Goal: Book appointment/travel/reservation

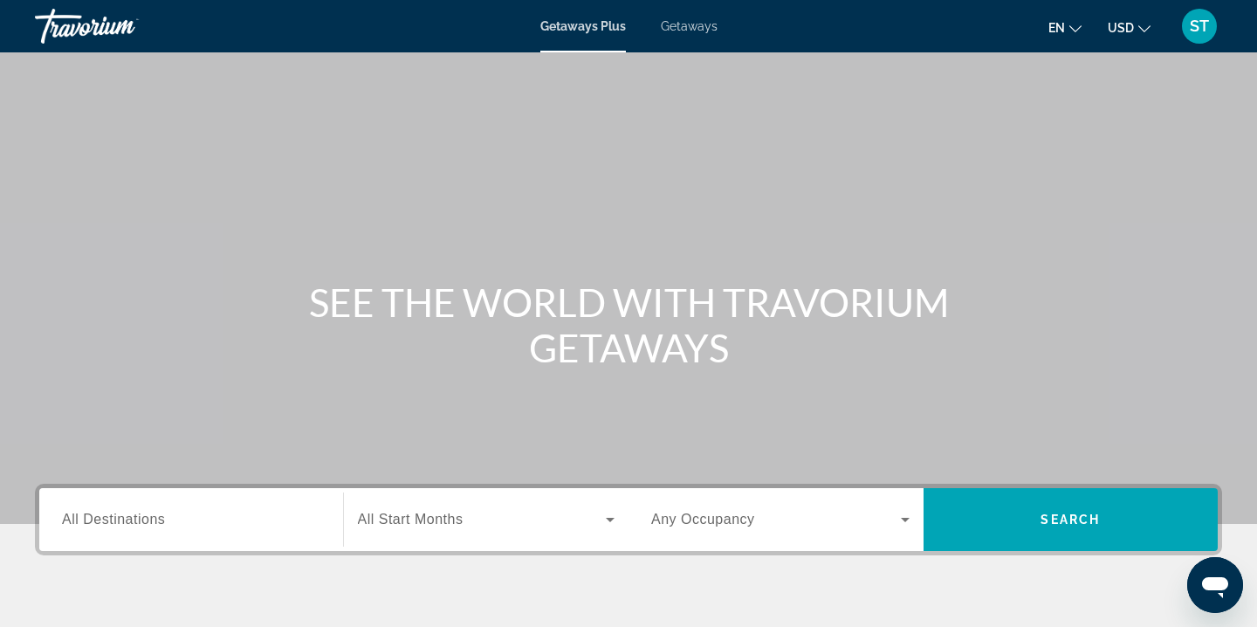
click at [324, 515] on div "Destination All Destinations" at bounding box center [191, 520] width 286 height 50
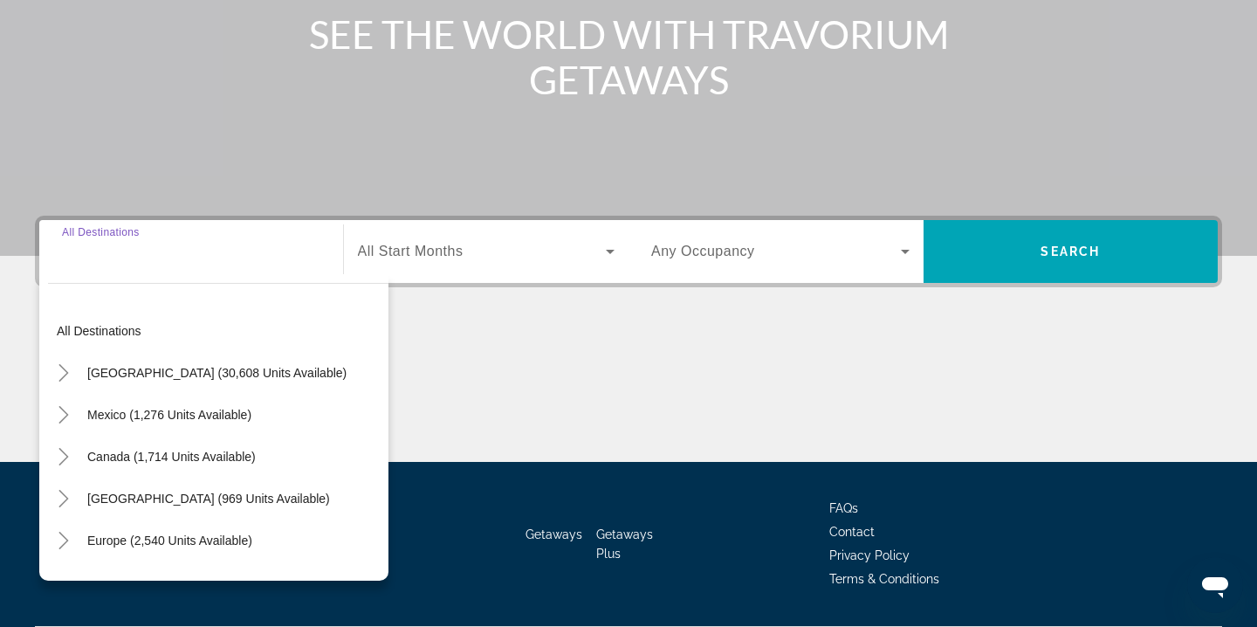
scroll to position [317, 0]
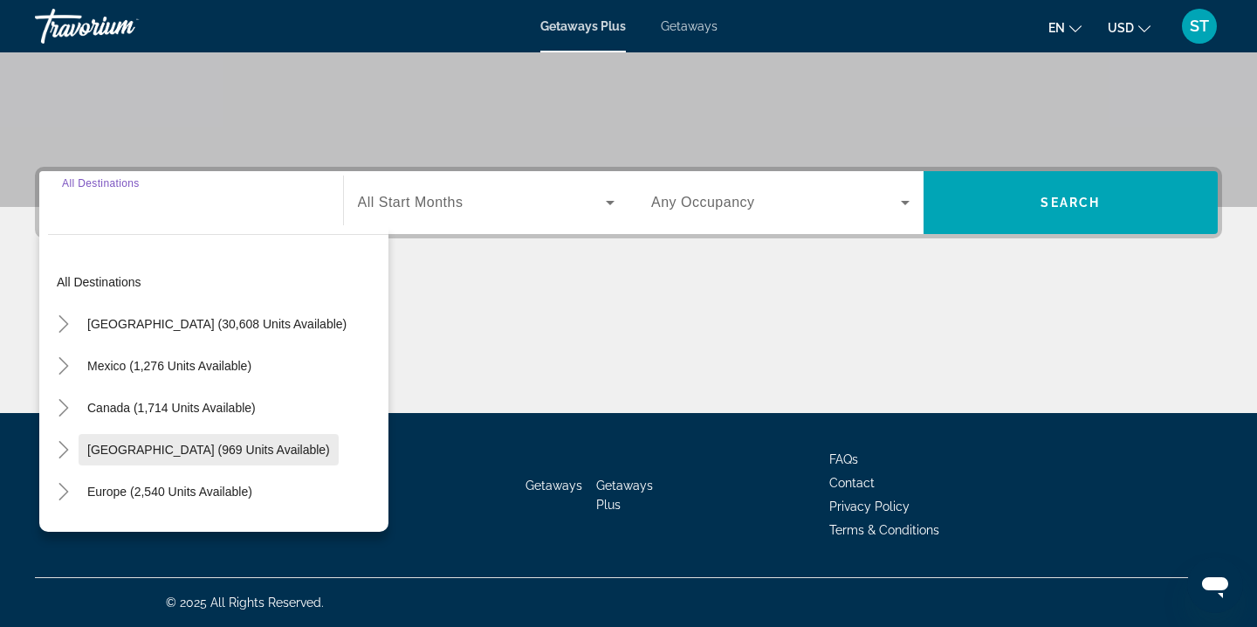
click at [314, 456] on span "[GEOGRAPHIC_DATA] (969 units available)" at bounding box center [208, 449] width 243 height 14
type input "**********"
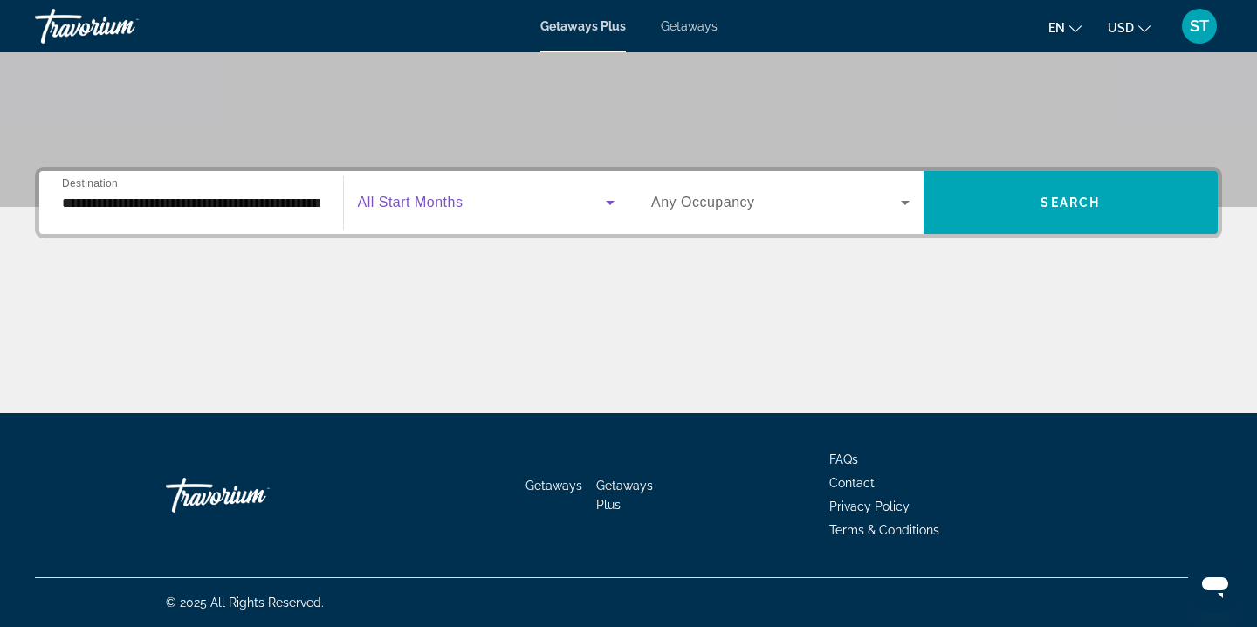
click at [613, 198] on icon "Search widget" at bounding box center [609, 202] width 21 height 21
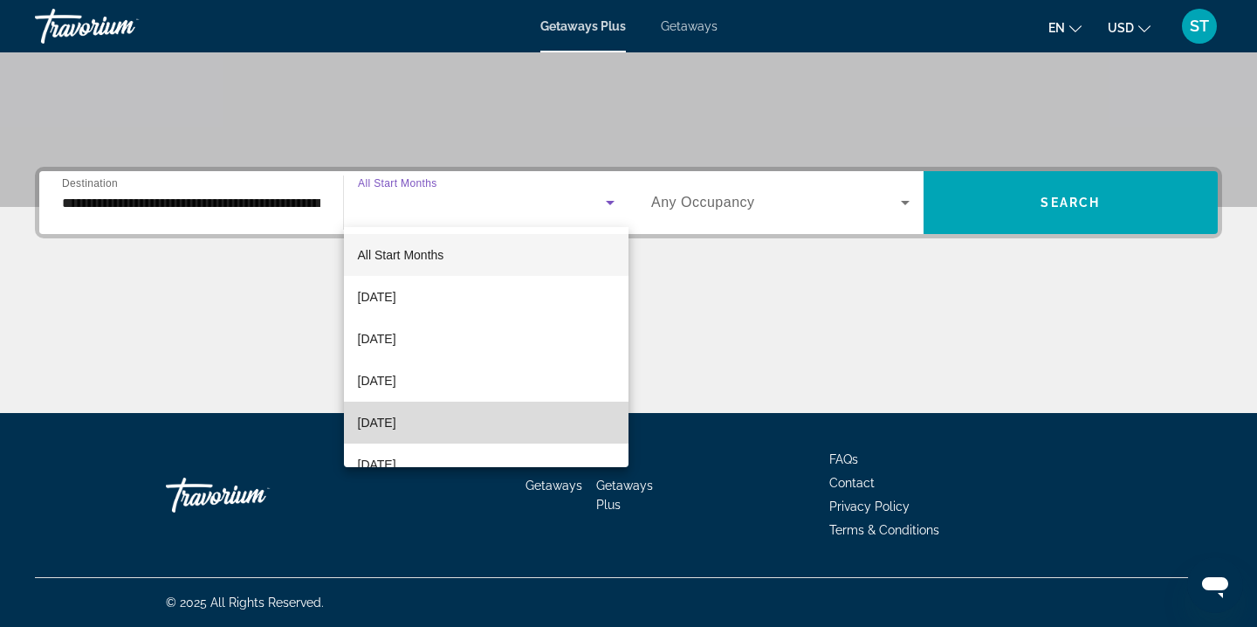
click at [521, 417] on mat-option "[DATE]" at bounding box center [486, 422] width 285 height 42
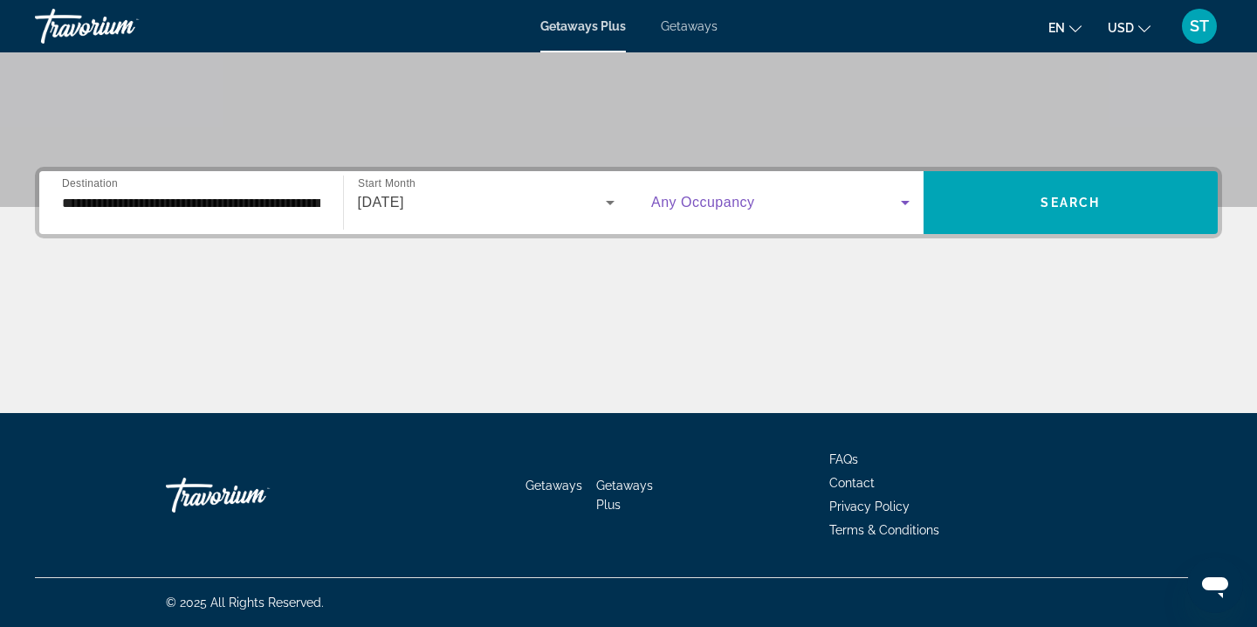
click at [901, 203] on icon "Search widget" at bounding box center [904, 202] width 21 height 21
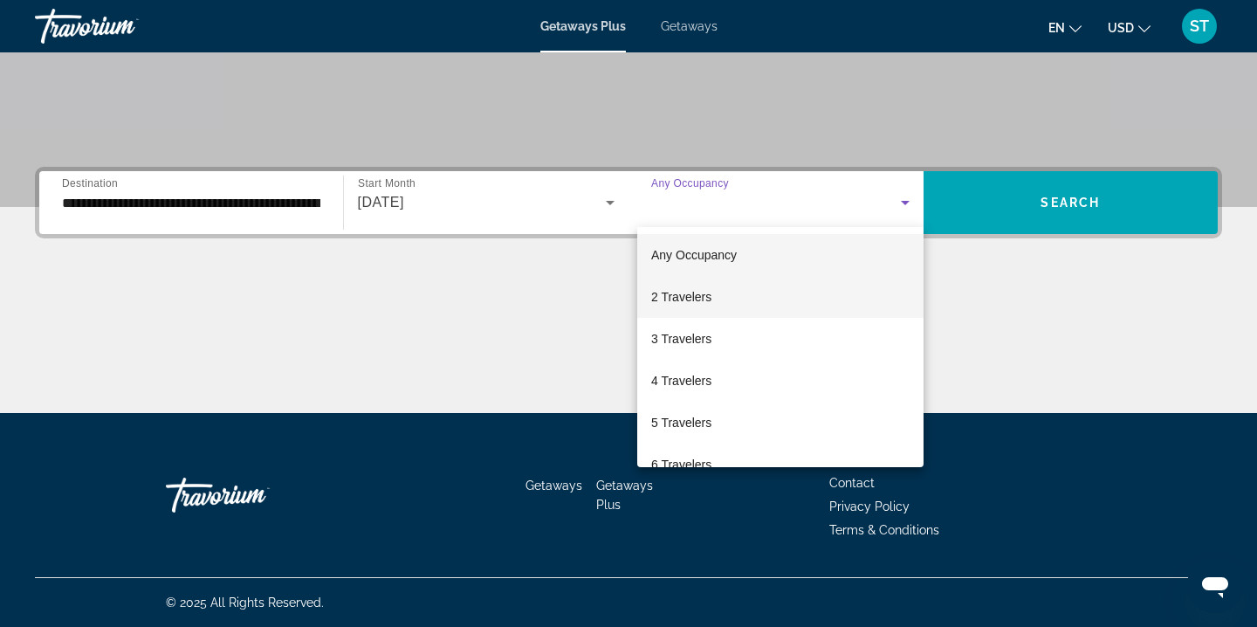
click at [851, 295] on mat-option "2 Travelers" at bounding box center [780, 297] width 286 height 42
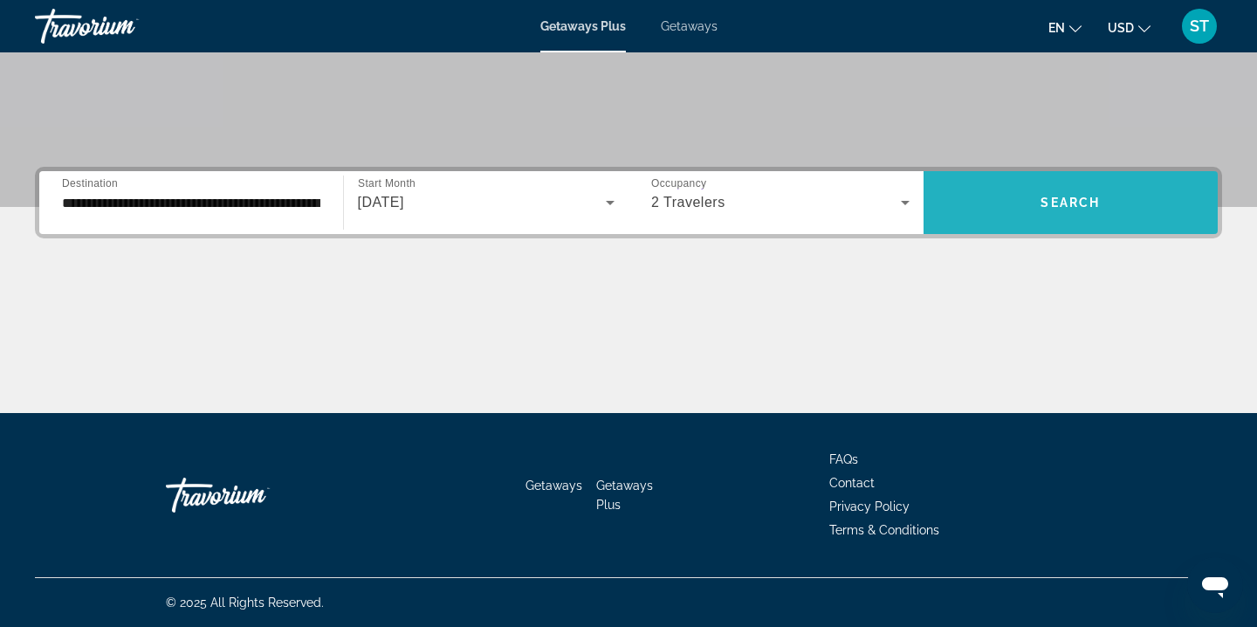
click at [1079, 199] on span "Search" at bounding box center [1069, 202] width 59 height 14
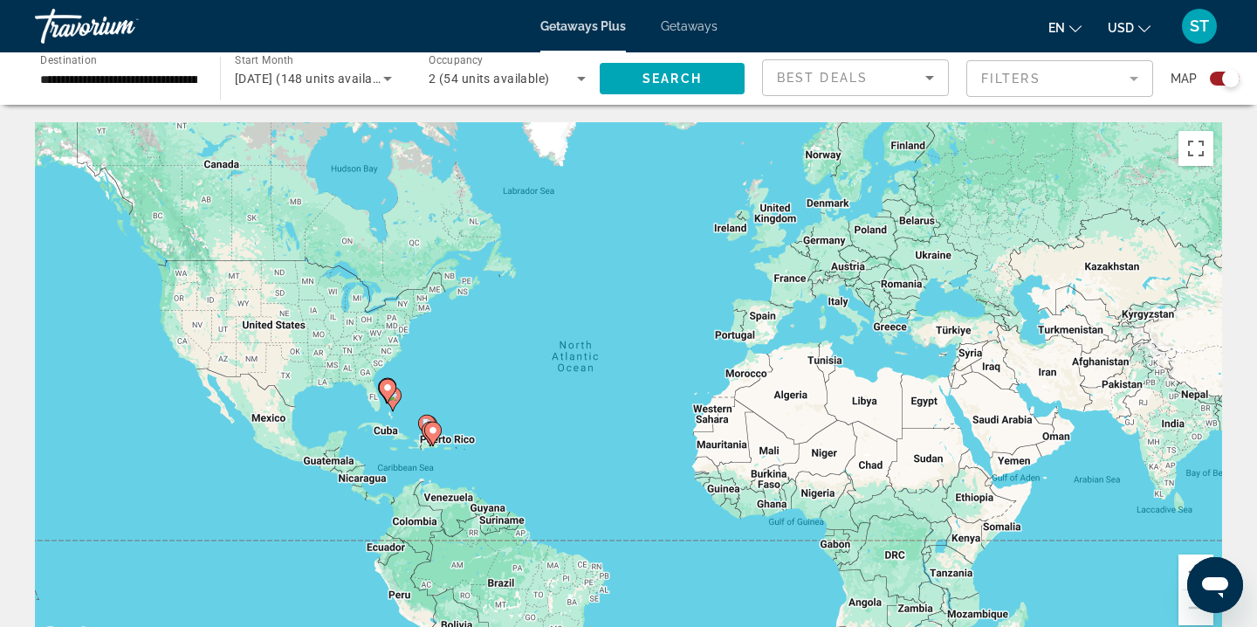
click at [429, 432] on image "Main content" at bounding box center [433, 430] width 10 height 10
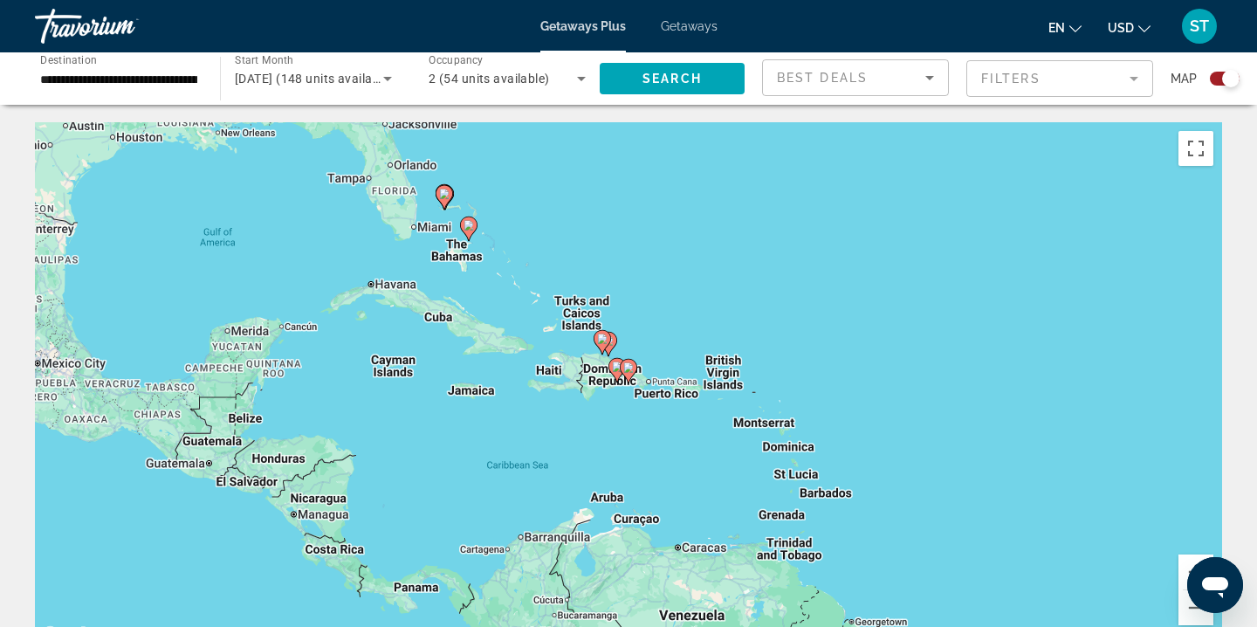
click at [605, 338] on image "Main content" at bounding box center [602, 338] width 10 height 10
type input "**********"
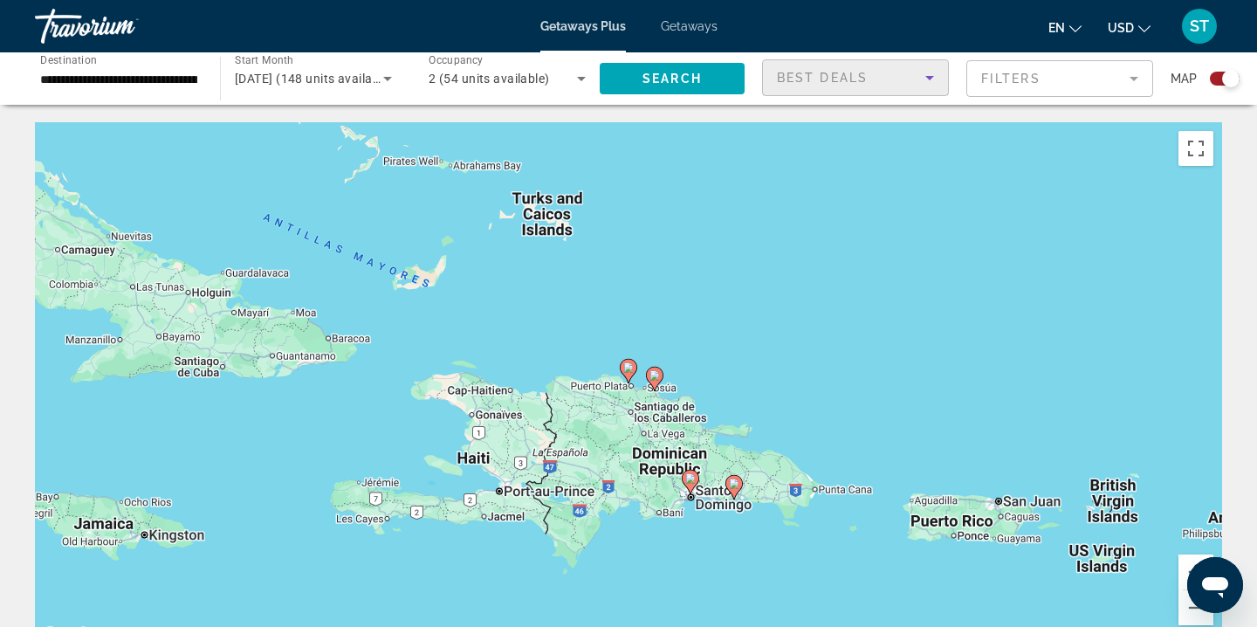
click at [931, 76] on icon "Sort by" at bounding box center [929, 78] width 9 height 4
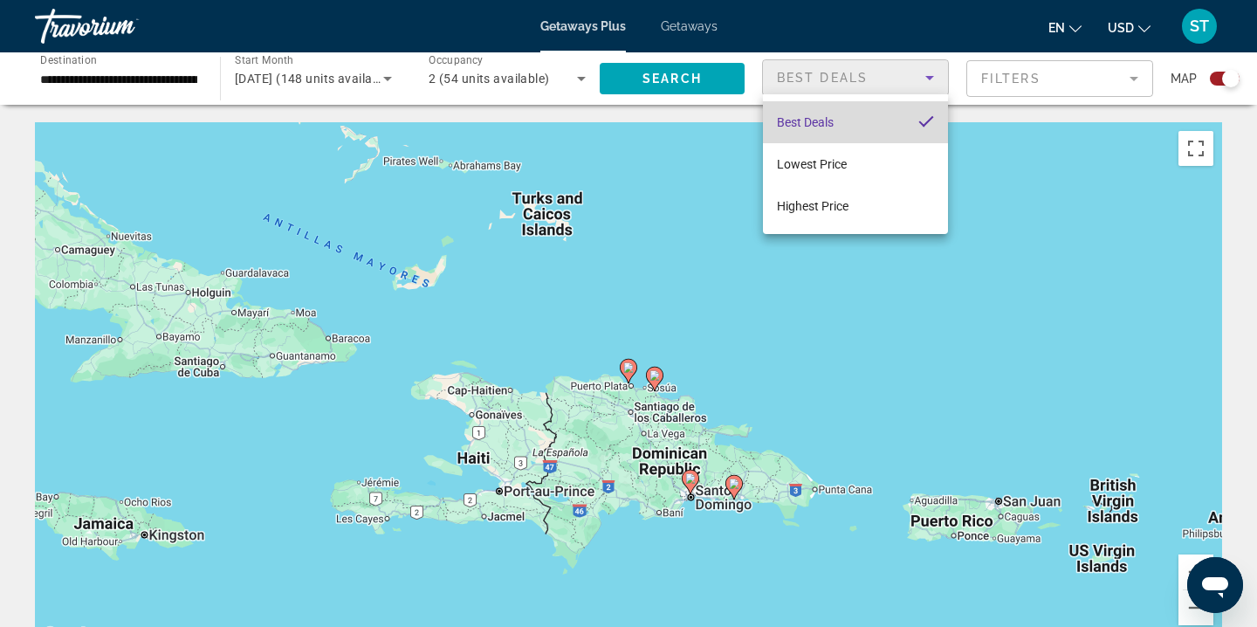
click at [865, 129] on mat-option "Best Deals" at bounding box center [855, 122] width 185 height 42
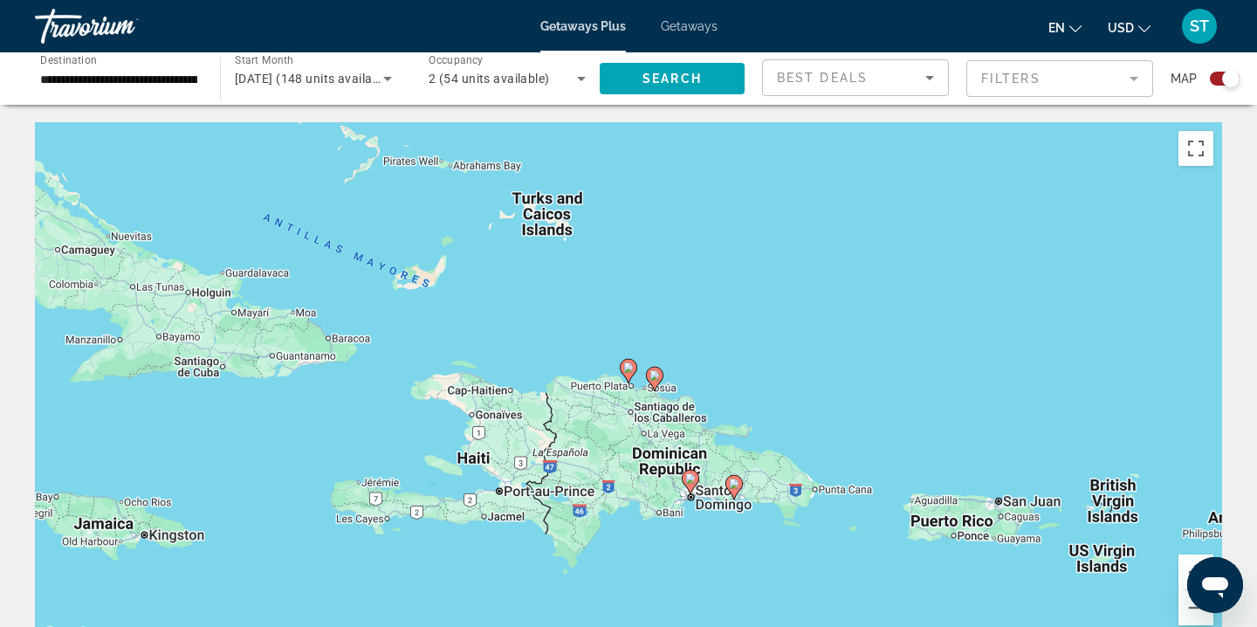
click at [1136, 77] on mat-form-field "Filters" at bounding box center [1059, 78] width 187 height 37
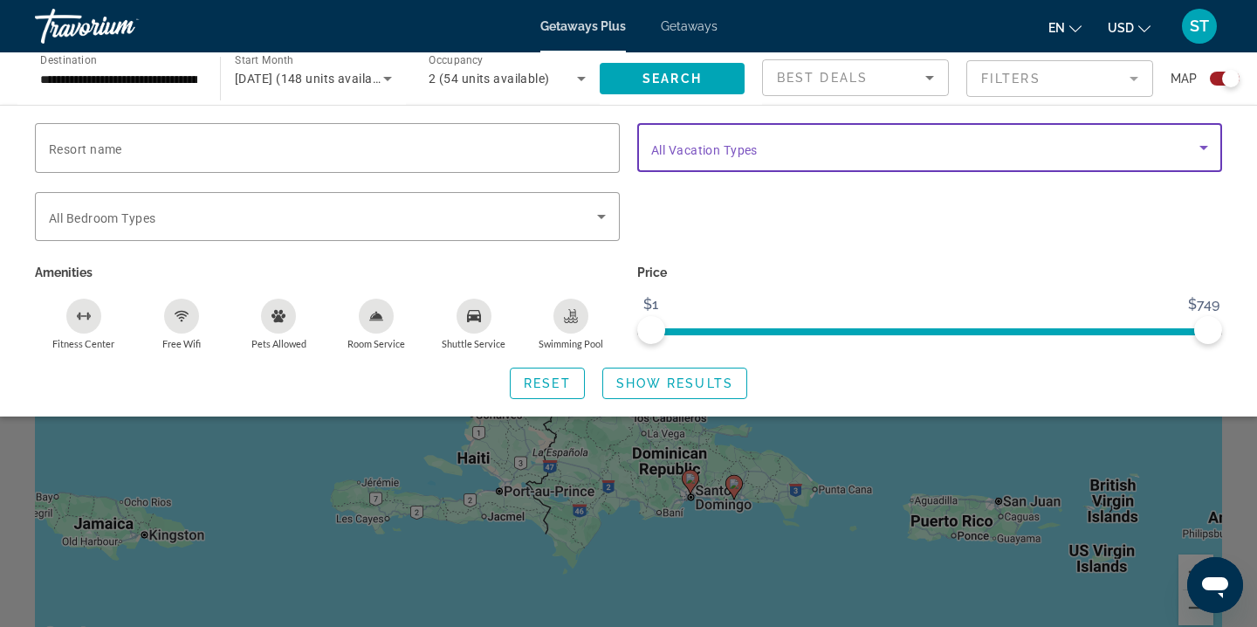
click at [1205, 141] on icon "Search widget" at bounding box center [1203, 147] width 21 height 21
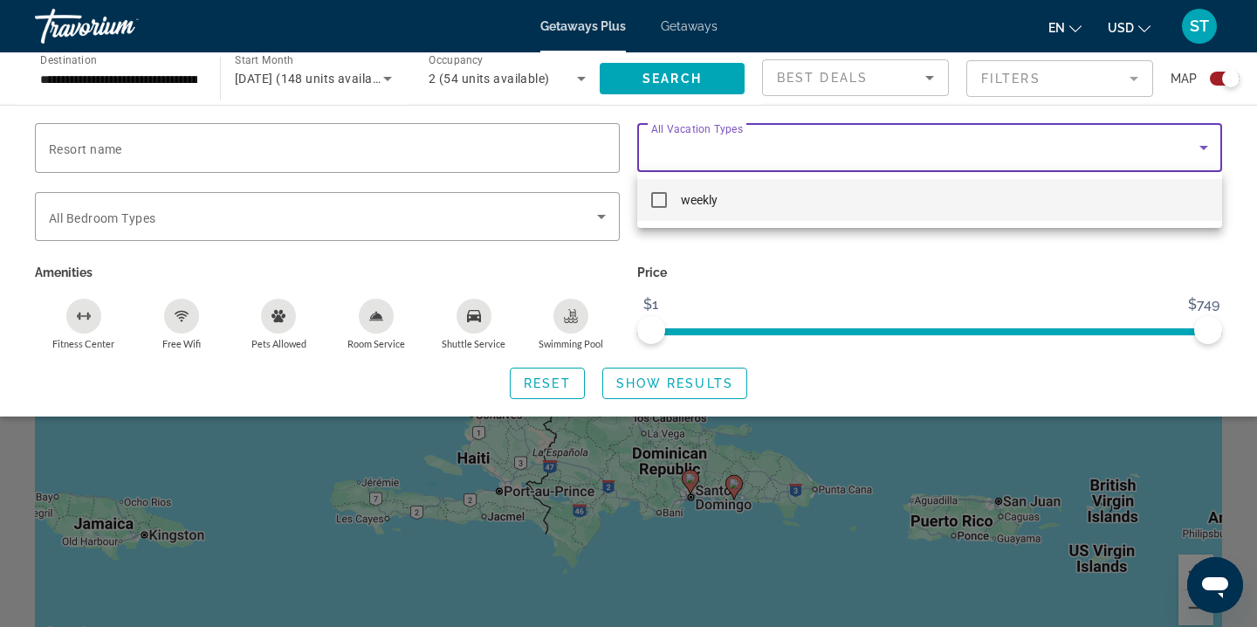
click at [1202, 146] on div at bounding box center [628, 313] width 1257 height 627
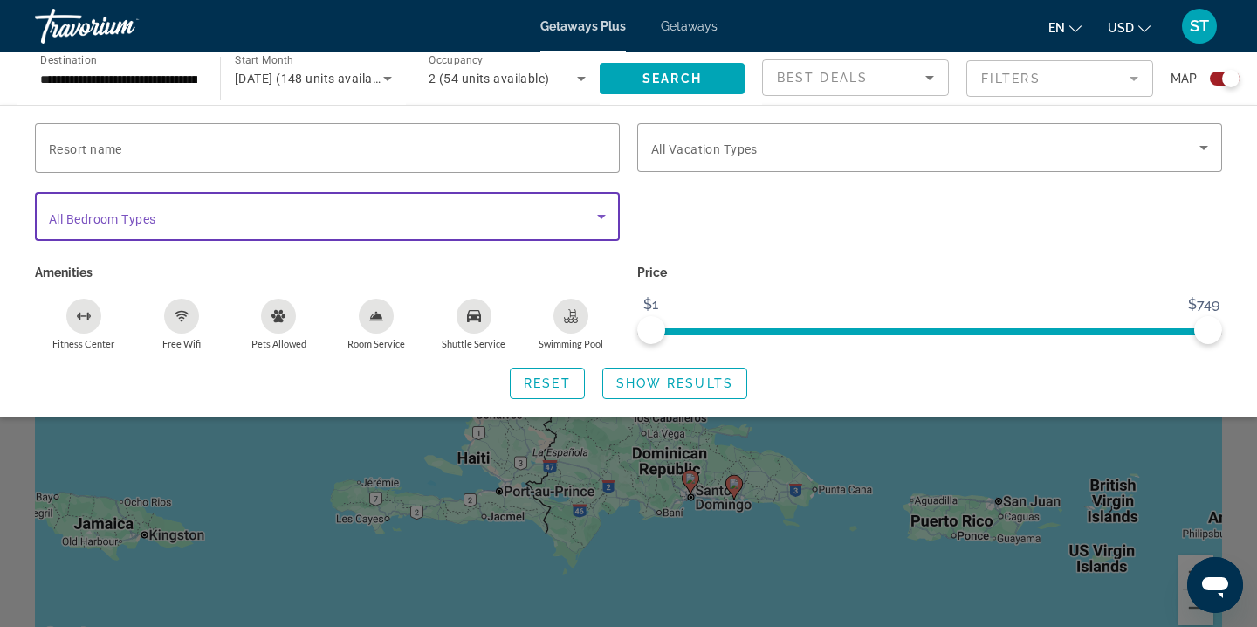
click at [601, 214] on icon "Search widget" at bounding box center [601, 216] width 21 height 21
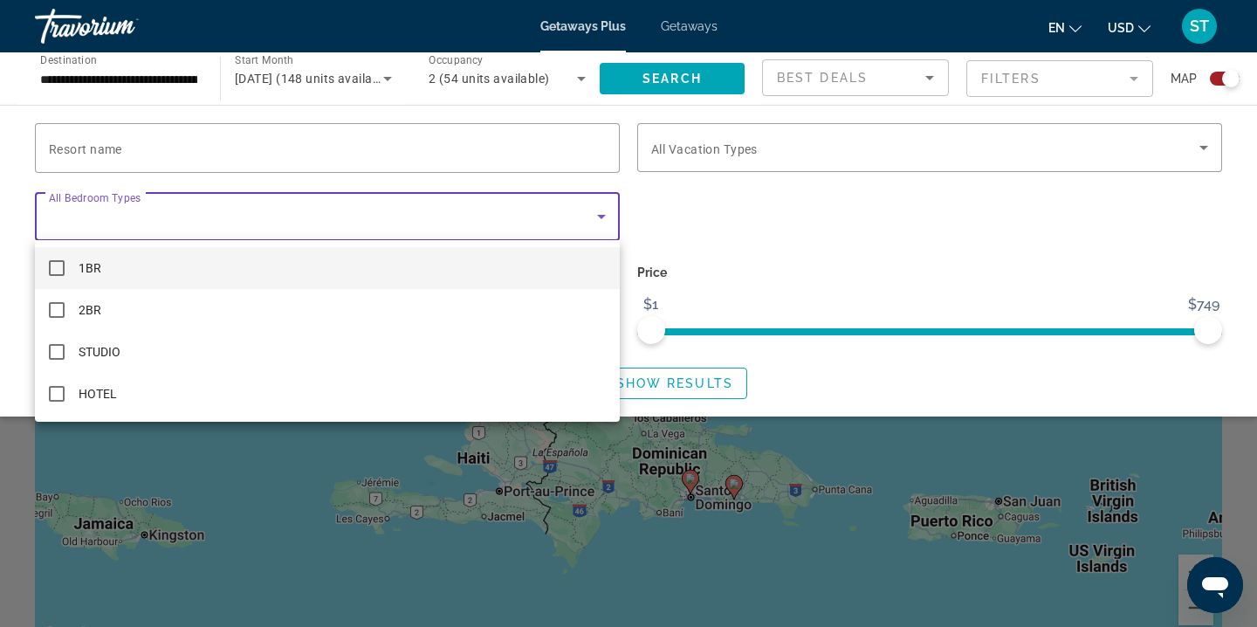
click at [757, 224] on div at bounding box center [628, 313] width 1257 height 627
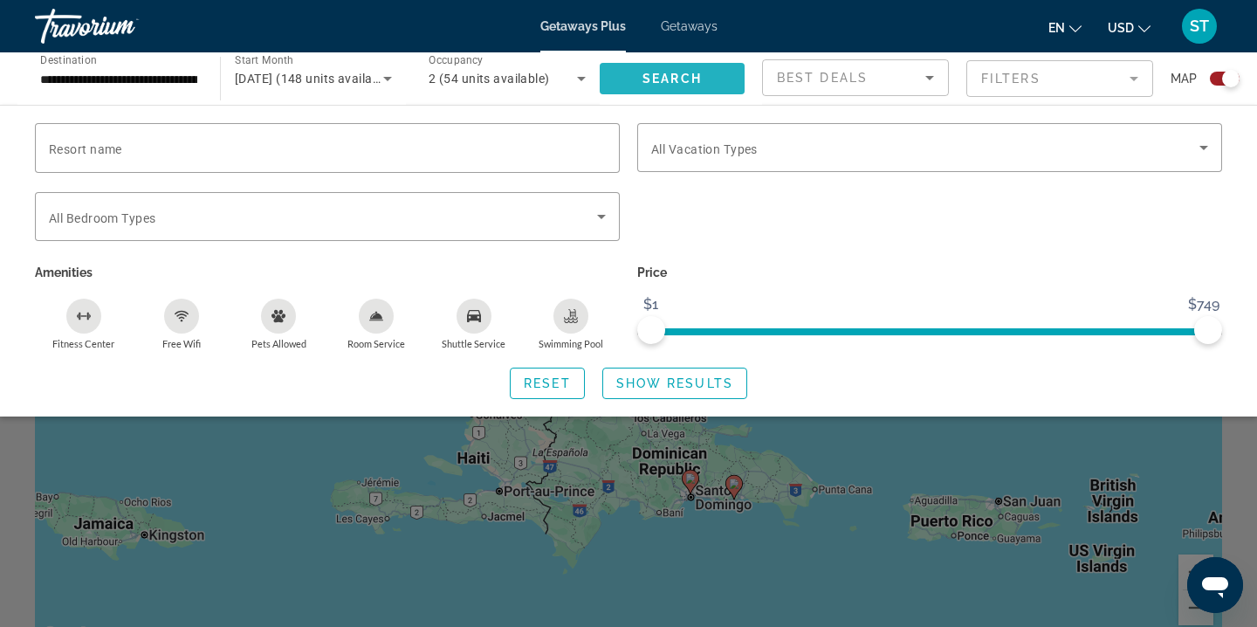
click at [669, 72] on span "Search" at bounding box center [671, 79] width 59 height 14
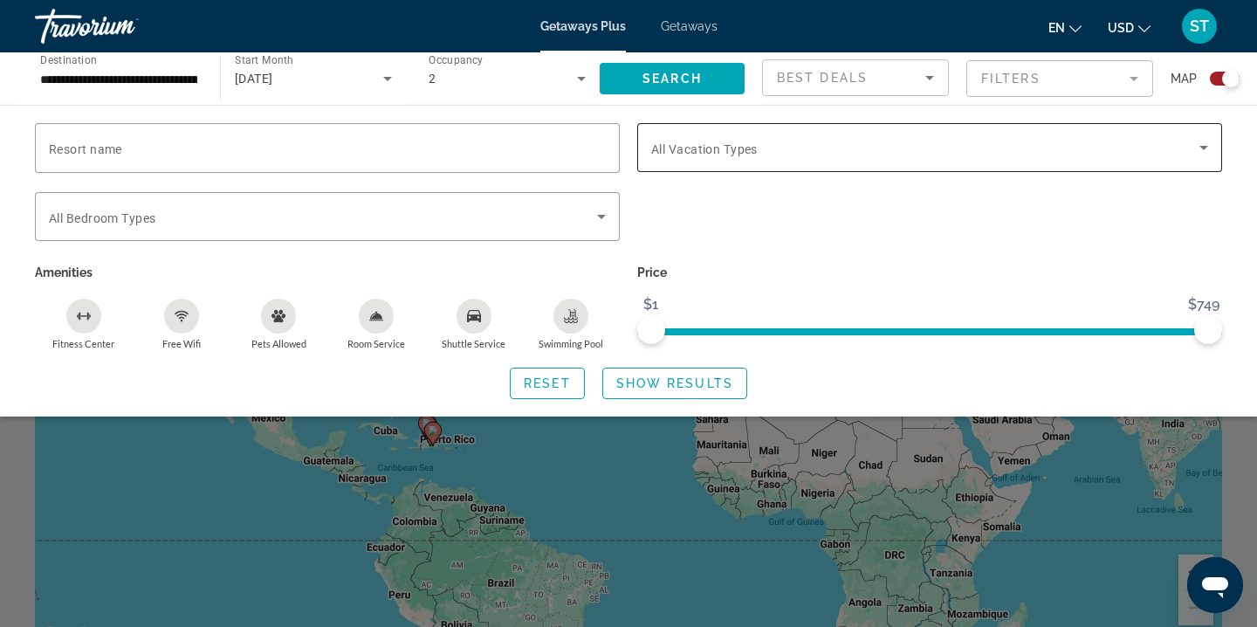
click at [1206, 142] on icon "Search widget" at bounding box center [1203, 147] width 21 height 21
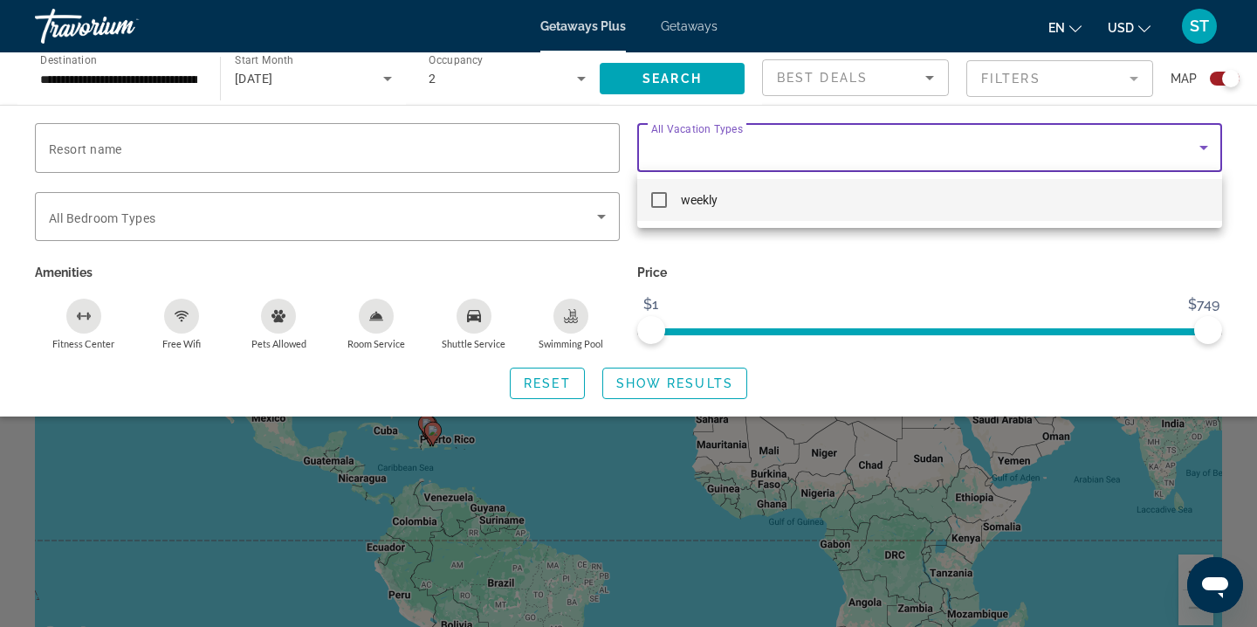
click at [1004, 294] on div at bounding box center [628, 313] width 1257 height 627
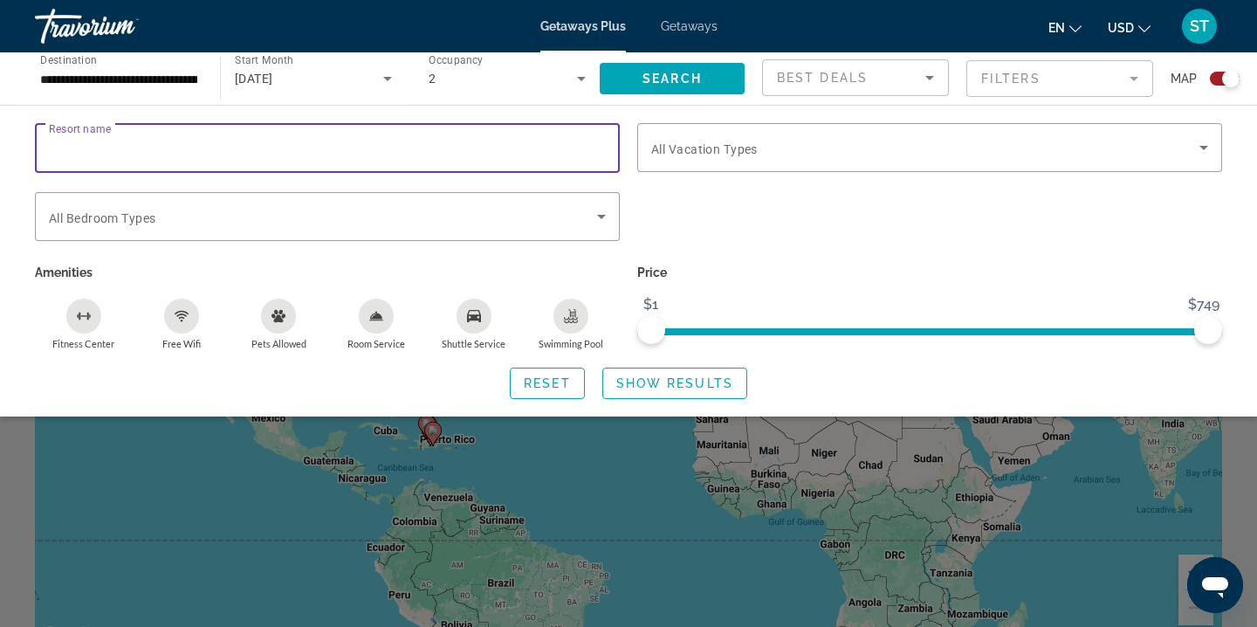
click at [578, 143] on input "Resort name" at bounding box center [327, 148] width 557 height 21
click at [693, 202] on div "Search widget" at bounding box center [929, 226] width 602 height 68
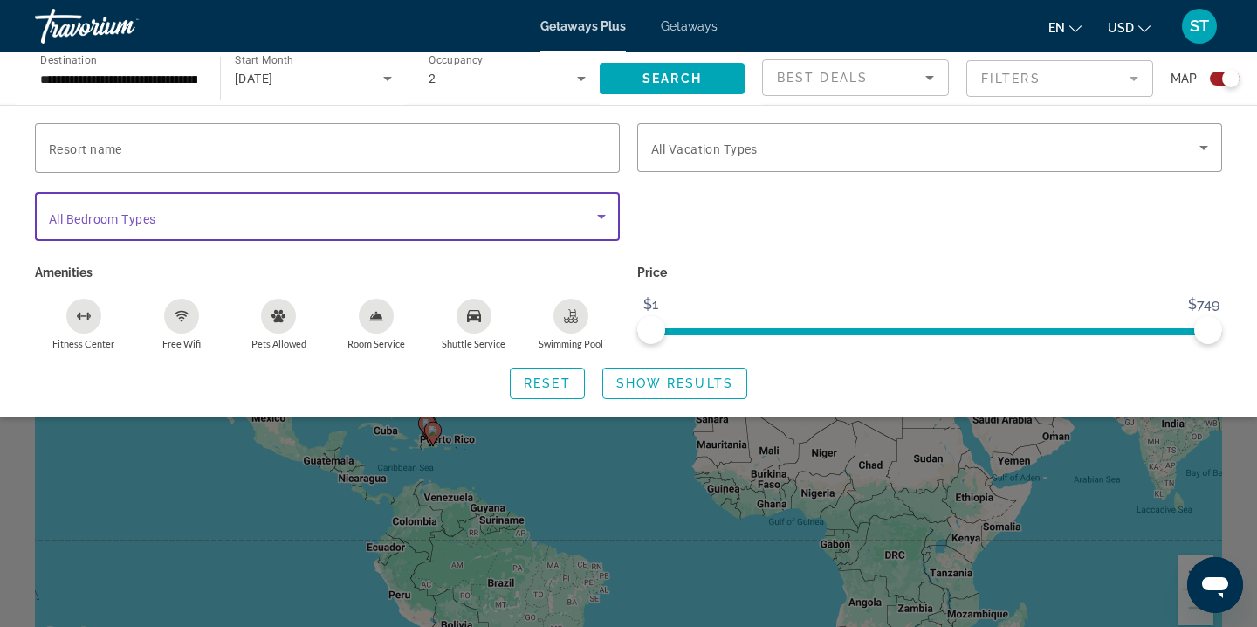
click at [597, 218] on icon "Search widget" at bounding box center [601, 216] width 21 height 21
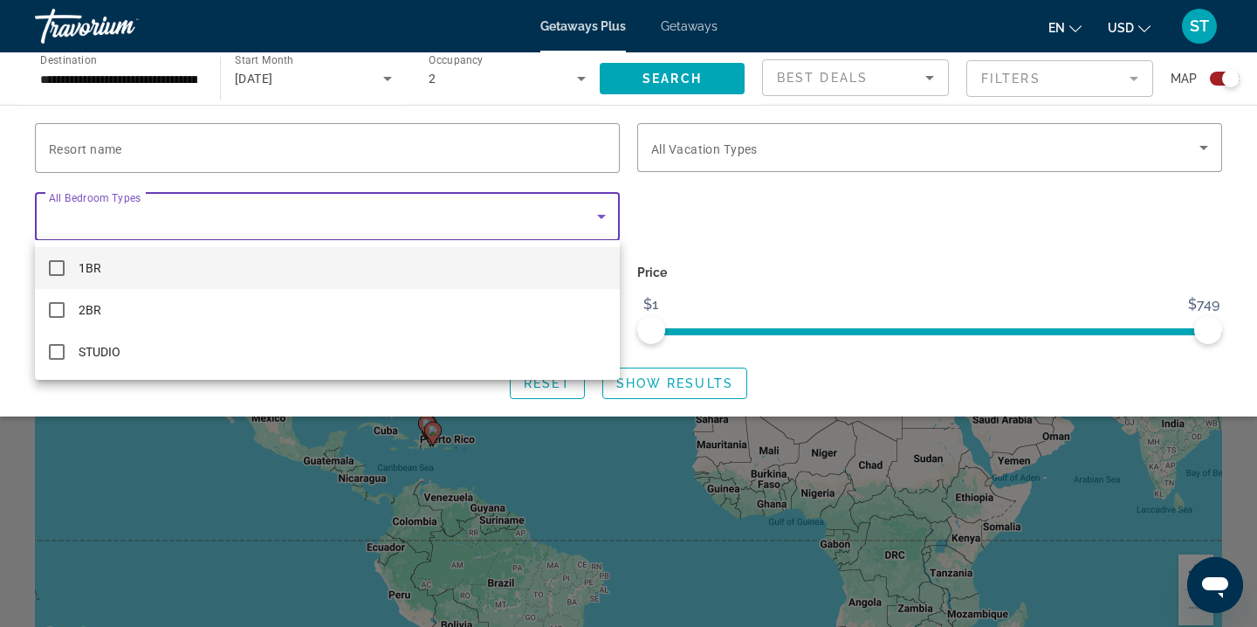
click at [54, 268] on mat-pseudo-checkbox at bounding box center [57, 268] width 16 height 16
click at [762, 271] on div at bounding box center [628, 313] width 1257 height 627
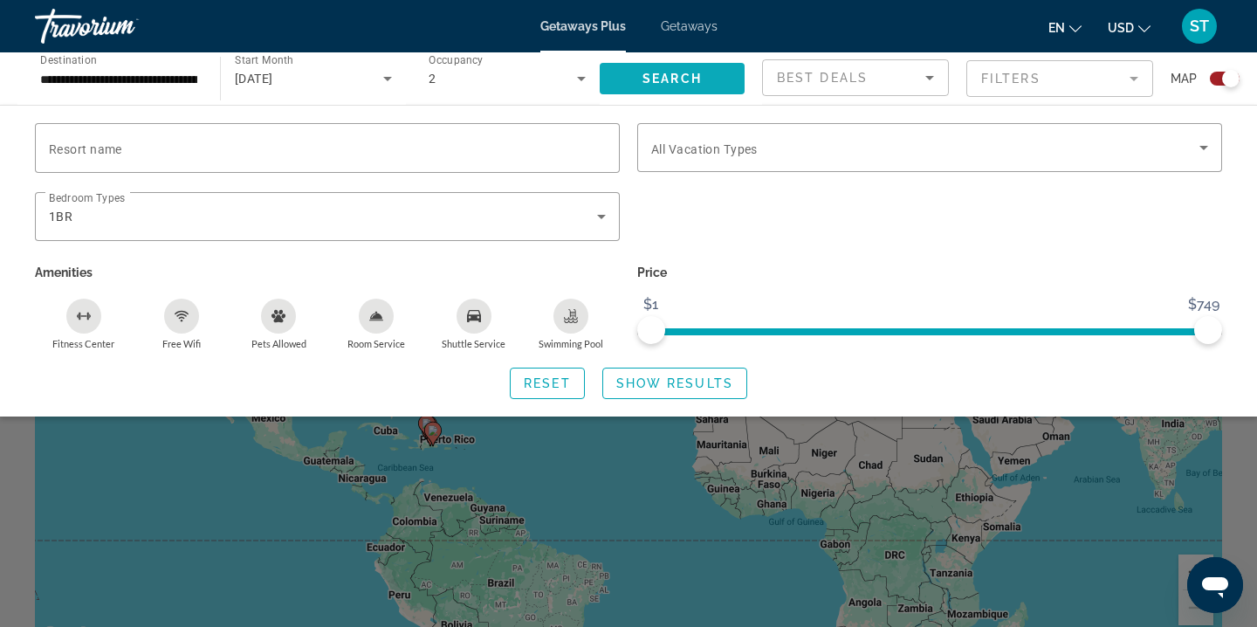
click at [691, 76] on span "Search" at bounding box center [671, 79] width 59 height 14
click at [684, 387] on span "Show Results" at bounding box center [674, 383] width 117 height 14
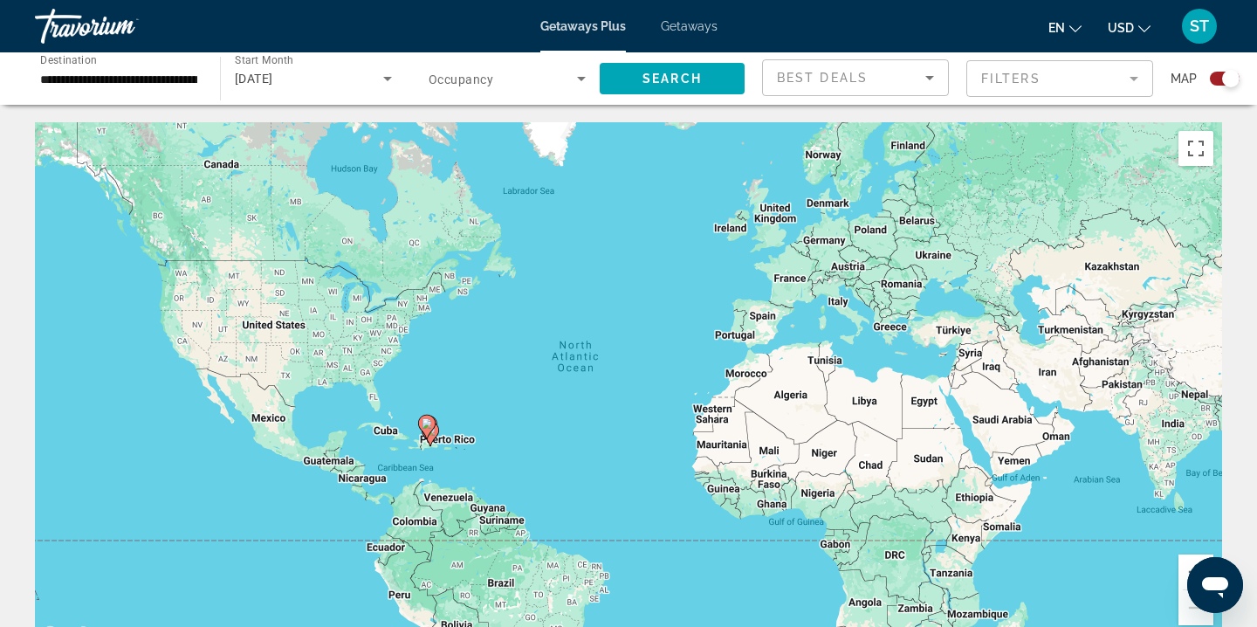
click at [428, 432] on icon "Main content" at bounding box center [427, 426] width 16 height 23
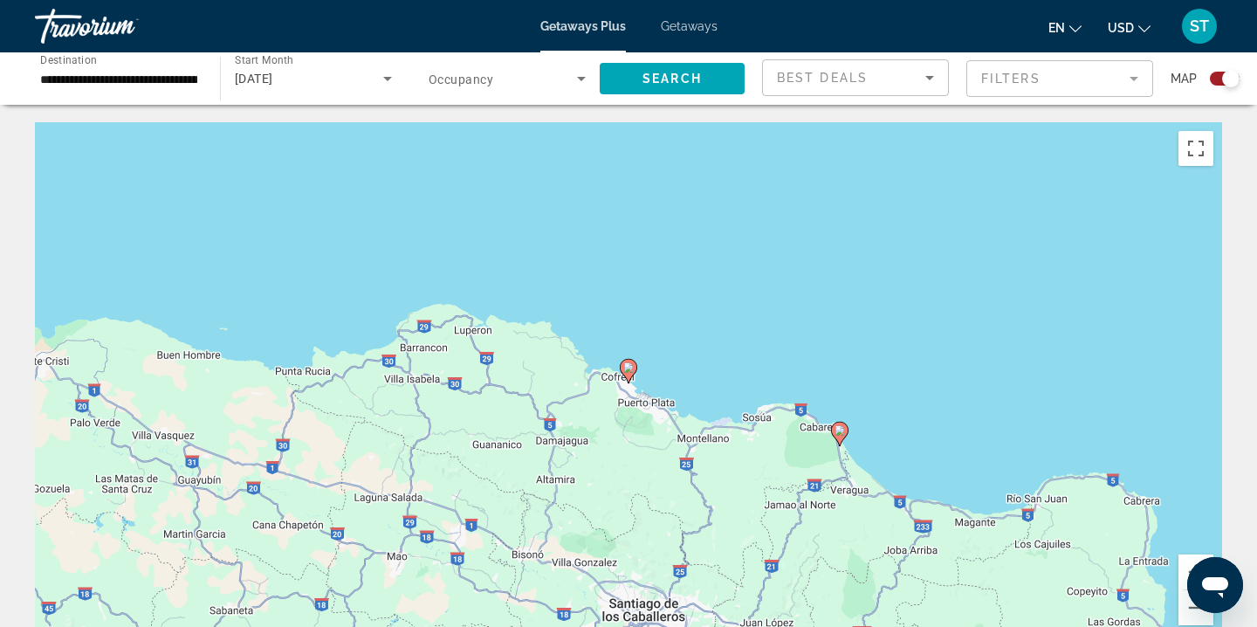
click at [840, 427] on image "Main content" at bounding box center [839, 430] width 10 height 10
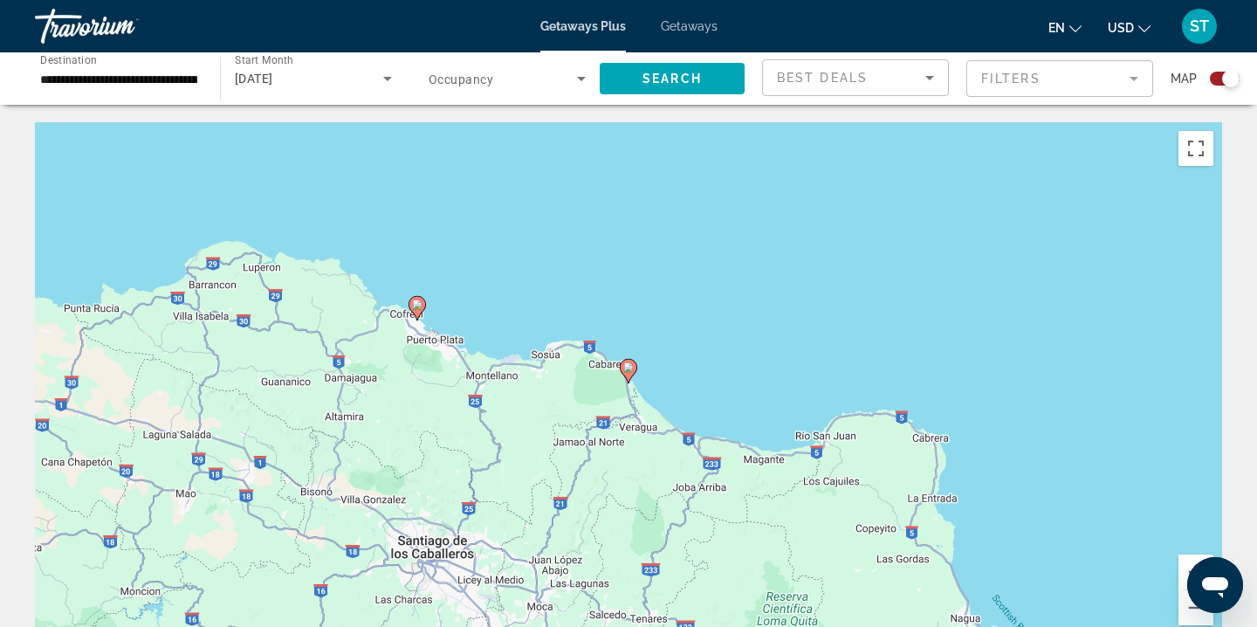
click at [631, 369] on image "Main content" at bounding box center [628, 367] width 10 height 10
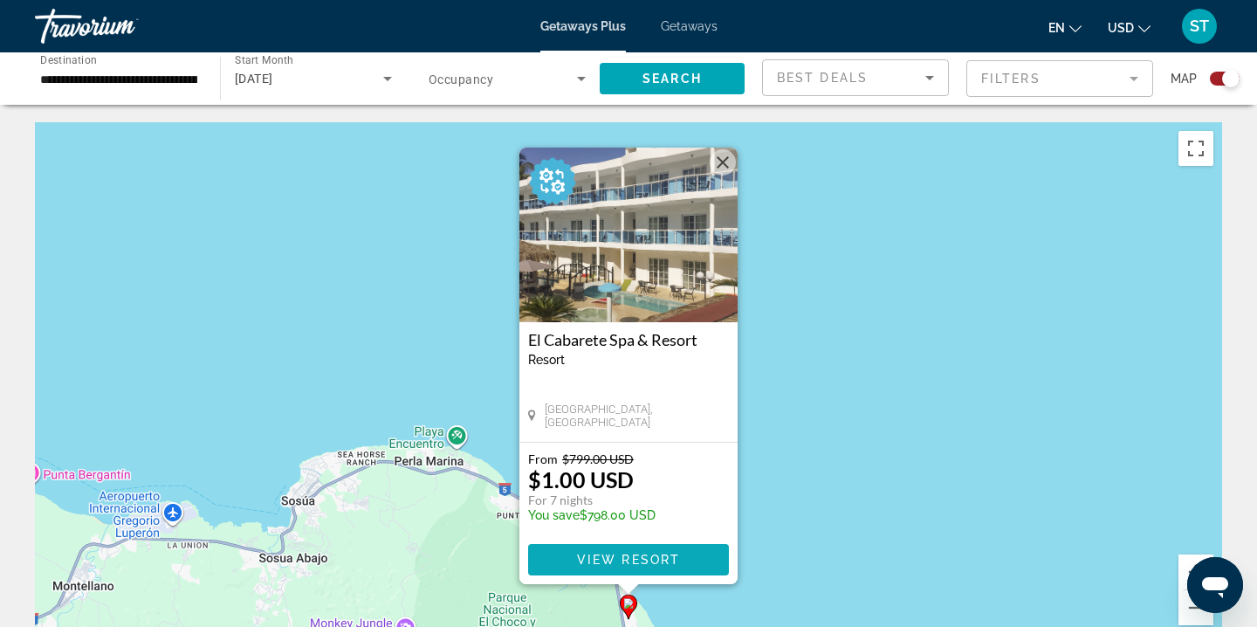
click at [638, 563] on span "View Resort" at bounding box center [628, 559] width 103 height 14
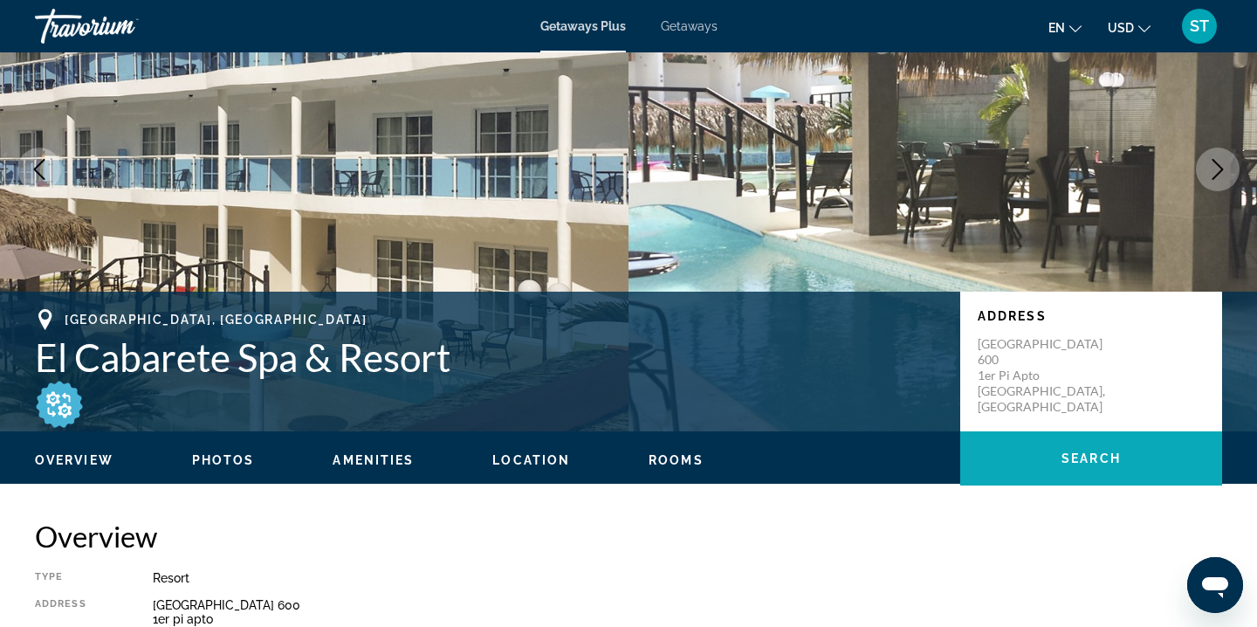
scroll to position [114, 0]
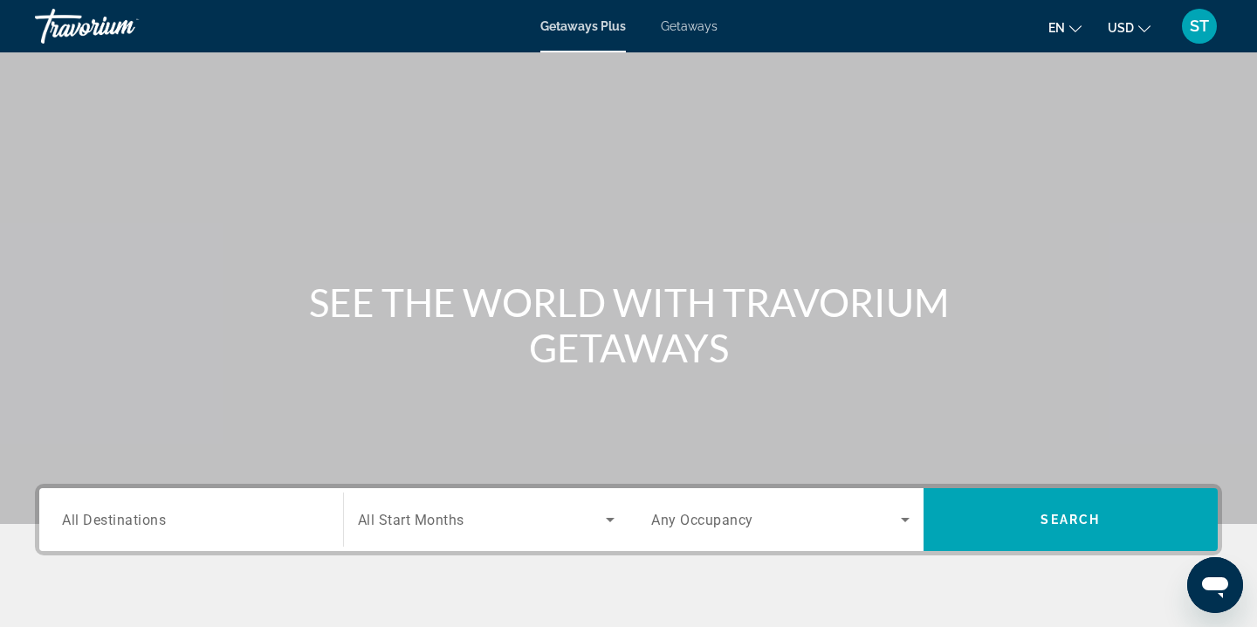
click at [690, 17] on div "Getaways Plus Getaways en English Español Français Italiano Português русский U…" at bounding box center [628, 25] width 1257 height 45
click at [695, 23] on span "Getaways" at bounding box center [689, 26] width 57 height 14
click at [610, 516] on icon "Search widget" at bounding box center [609, 519] width 21 height 21
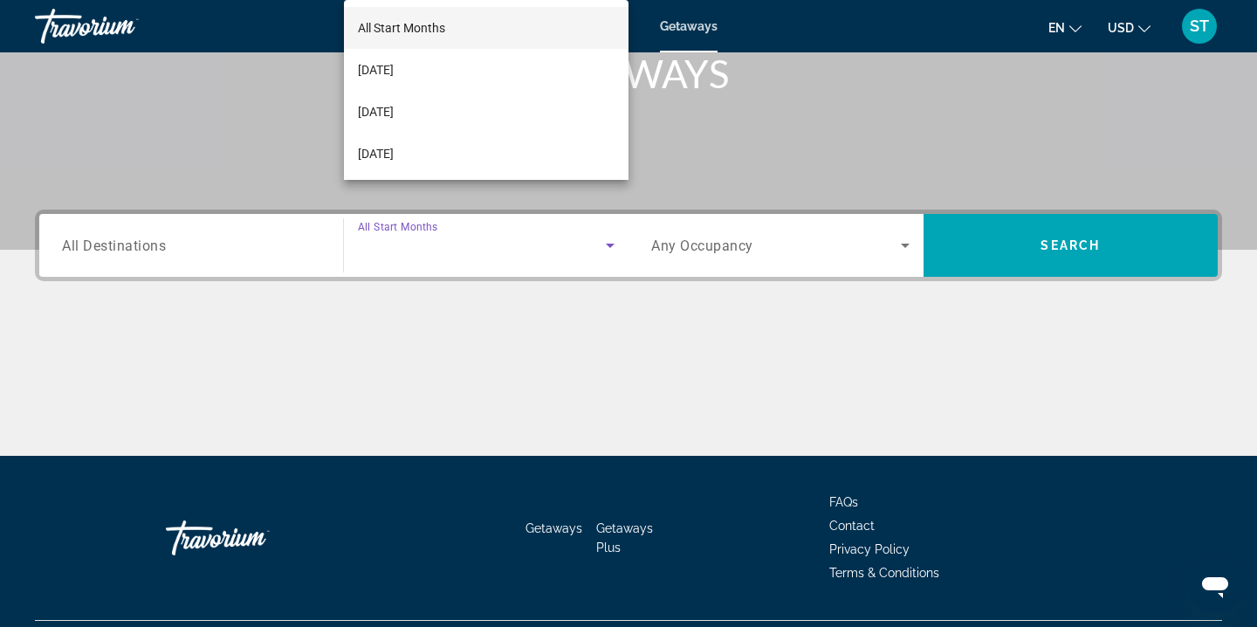
scroll to position [317, 0]
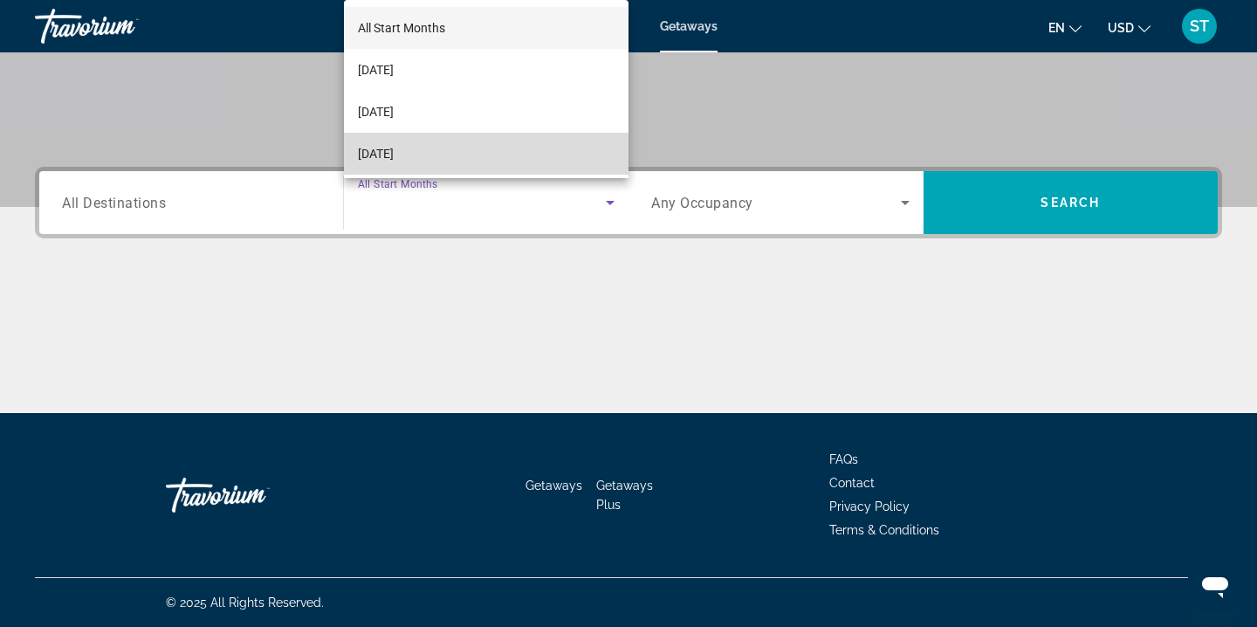
click at [394, 156] on span "[DATE]" at bounding box center [376, 153] width 36 height 21
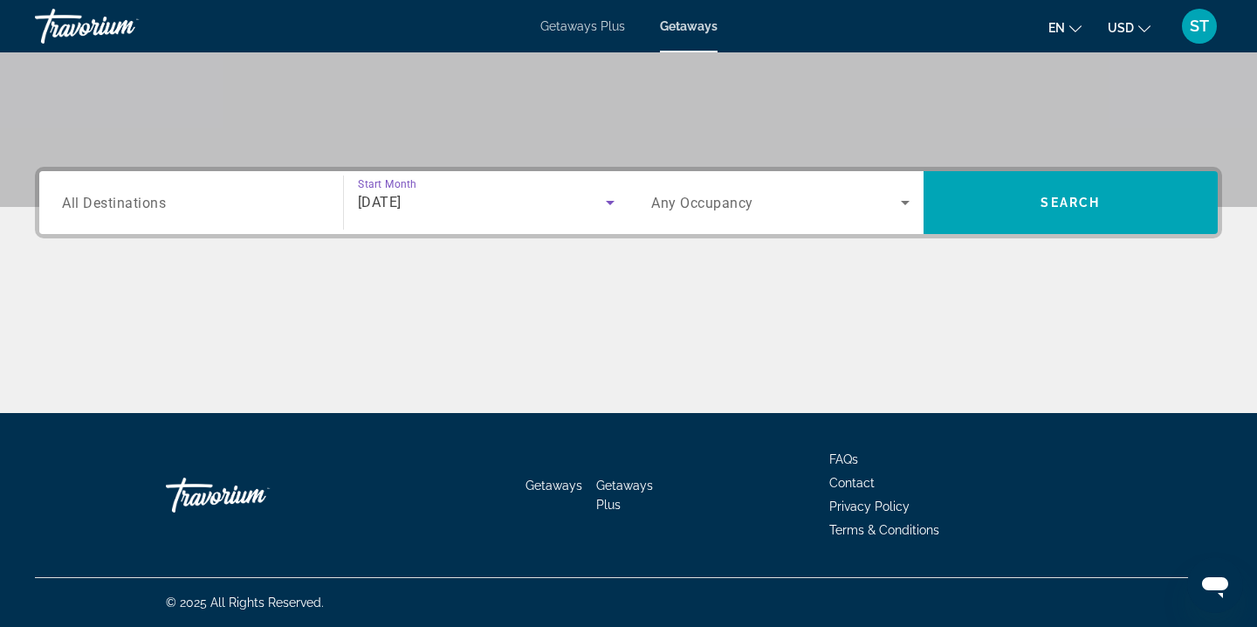
click at [300, 205] on input "Destination All Destinations" at bounding box center [191, 203] width 258 height 21
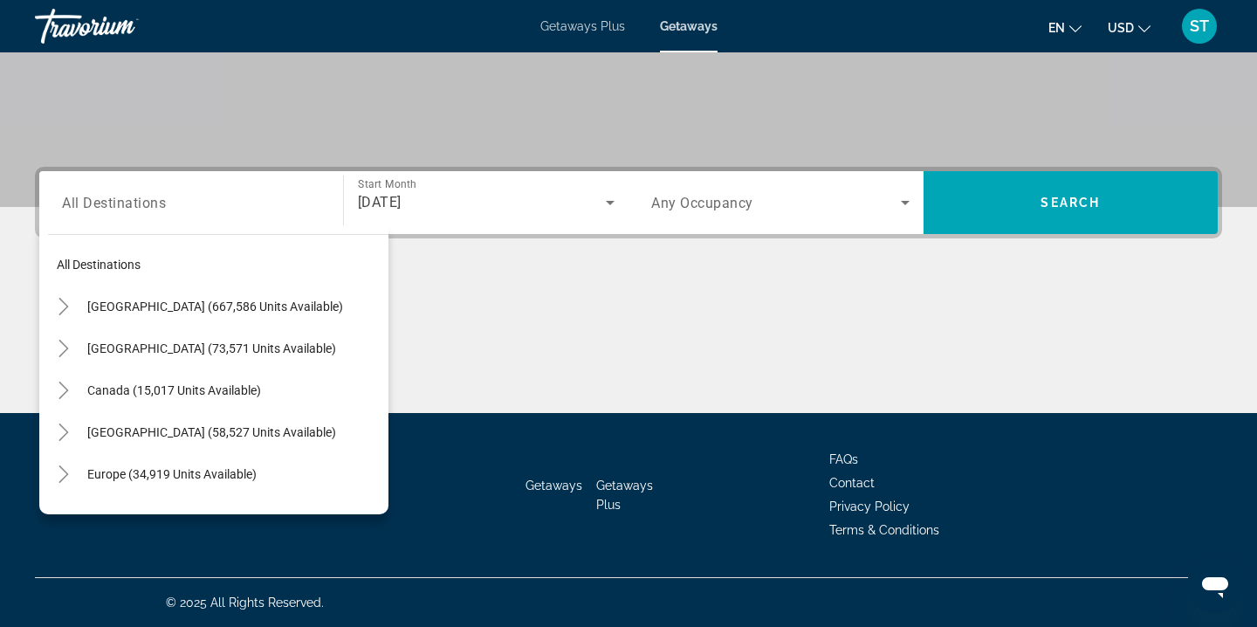
click at [613, 294] on div "Main content" at bounding box center [628, 347] width 1187 height 131
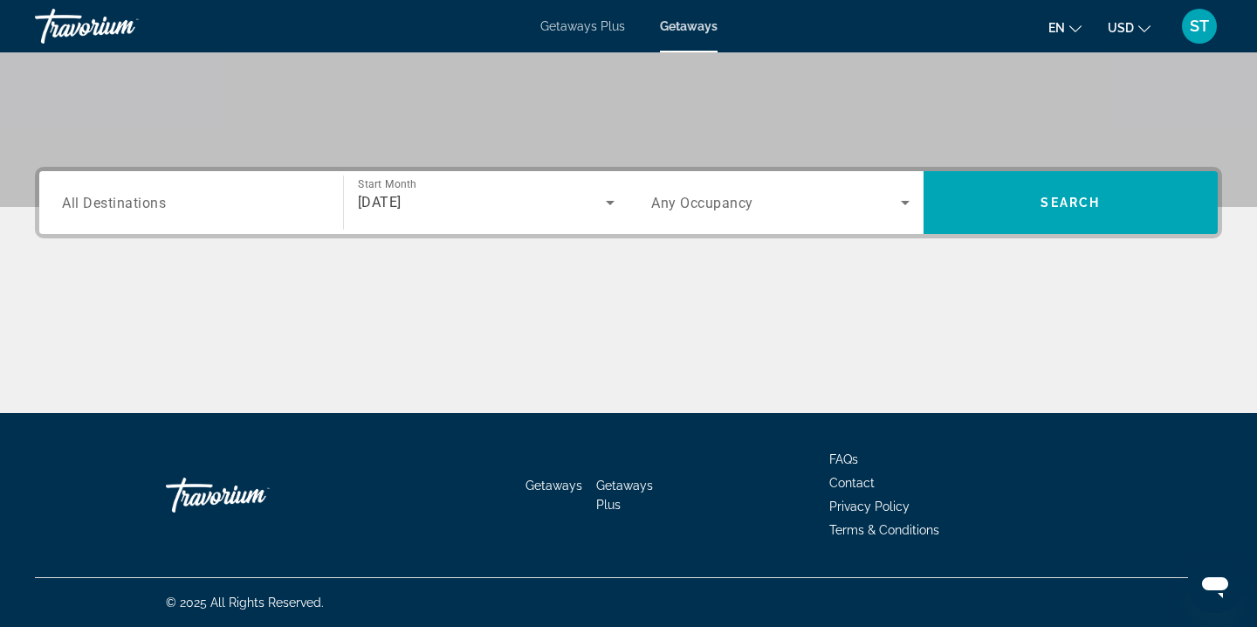
click at [904, 197] on icon "Search widget" at bounding box center [904, 202] width 21 height 21
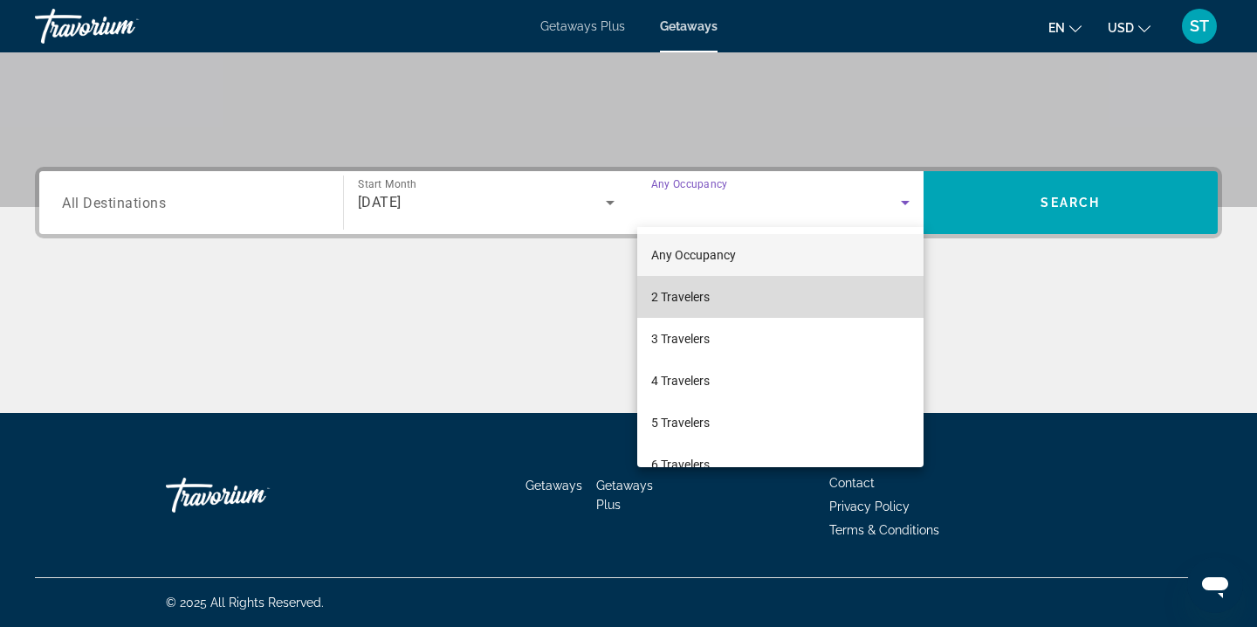
click at [805, 298] on mat-option "2 Travelers" at bounding box center [780, 297] width 286 height 42
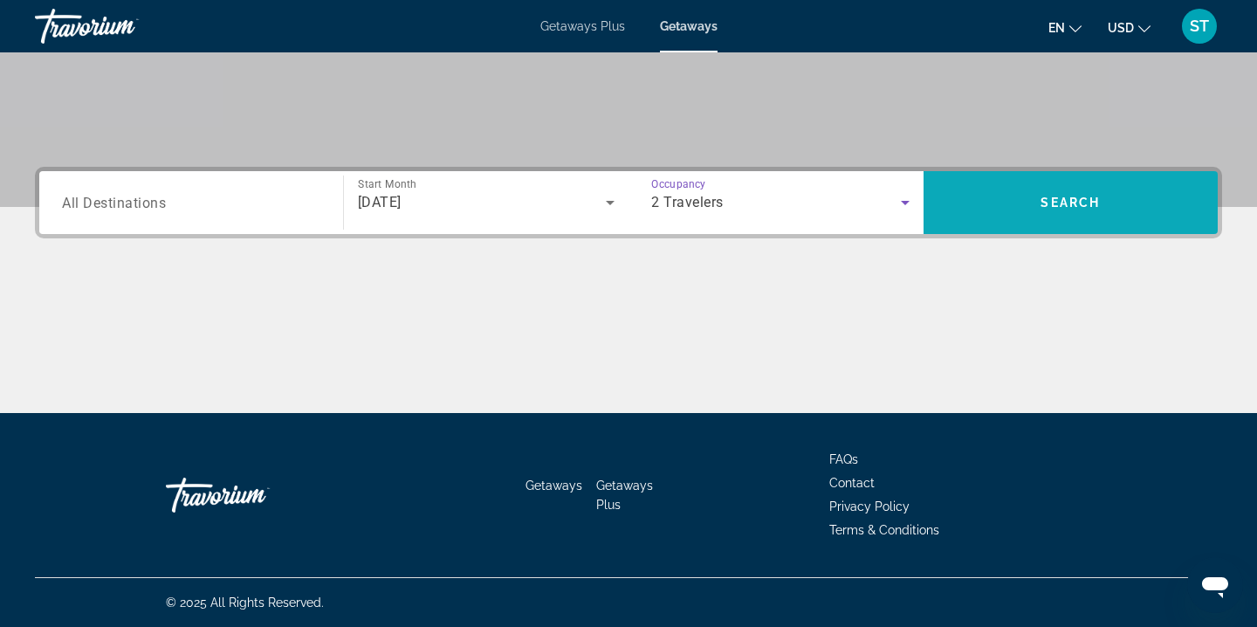
click at [1069, 201] on span "Search" at bounding box center [1069, 202] width 59 height 14
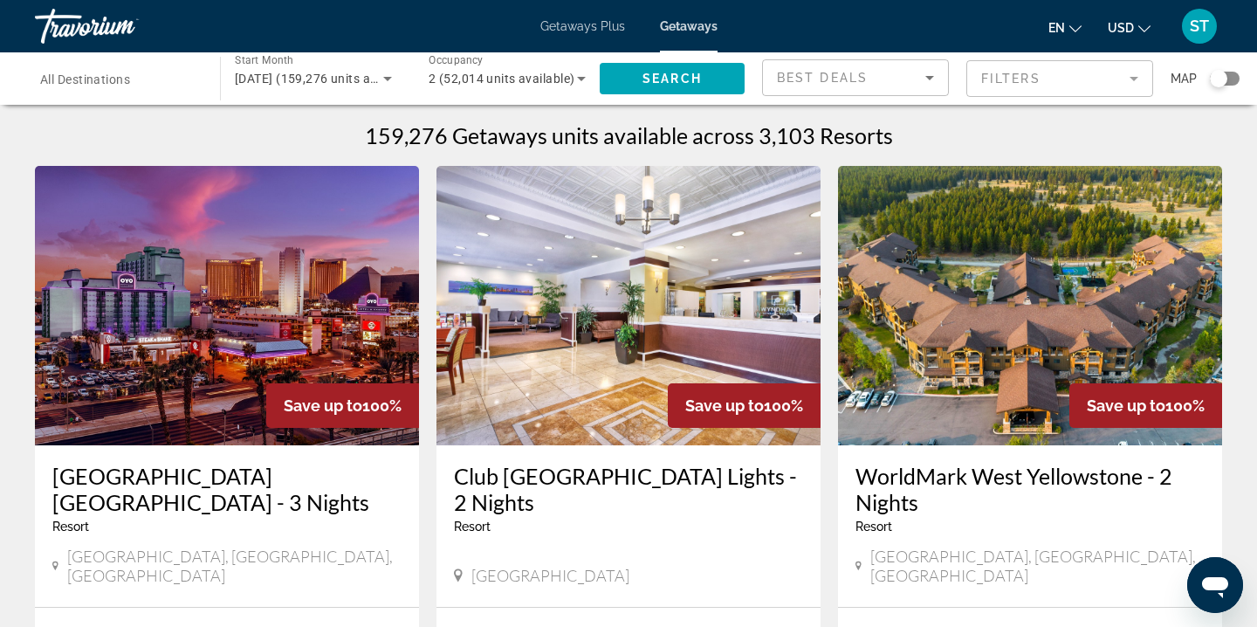
click at [221, 285] on img "Main content" at bounding box center [227, 305] width 384 height 279
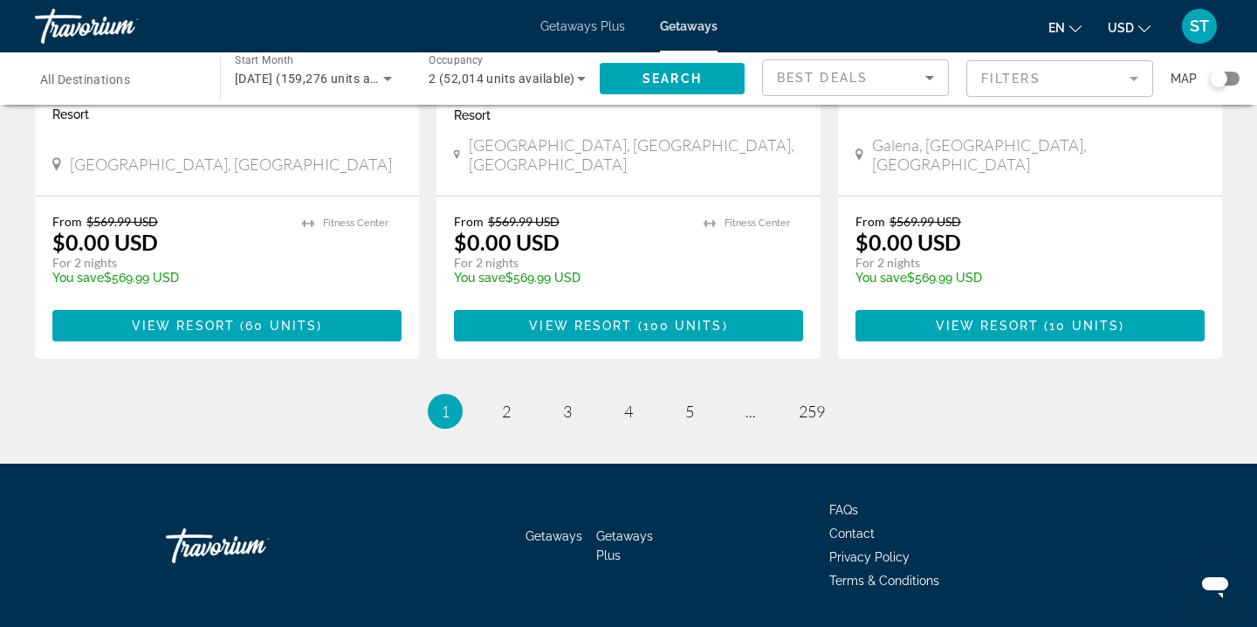
scroll to position [2303, 0]
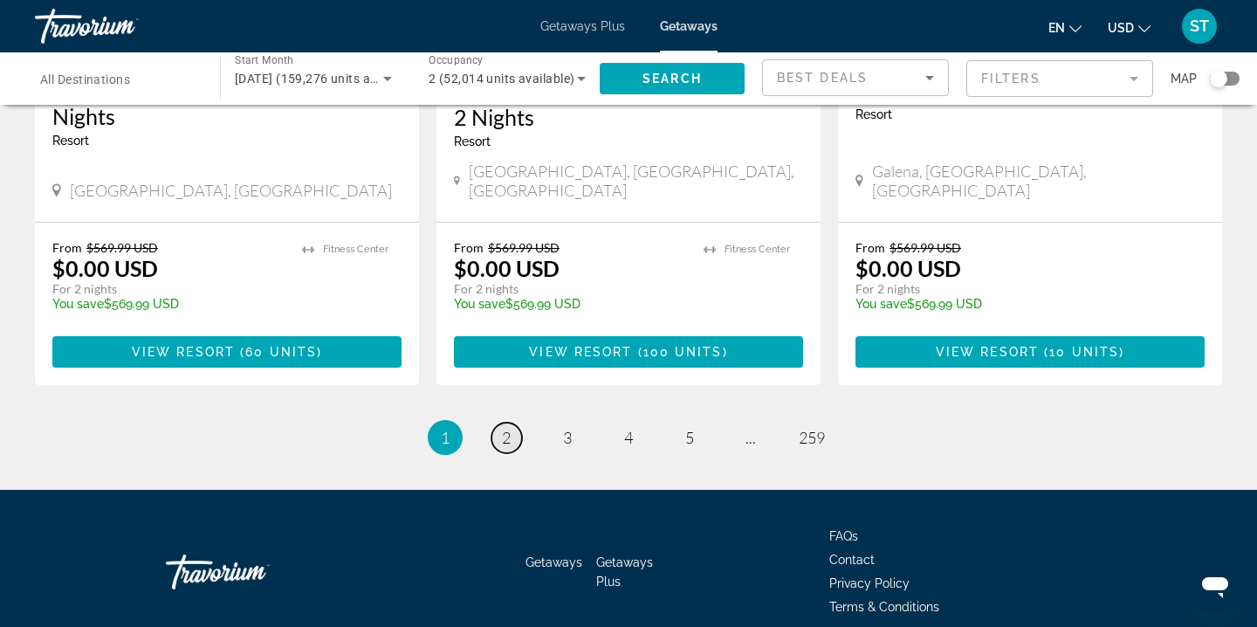
click at [502, 428] on span "2" at bounding box center [506, 437] width 9 height 19
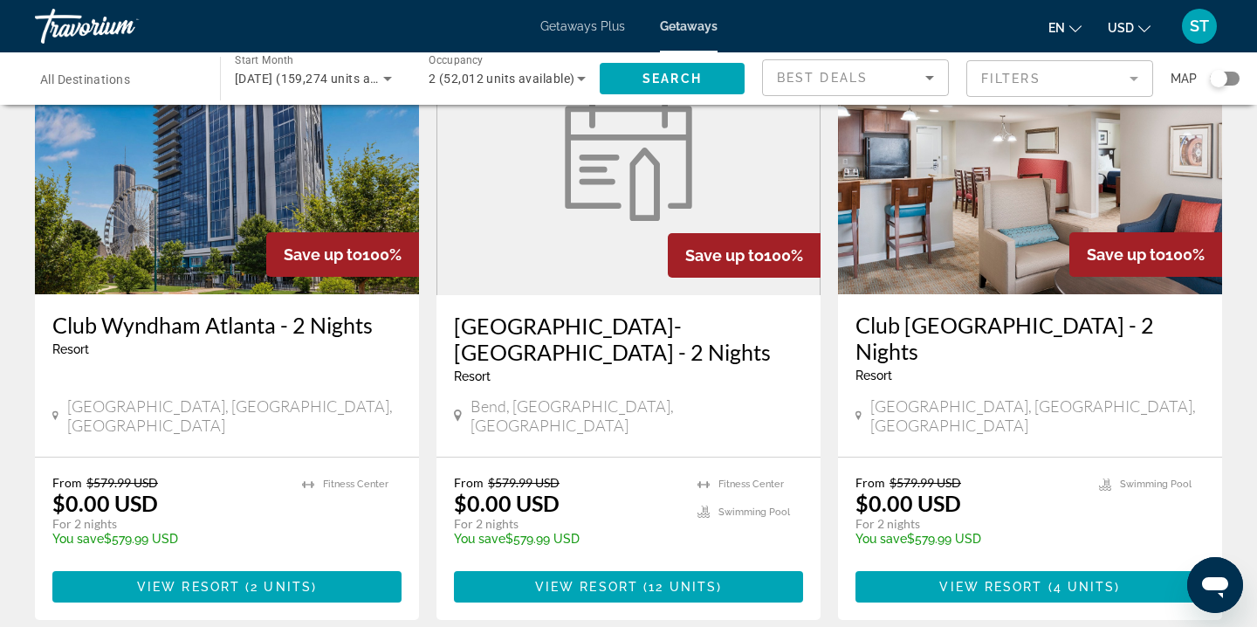
scroll to position [2105, 0]
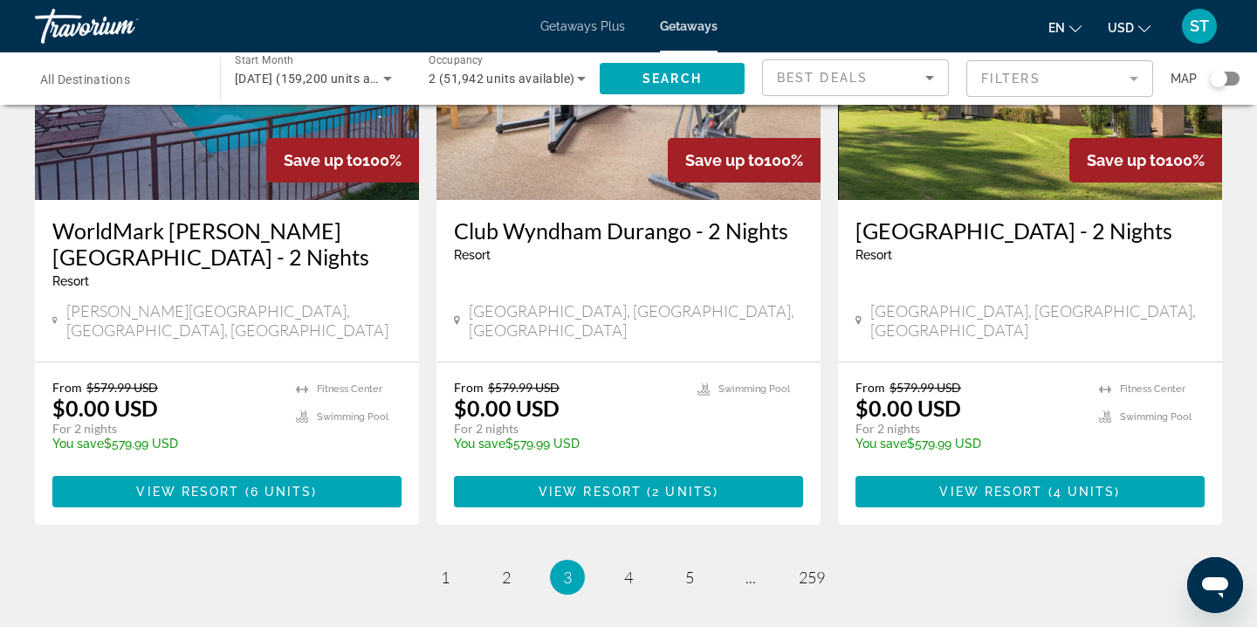
scroll to position [2163, 0]
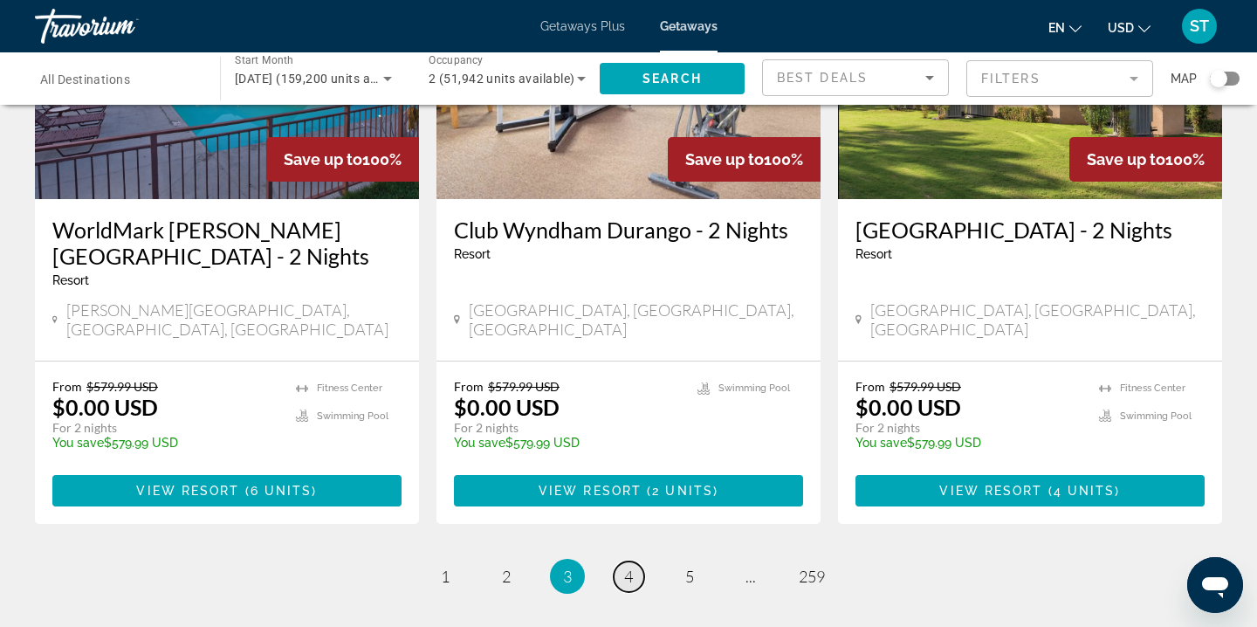
click at [626, 566] on span "4" at bounding box center [628, 575] width 9 height 19
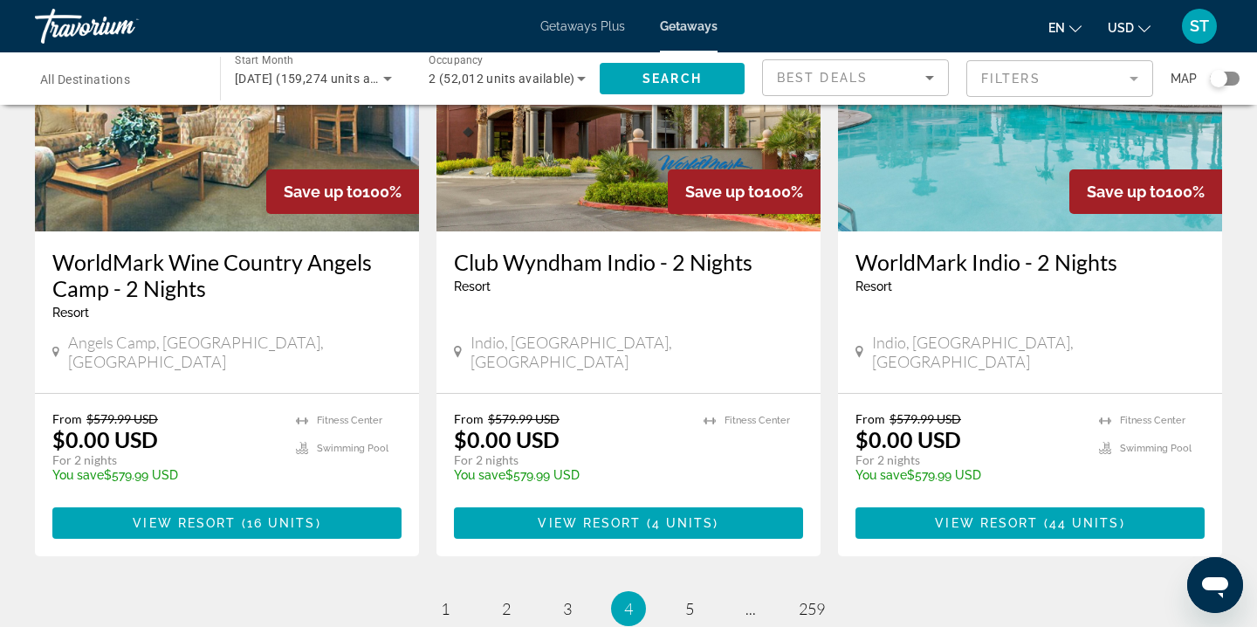
scroll to position [2139, 0]
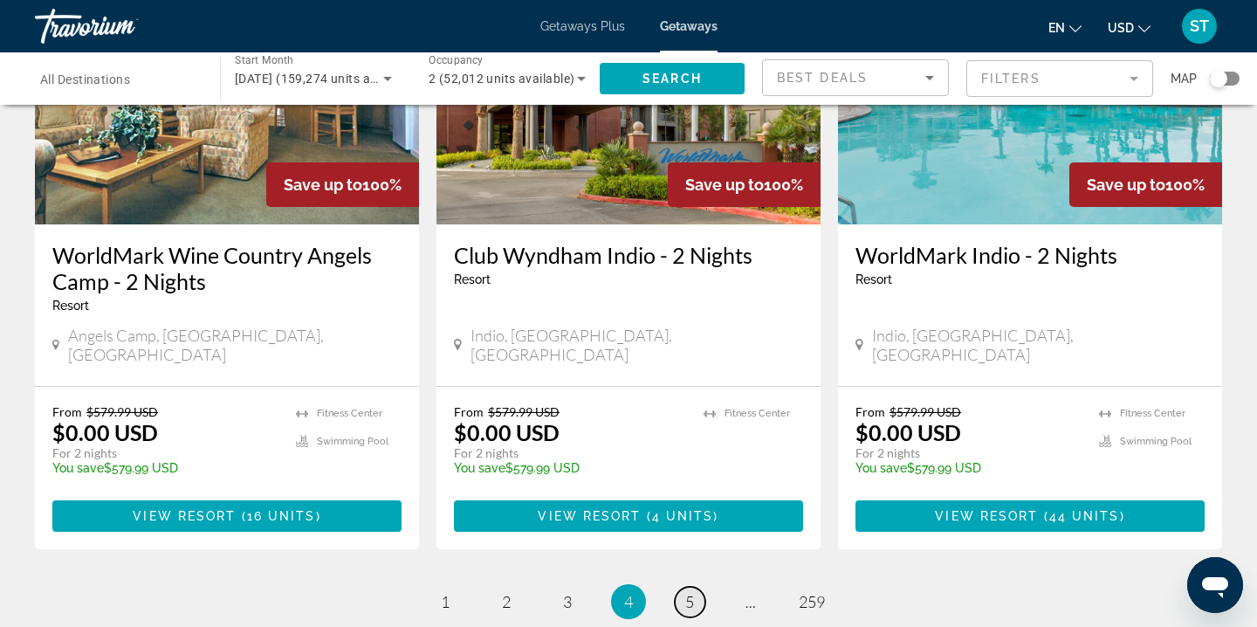
click at [689, 592] on span "5" at bounding box center [689, 601] width 9 height 19
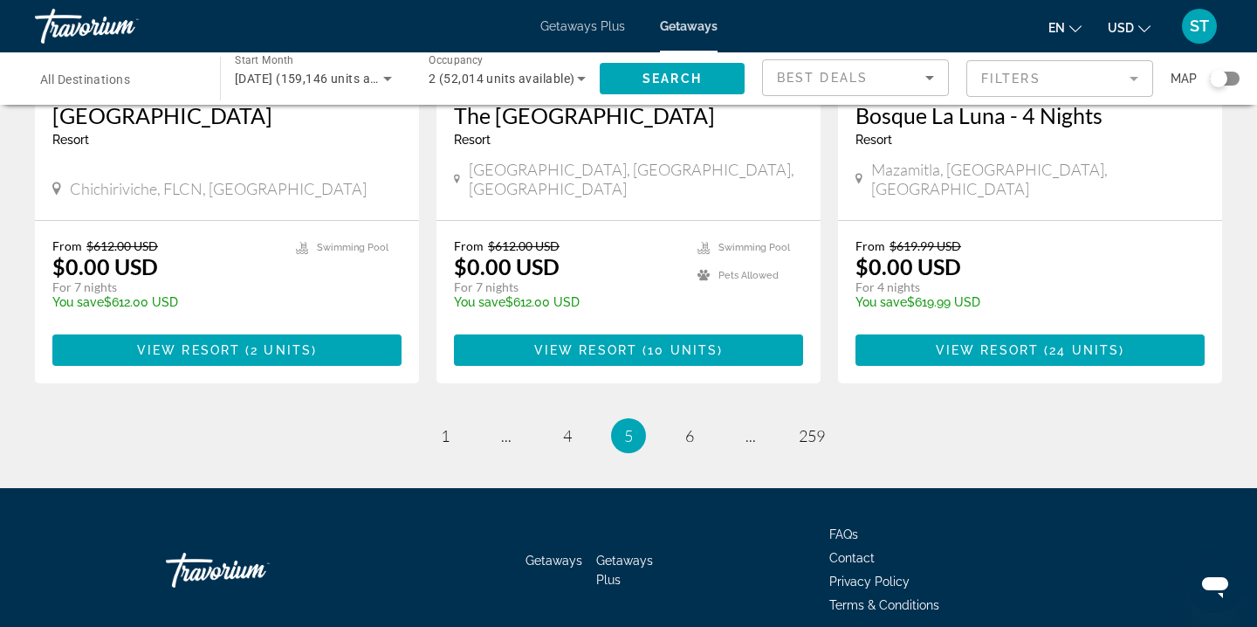
scroll to position [2250, 0]
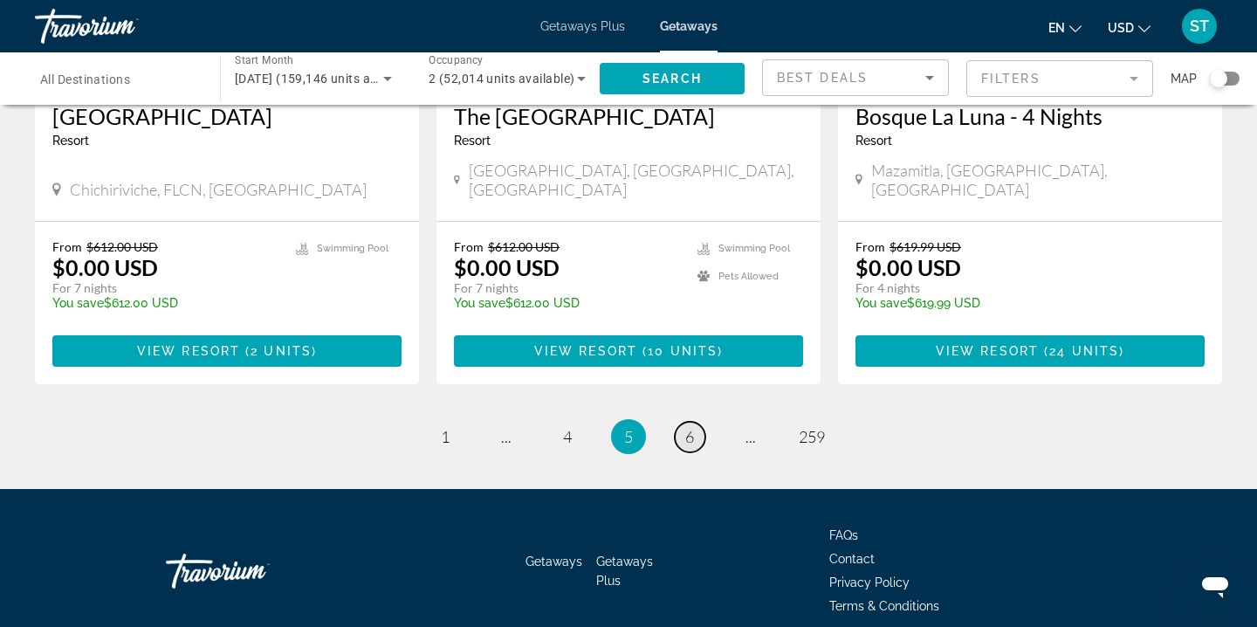
click at [686, 427] on span "6" at bounding box center [689, 436] width 9 height 19
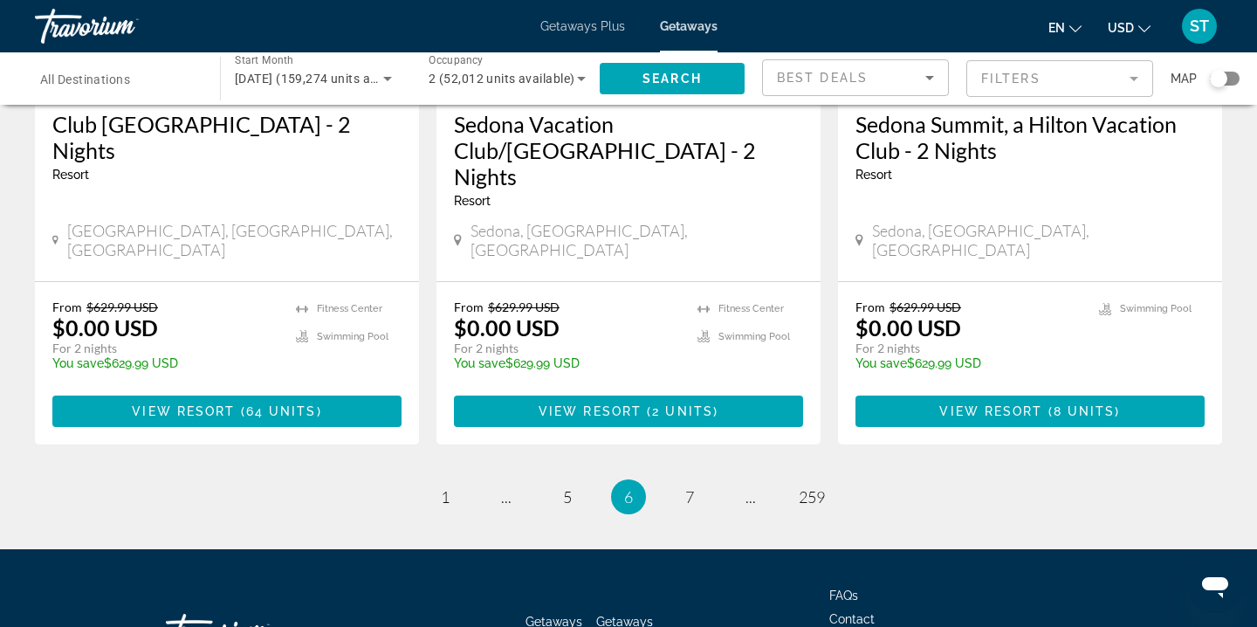
scroll to position [2278, 0]
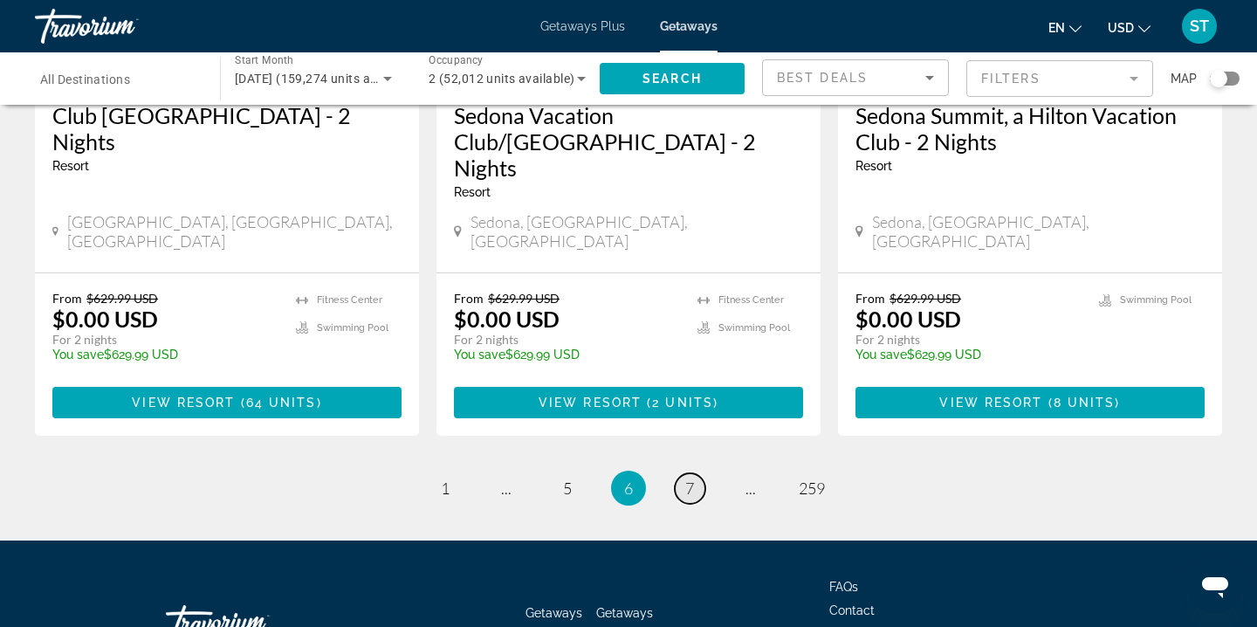
click at [688, 478] on span "7" at bounding box center [689, 487] width 9 height 19
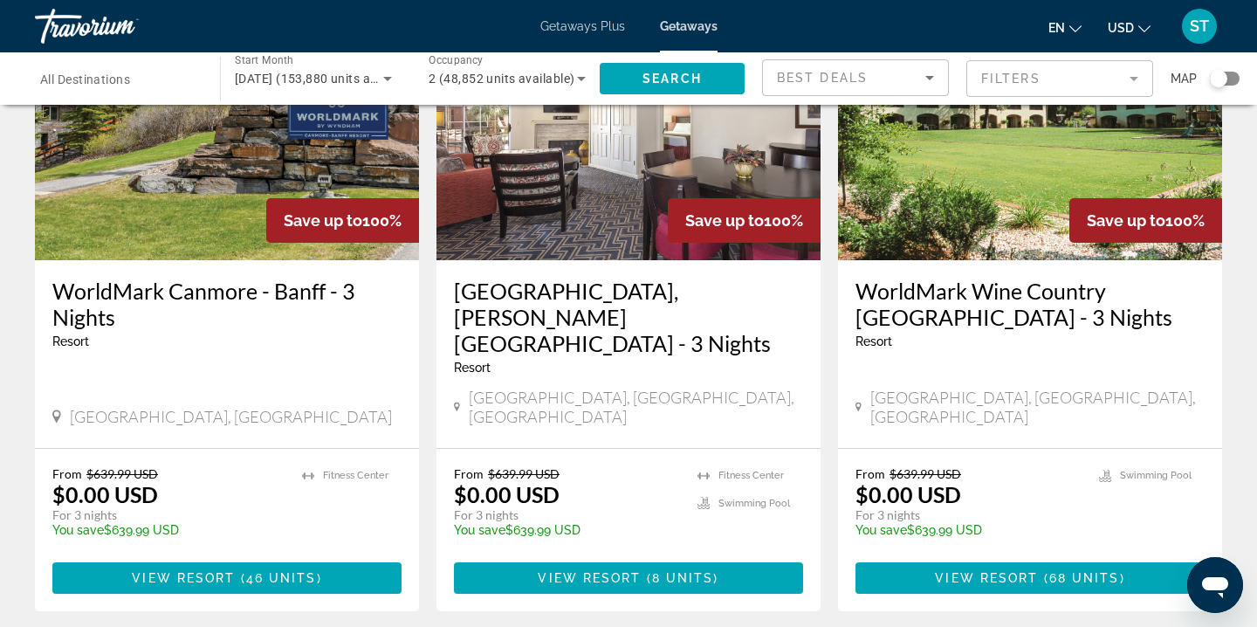
scroll to position [1462, 0]
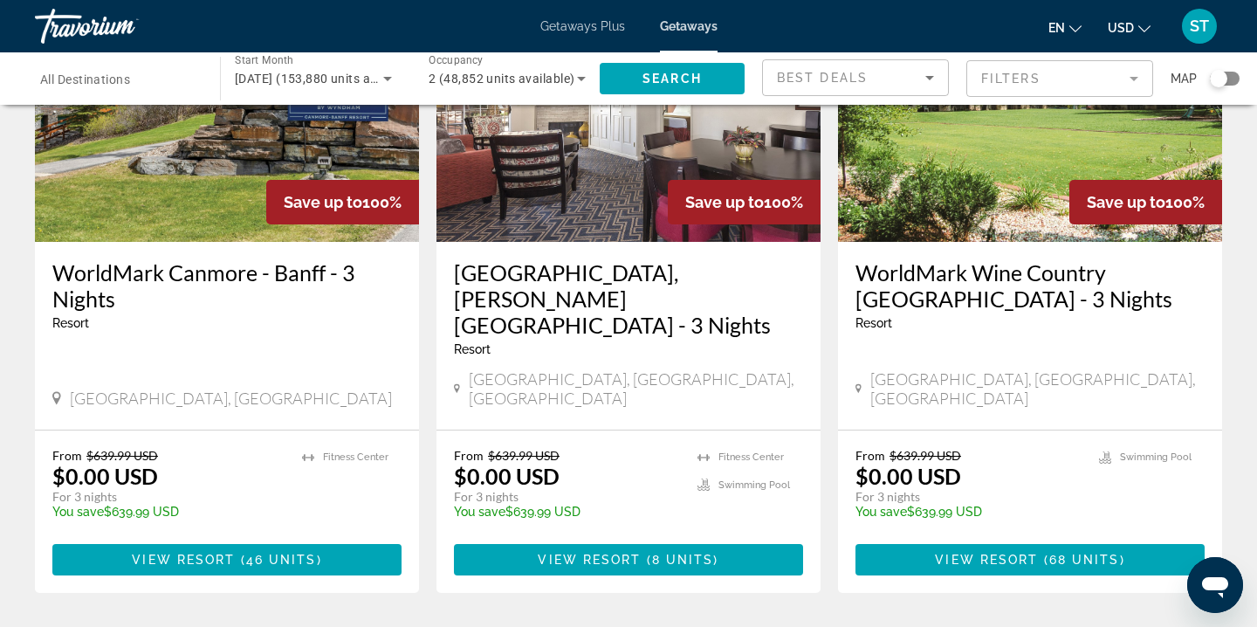
click at [632, 552] on span "View Resort" at bounding box center [589, 559] width 103 height 14
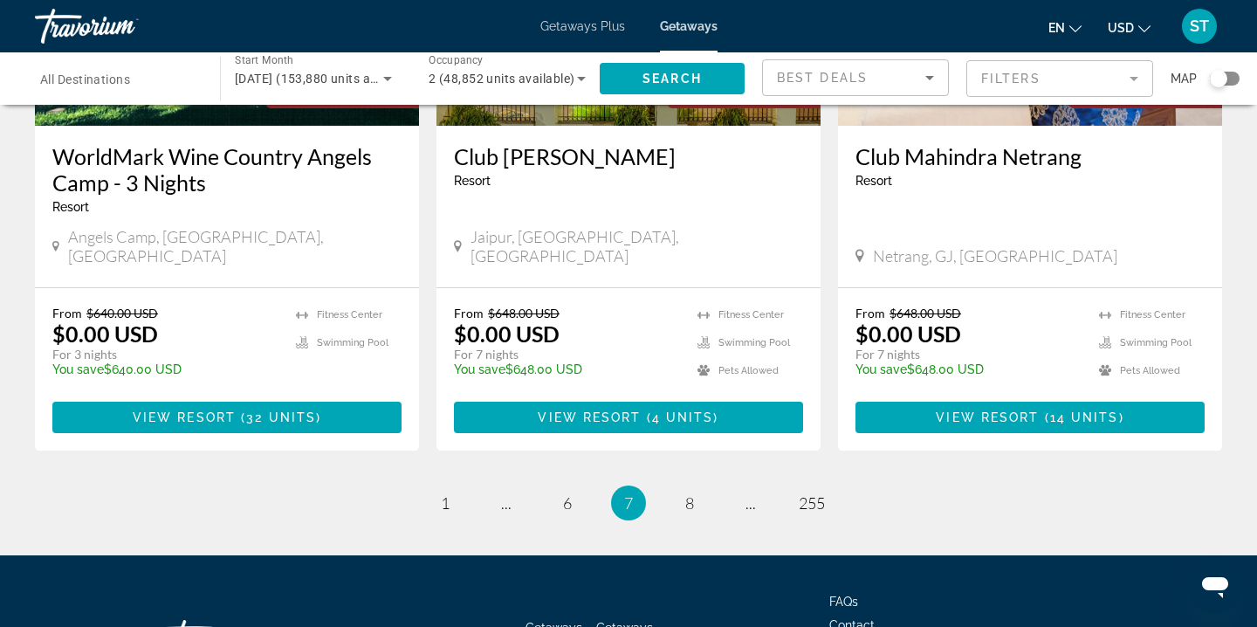
scroll to position [2303, 0]
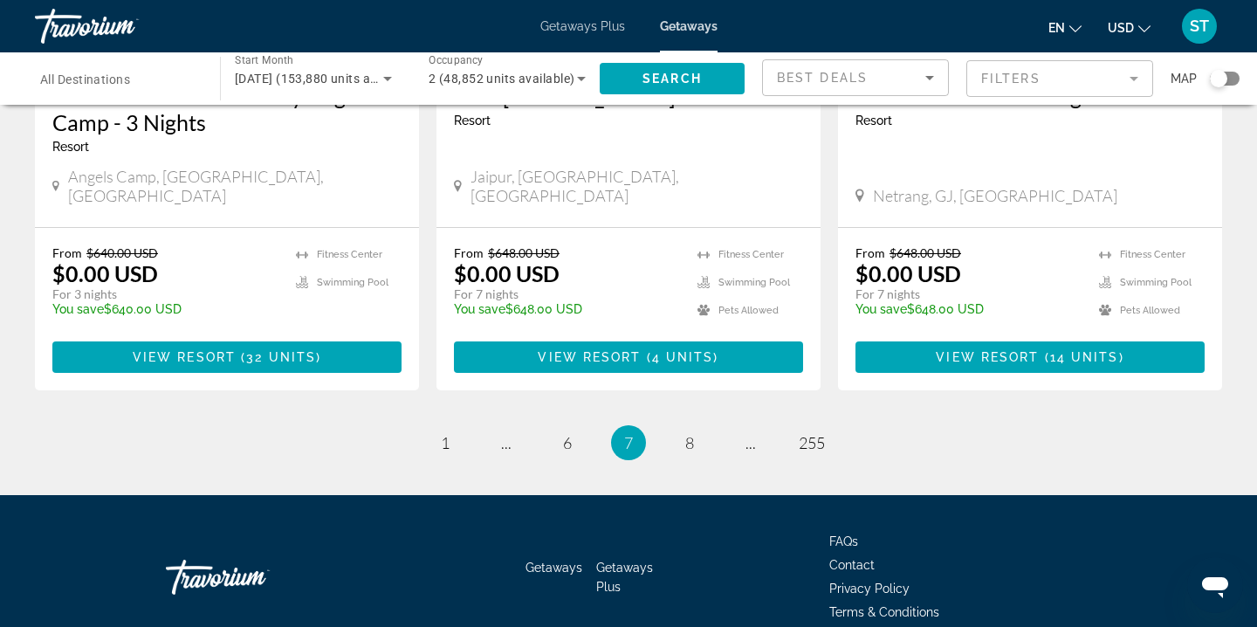
drag, startPoint x: 1072, startPoint y: 504, endPoint x: 677, endPoint y: 382, distance: 412.7
click at [686, 433] on span "8" at bounding box center [689, 442] width 9 height 19
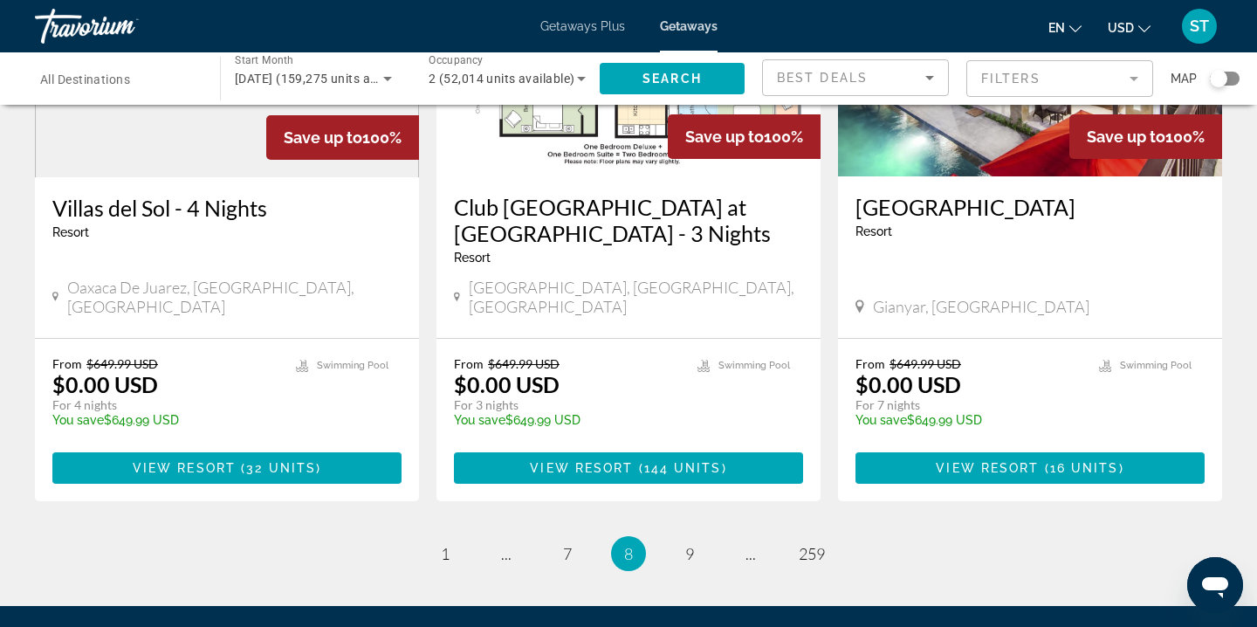
scroll to position [2189, 0]
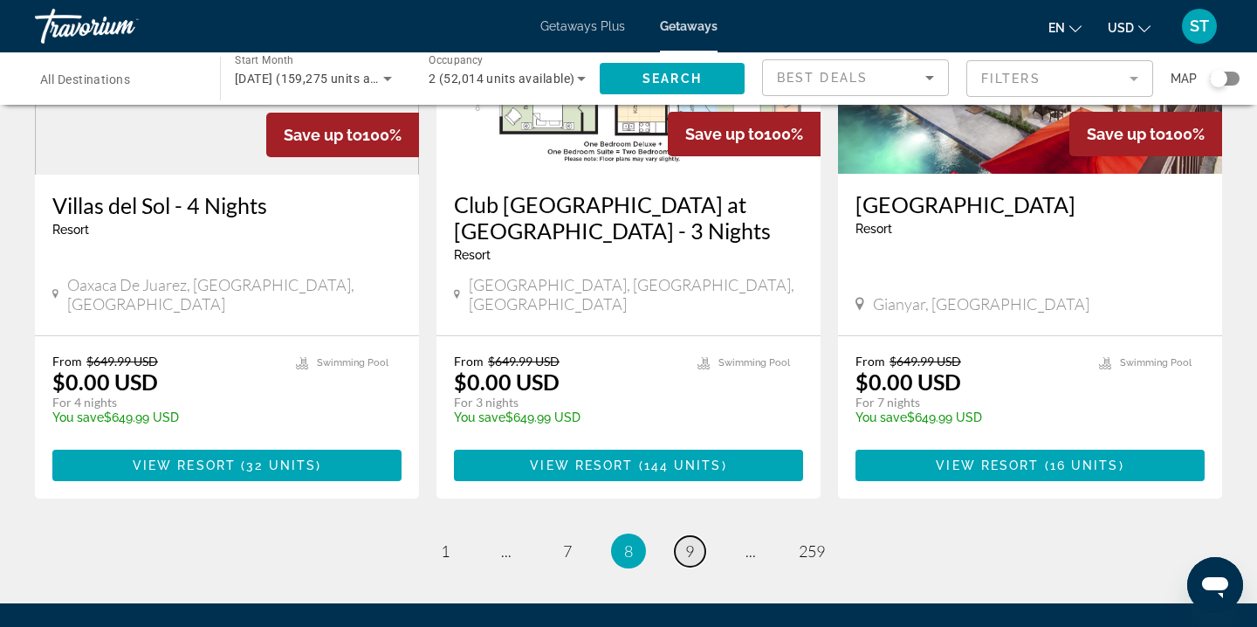
click at [688, 541] on span "9" at bounding box center [689, 550] width 9 height 19
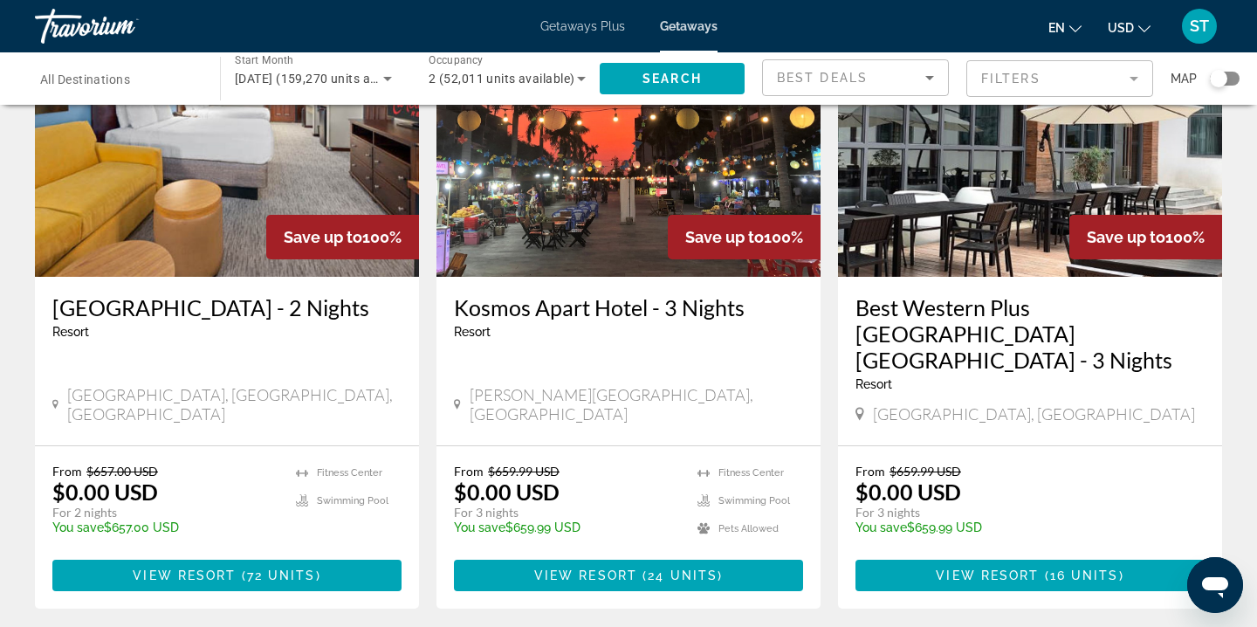
scroll to position [2115, 0]
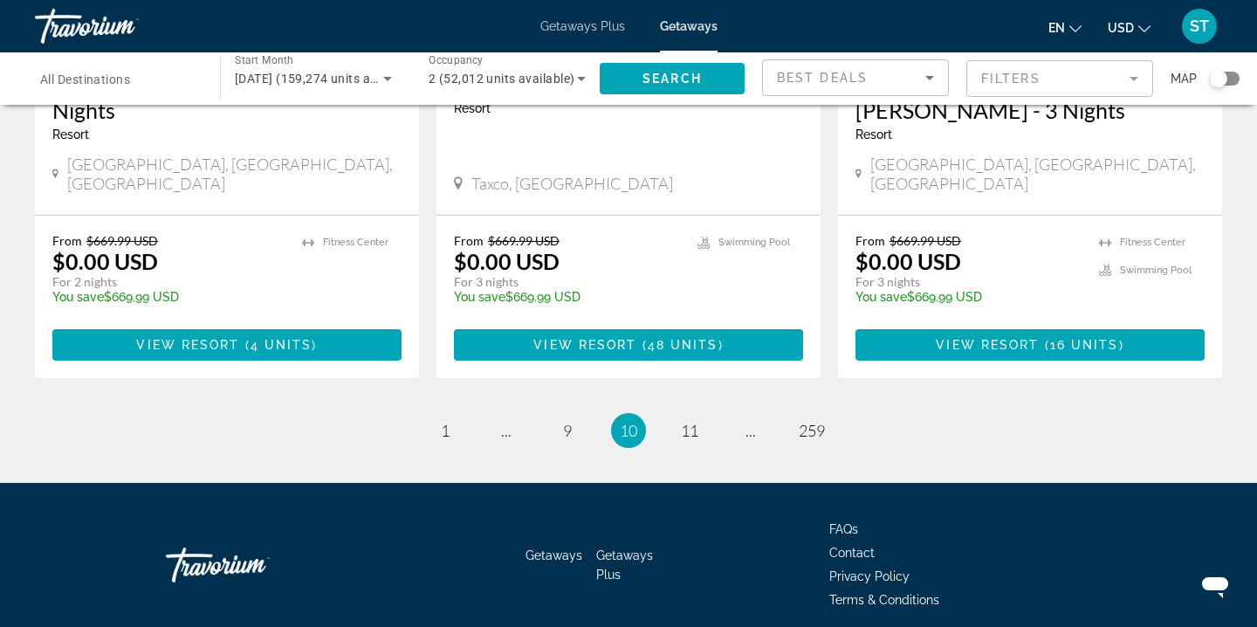
scroll to position [2302, 0]
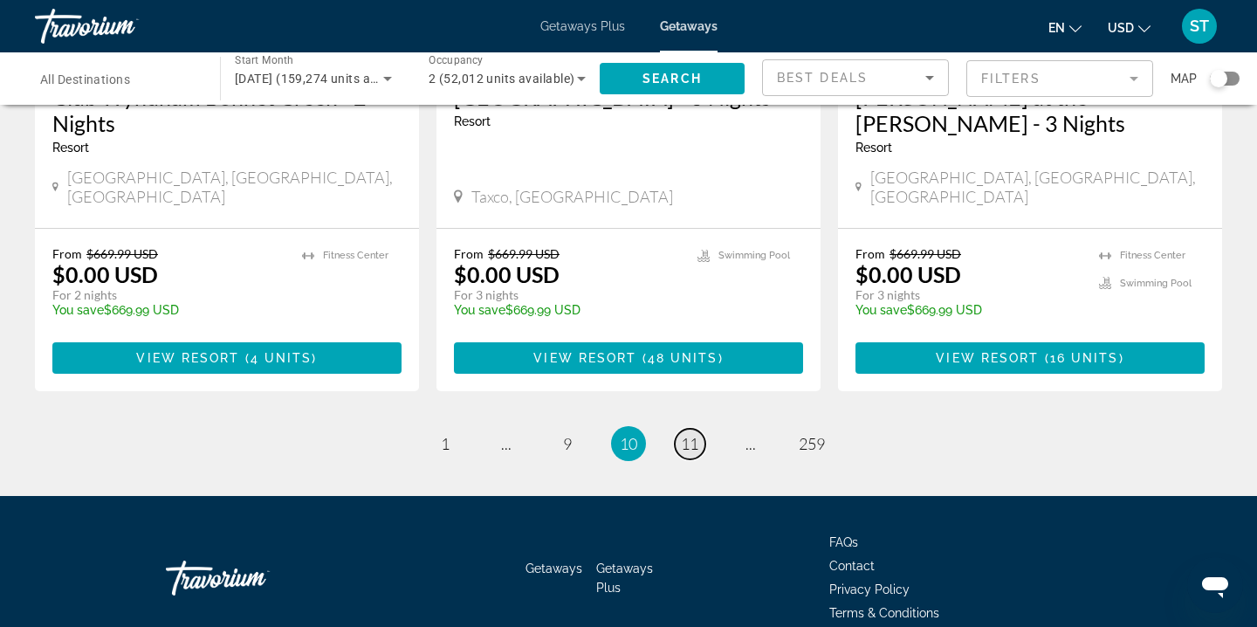
click at [688, 434] on span "11" at bounding box center [689, 443] width 17 height 19
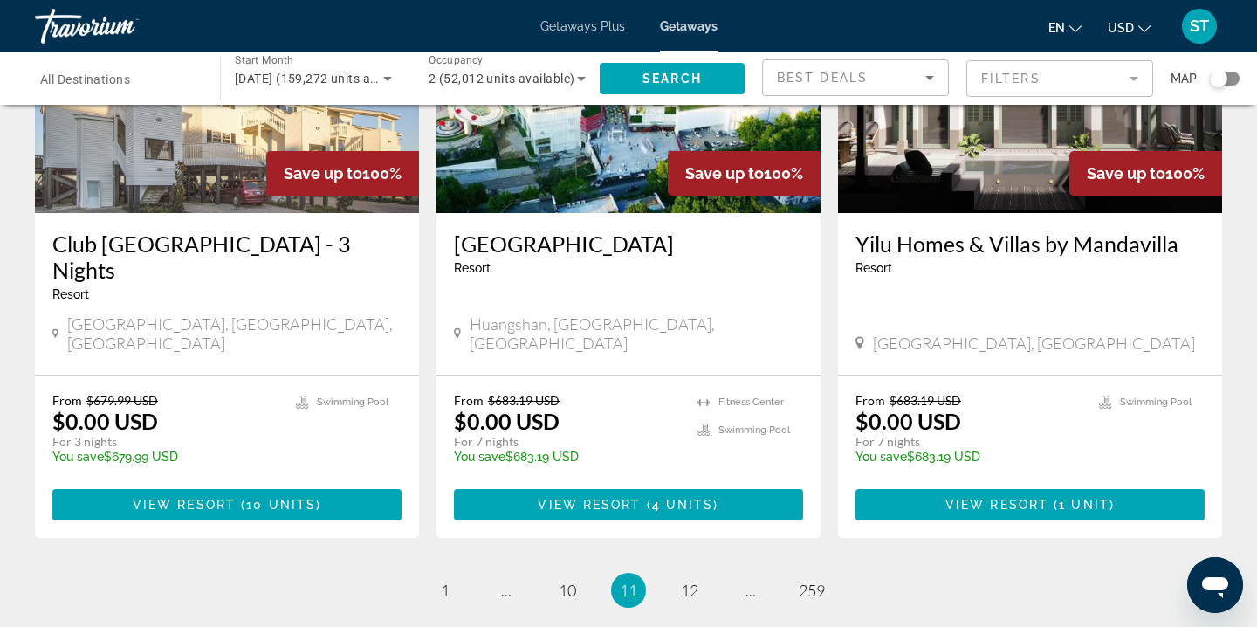
scroll to position [2119, 0]
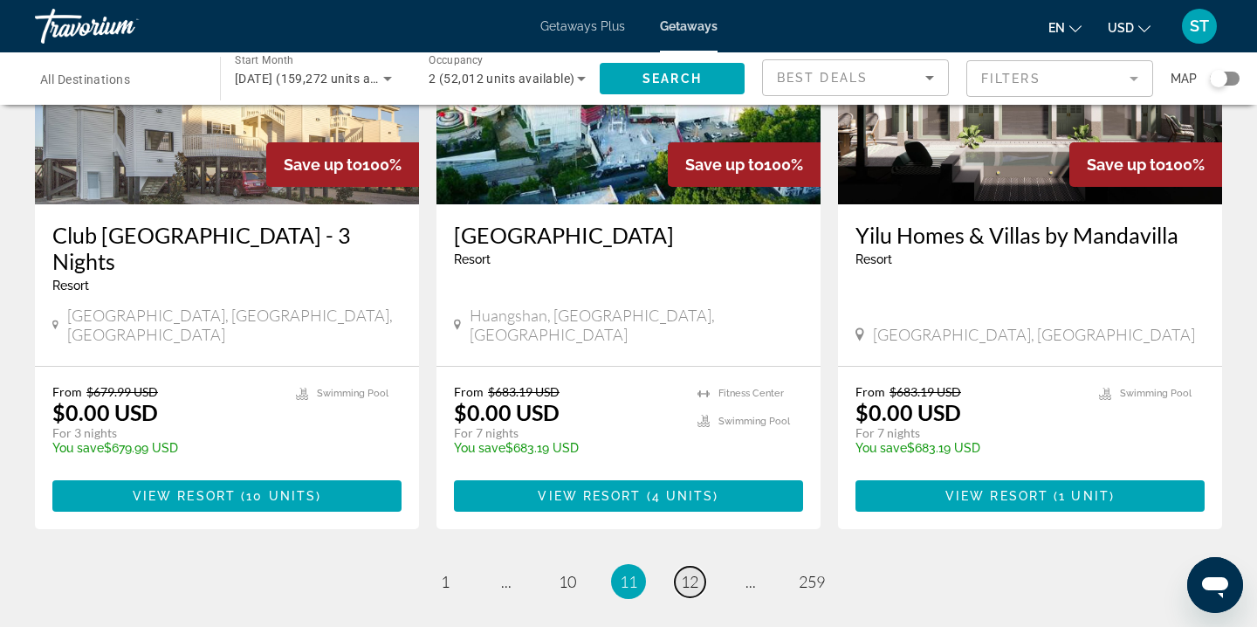
click at [688, 572] on span "12" at bounding box center [689, 581] width 17 height 19
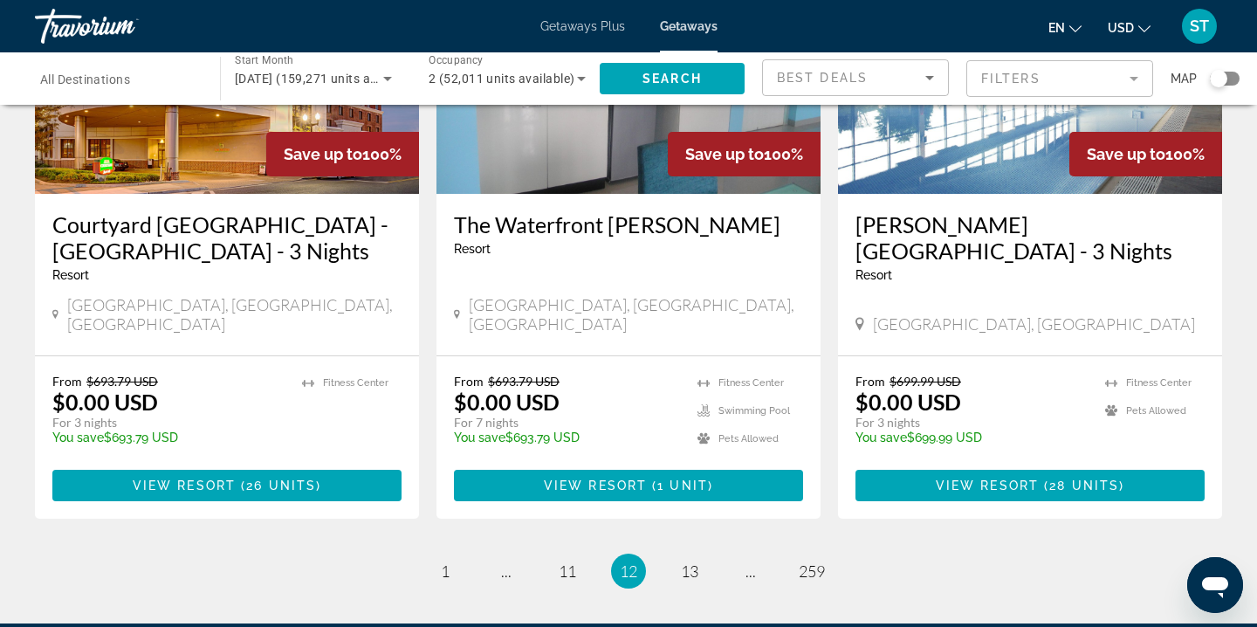
scroll to position [2186, 0]
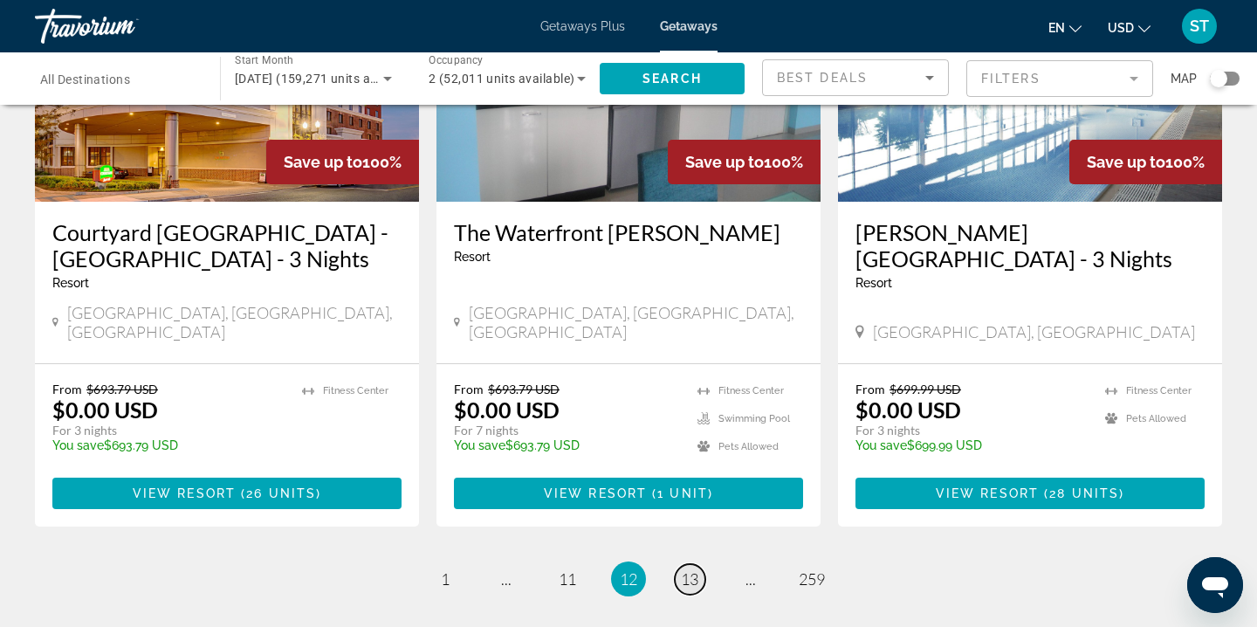
click at [690, 569] on span "13" at bounding box center [689, 578] width 17 height 19
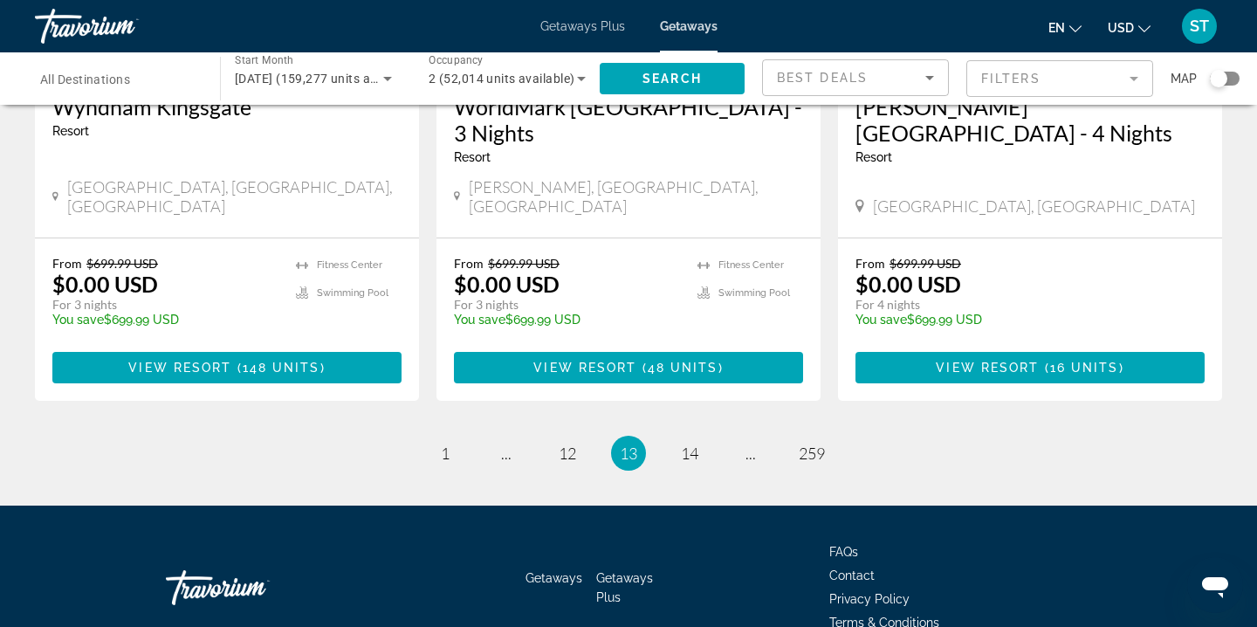
scroll to position [2277, 0]
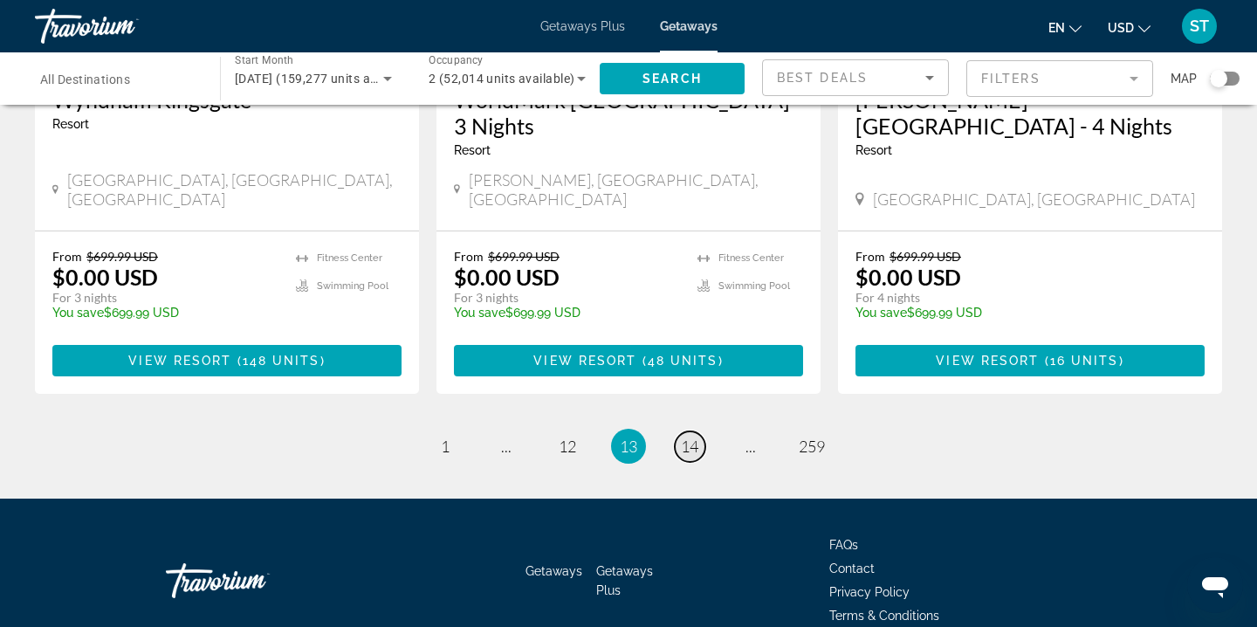
click at [686, 436] on span "14" at bounding box center [689, 445] width 17 height 19
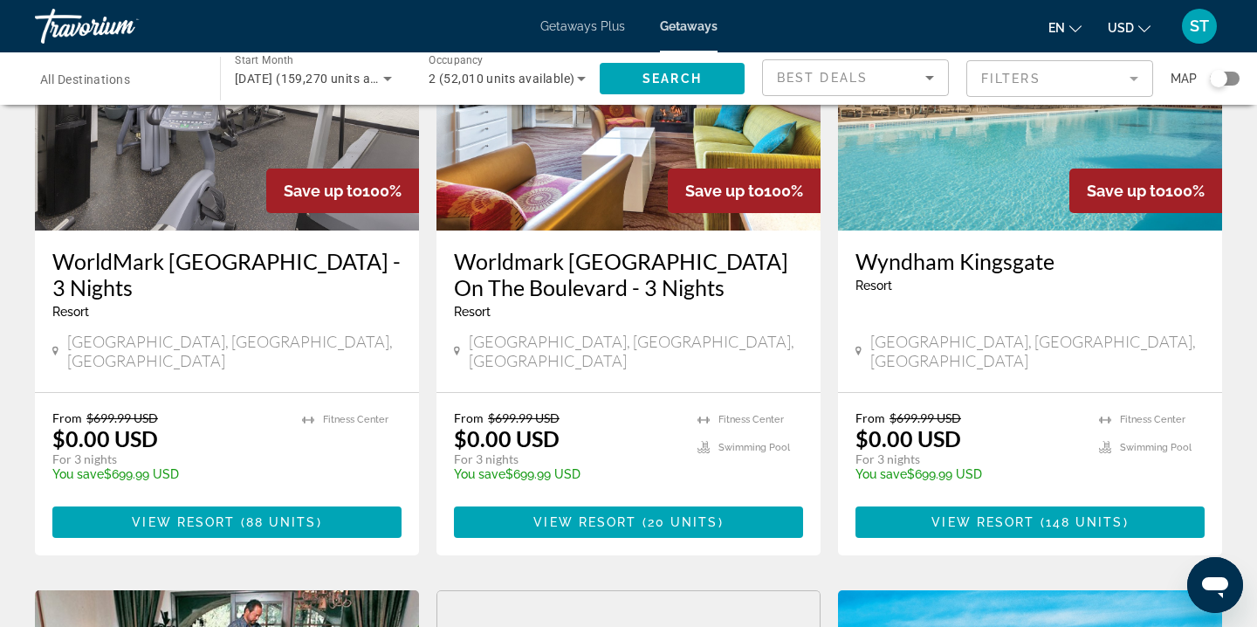
scroll to position [854, 0]
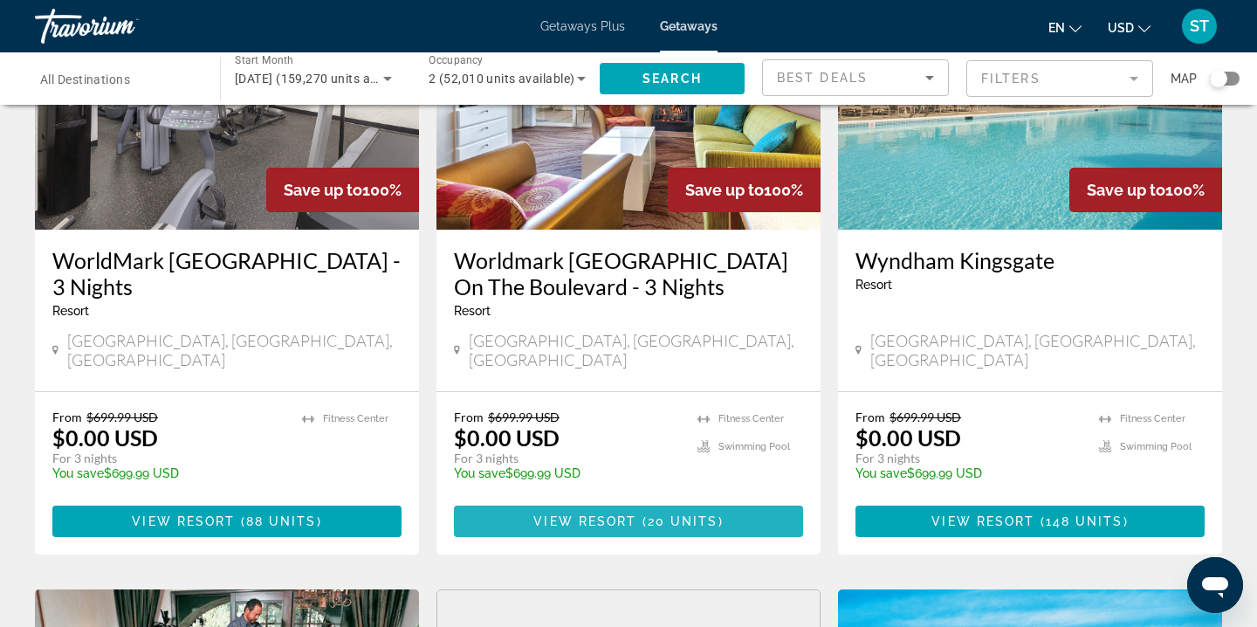
click at [654, 514] on span "20 units" at bounding box center [682, 521] width 71 height 14
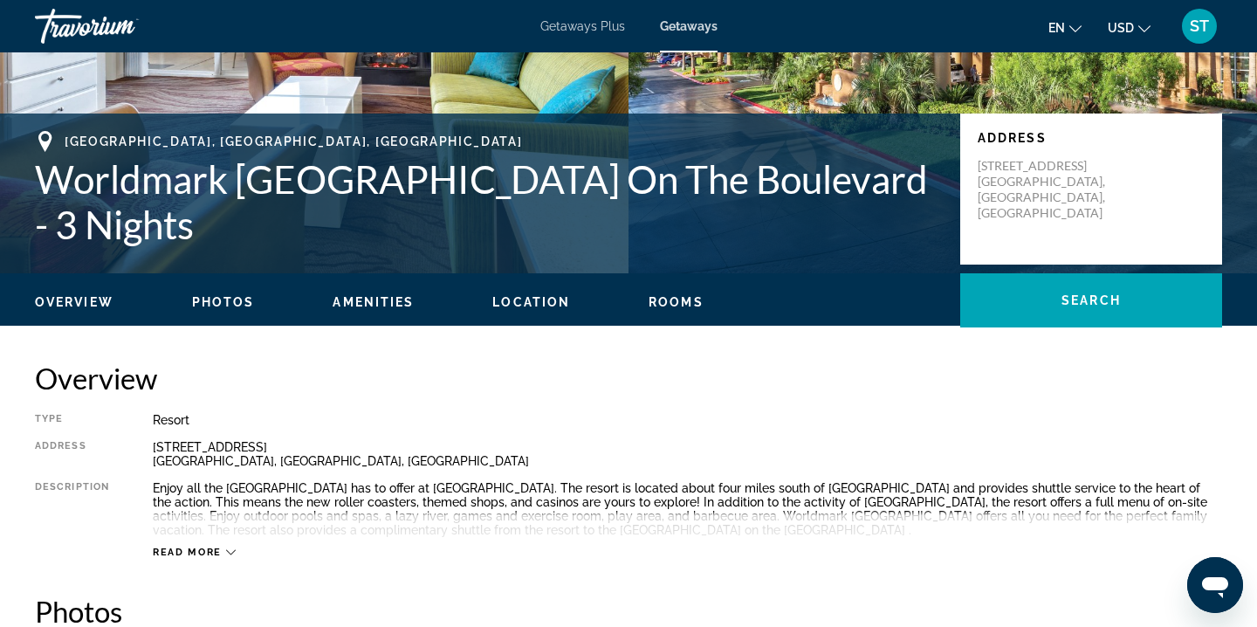
scroll to position [285, 0]
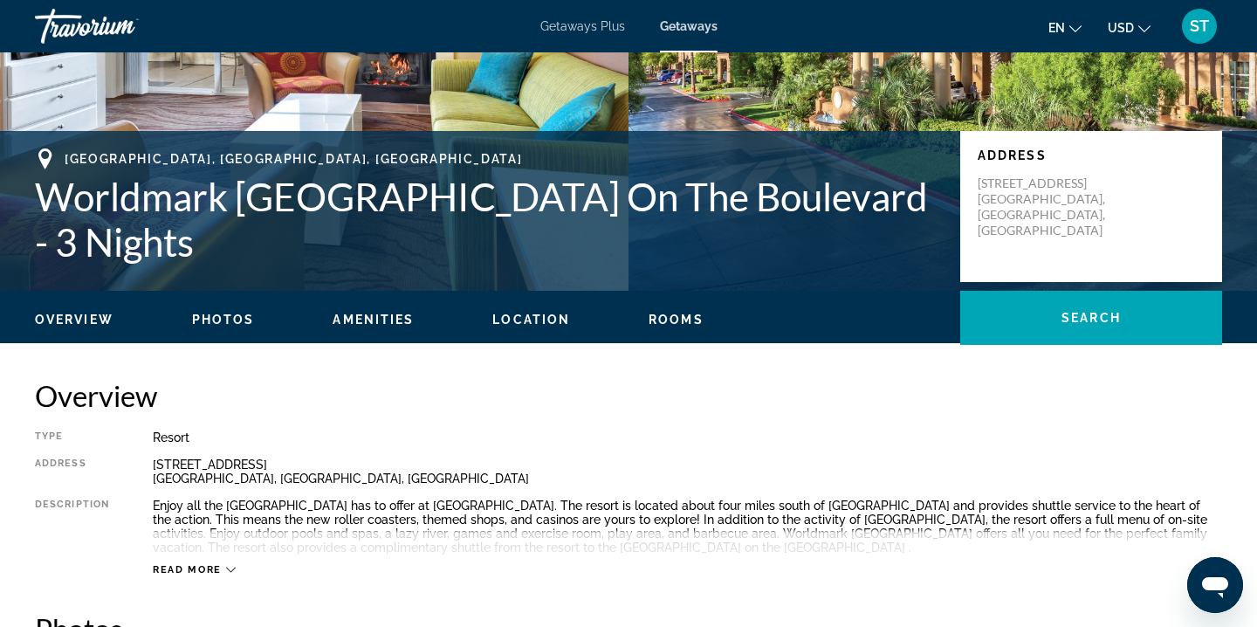
click at [524, 314] on span "Location" at bounding box center [531, 319] width 78 height 14
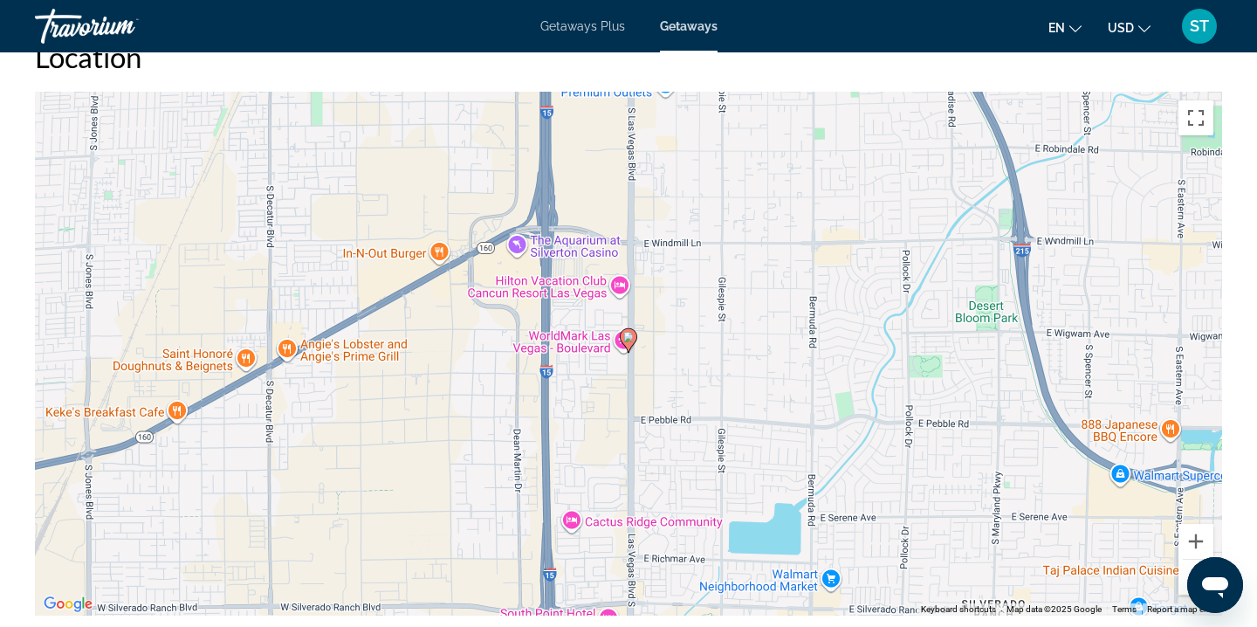
scroll to position [2573, 0]
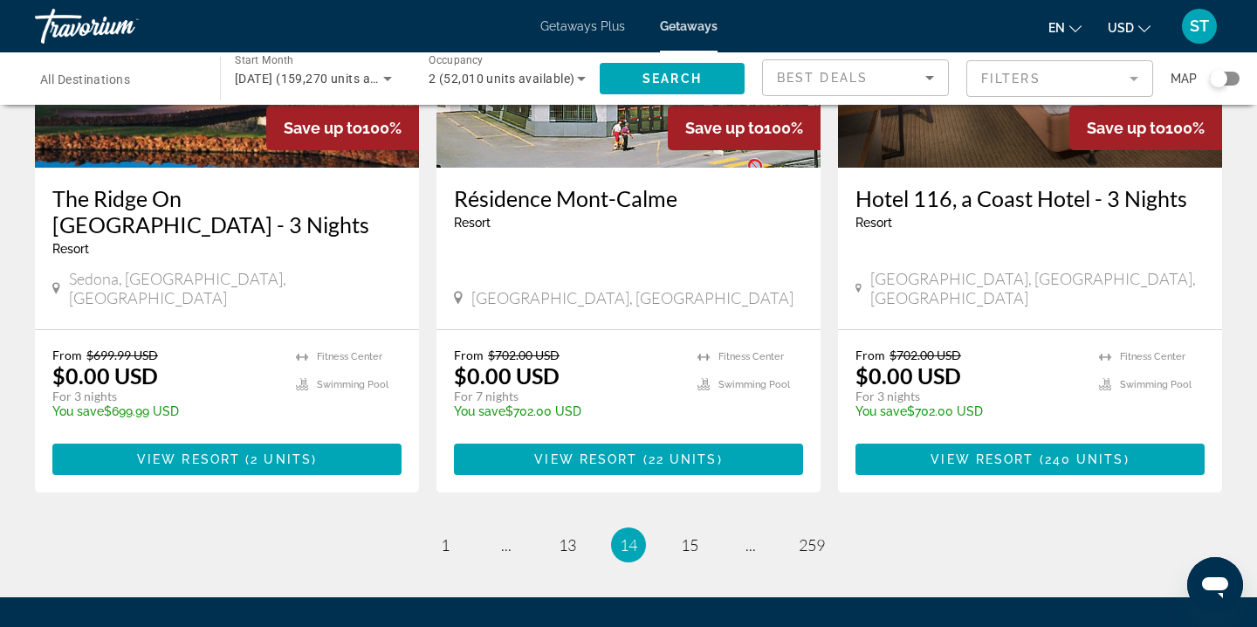
scroll to position [2231, 0]
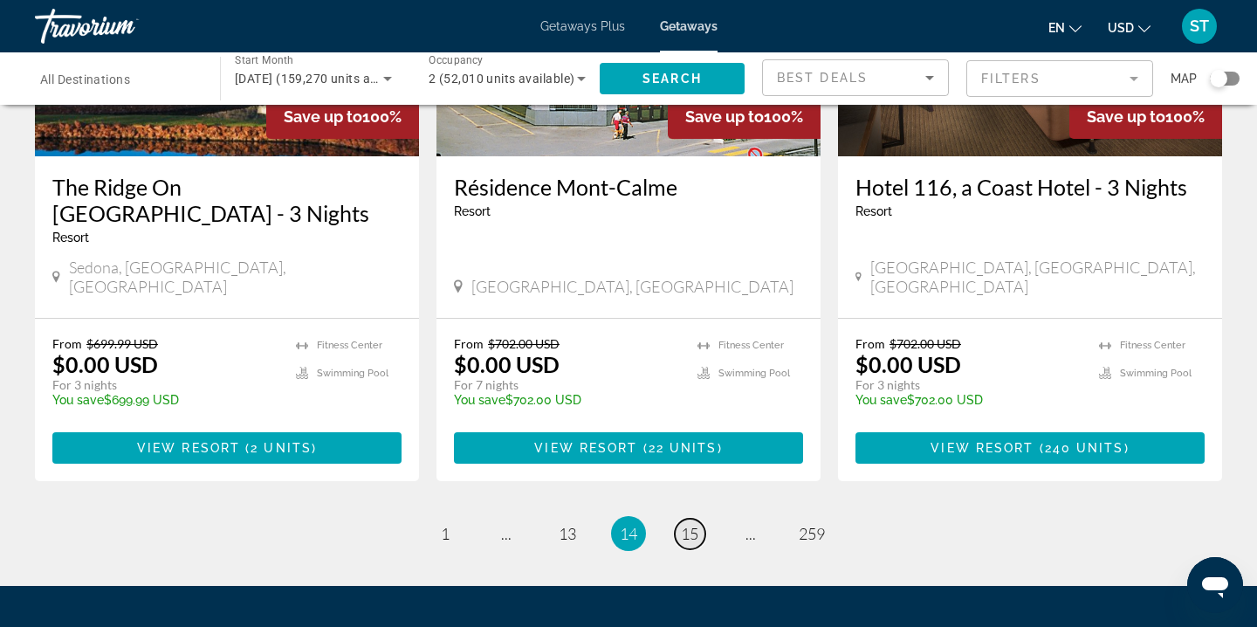
click at [691, 524] on span "15" at bounding box center [689, 533] width 17 height 19
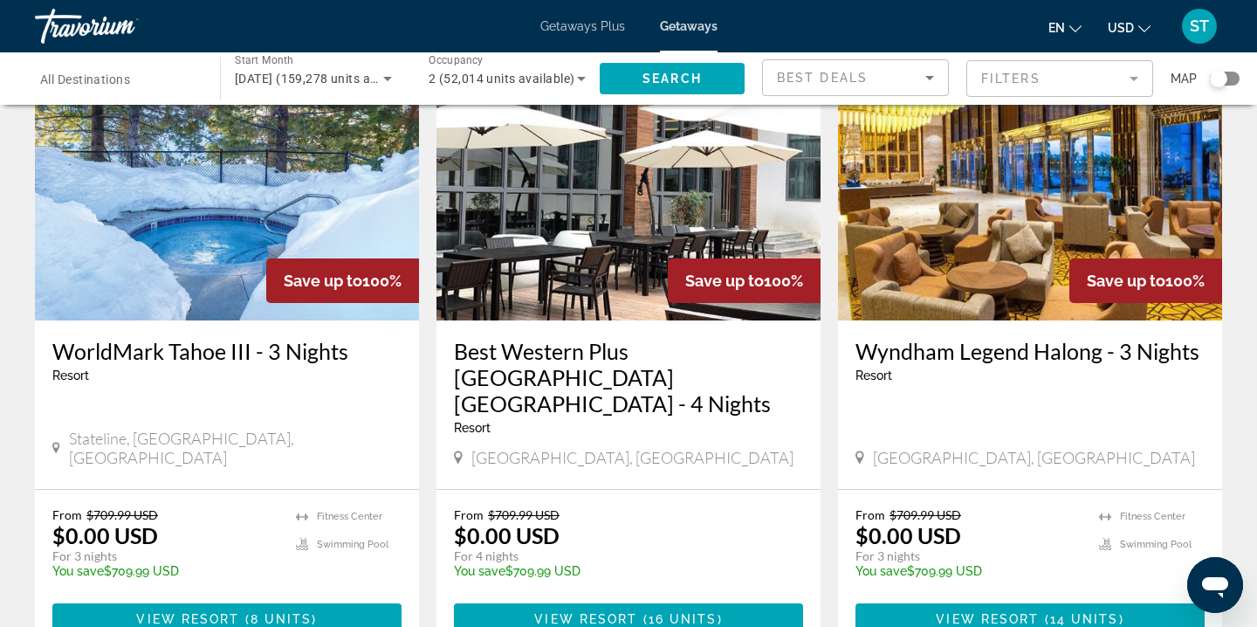
scroll to position [2058, 0]
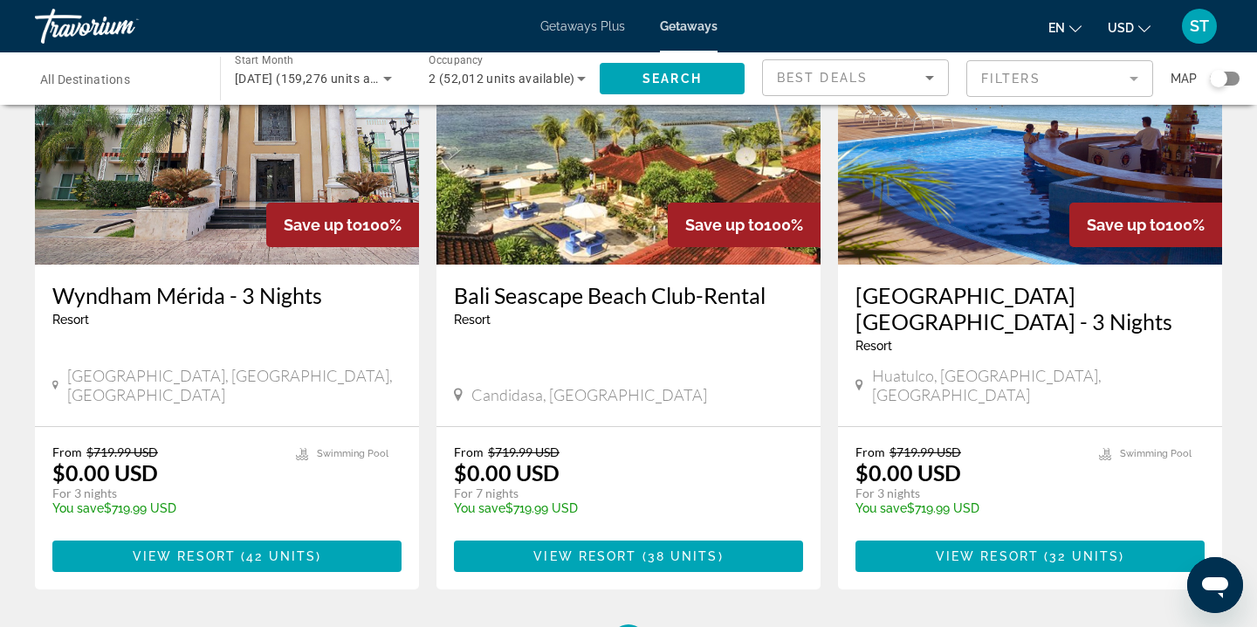
scroll to position [2143, 0]
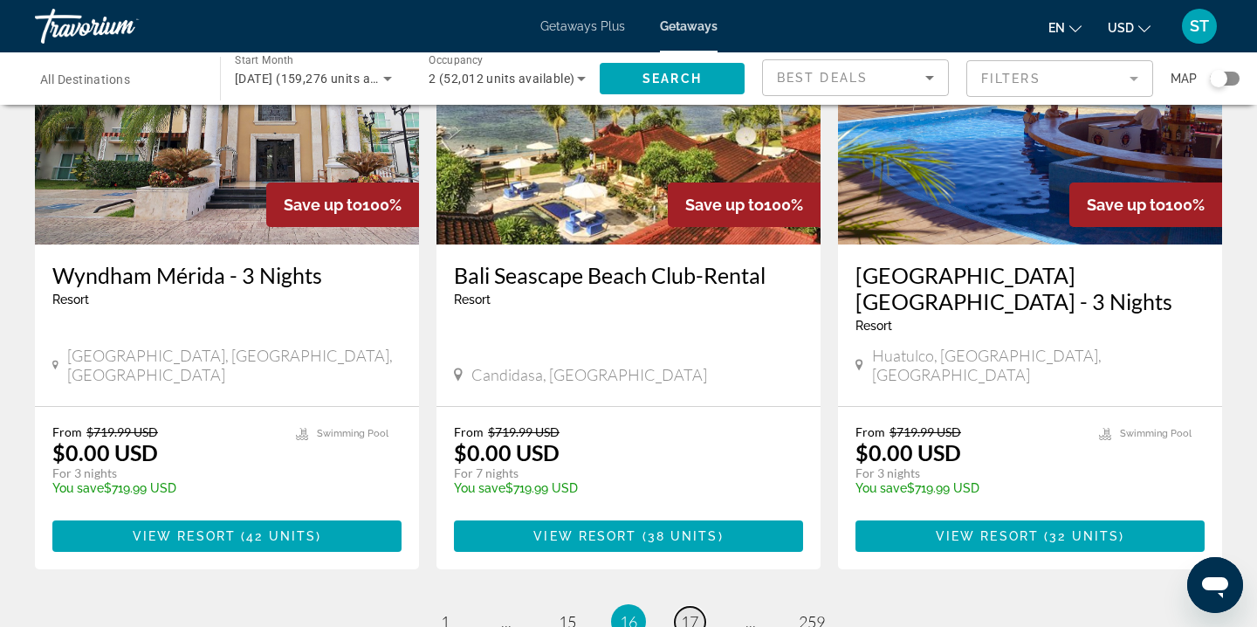
click at [686, 612] on span "17" at bounding box center [689, 621] width 17 height 19
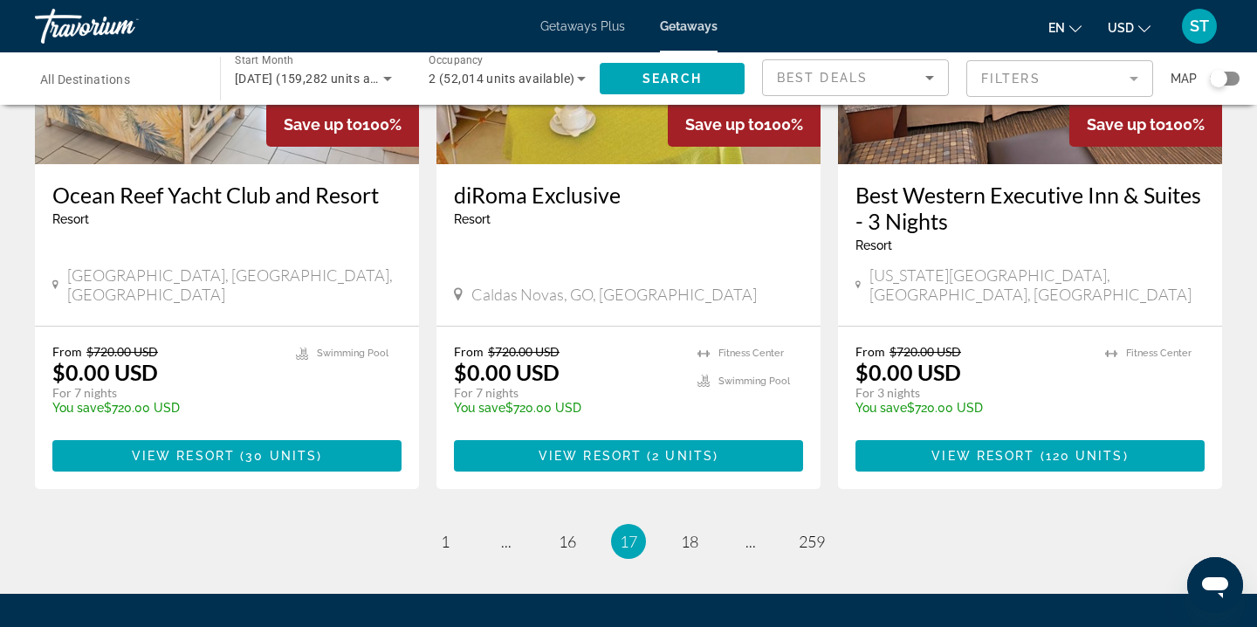
scroll to position [2201, 0]
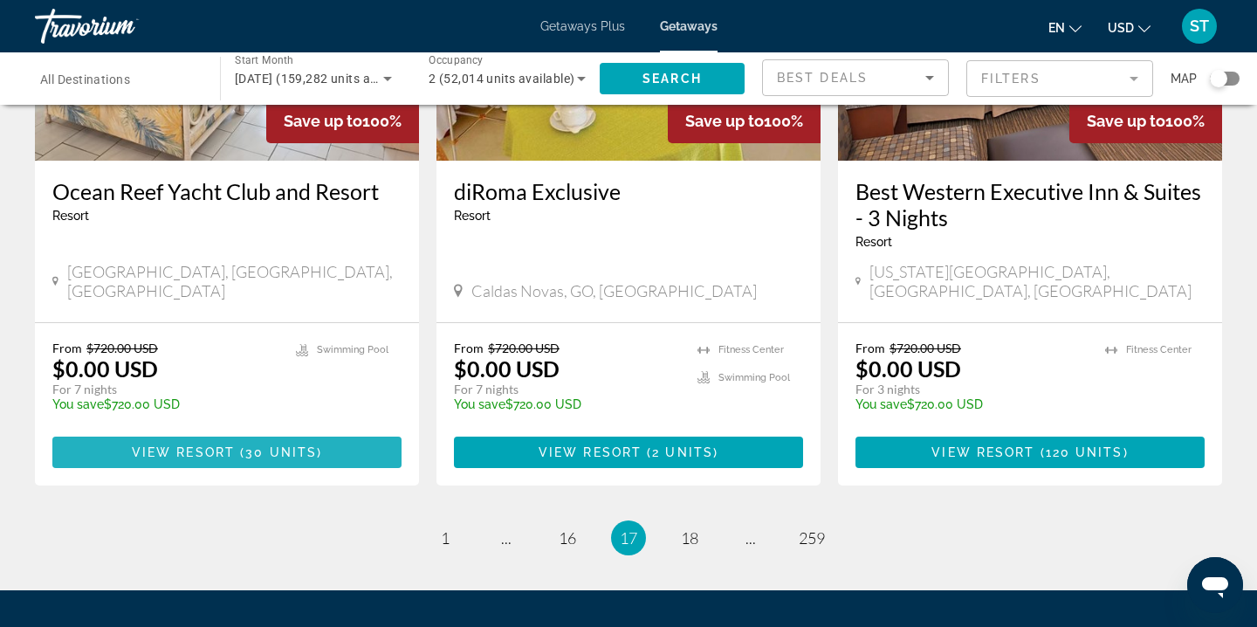
click at [229, 445] on span "View Resort" at bounding box center [183, 452] width 103 height 14
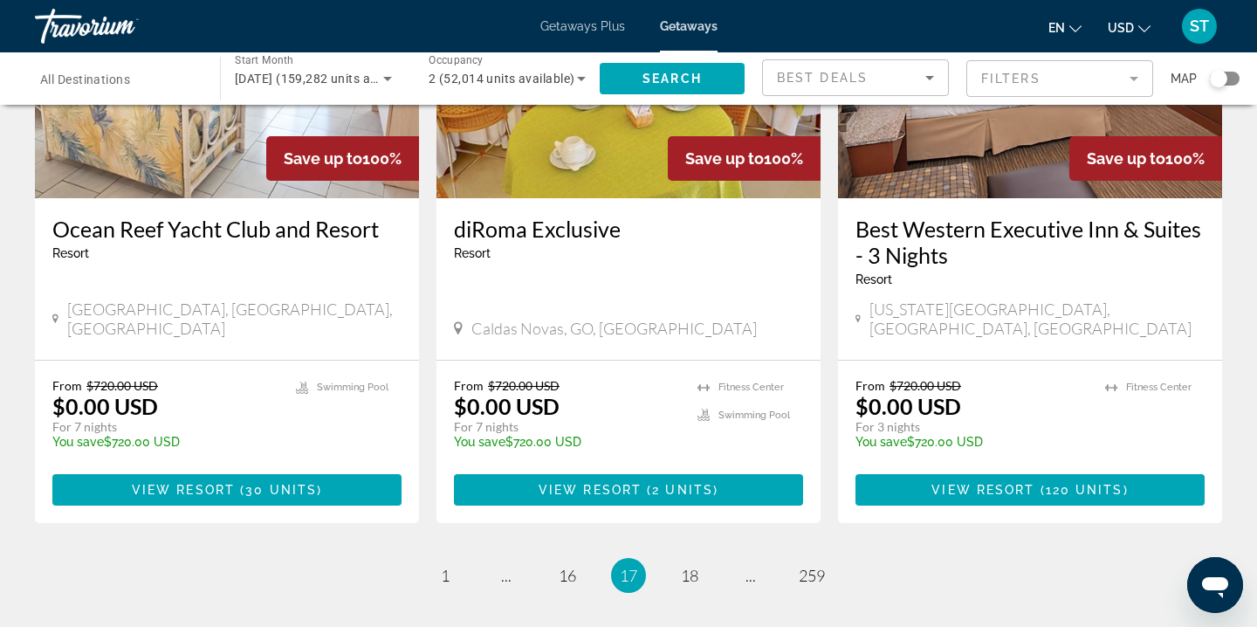
scroll to position [2161, 0]
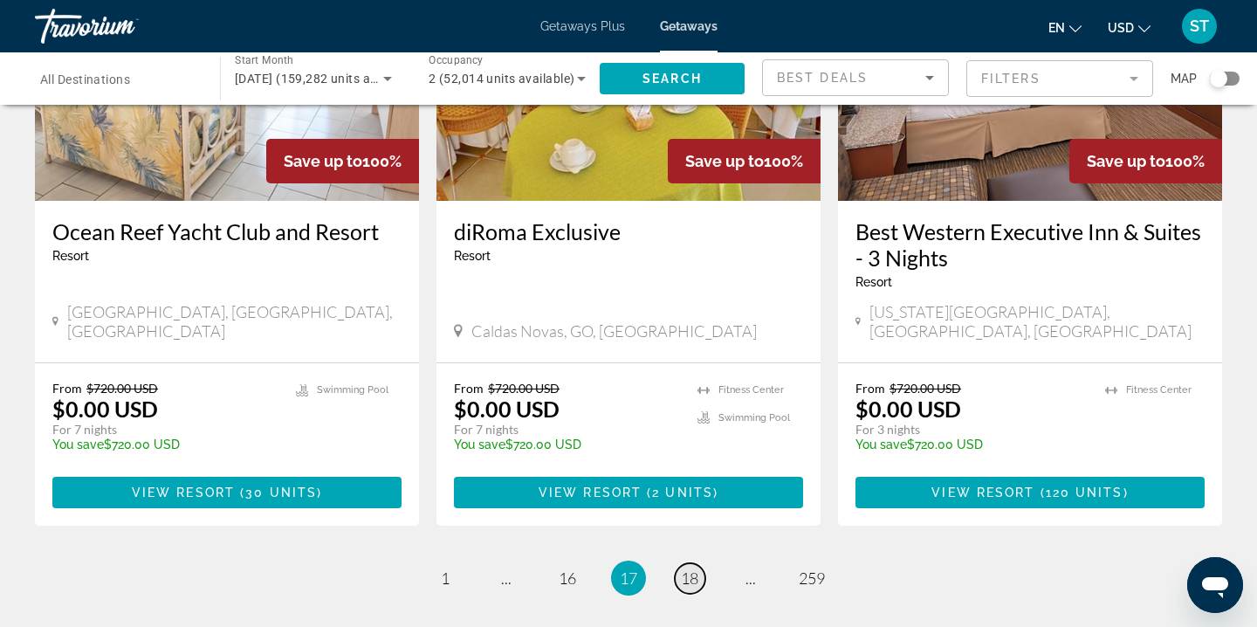
click at [688, 568] on span "18" at bounding box center [689, 577] width 17 height 19
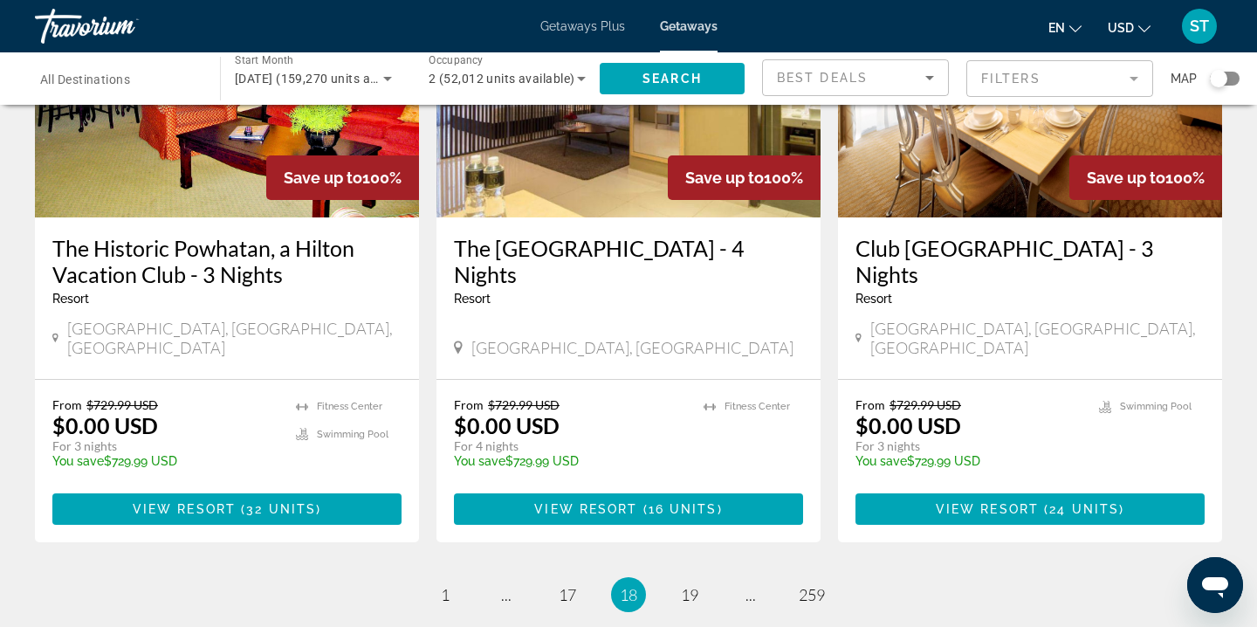
scroll to position [2146, 0]
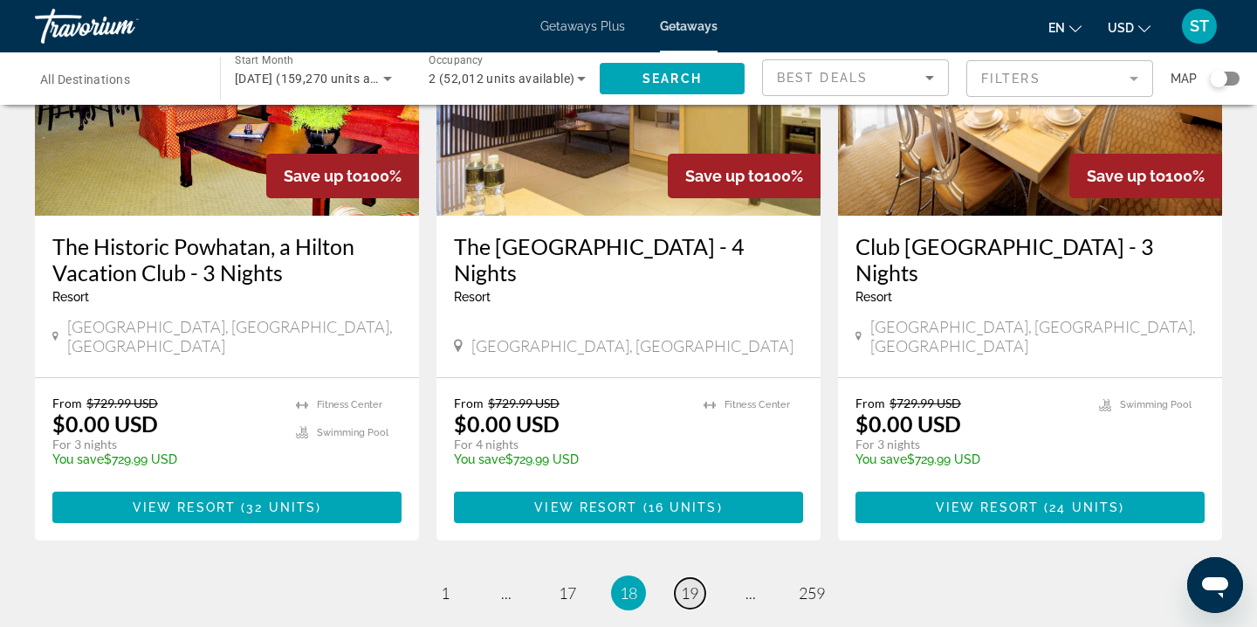
click at [692, 583] on span "19" at bounding box center [689, 592] width 17 height 19
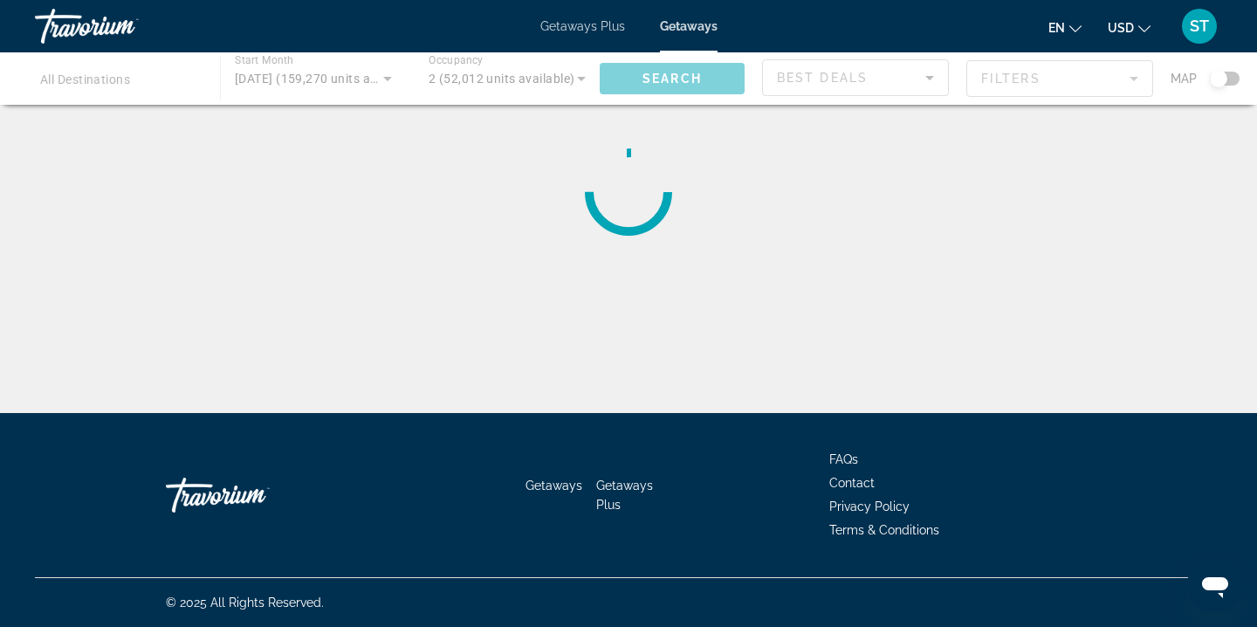
click at [692, 483] on div "Getaways Getaways Plus FAQs Contact Privacy Policy Terms & Conditions" at bounding box center [628, 495] width 1187 height 164
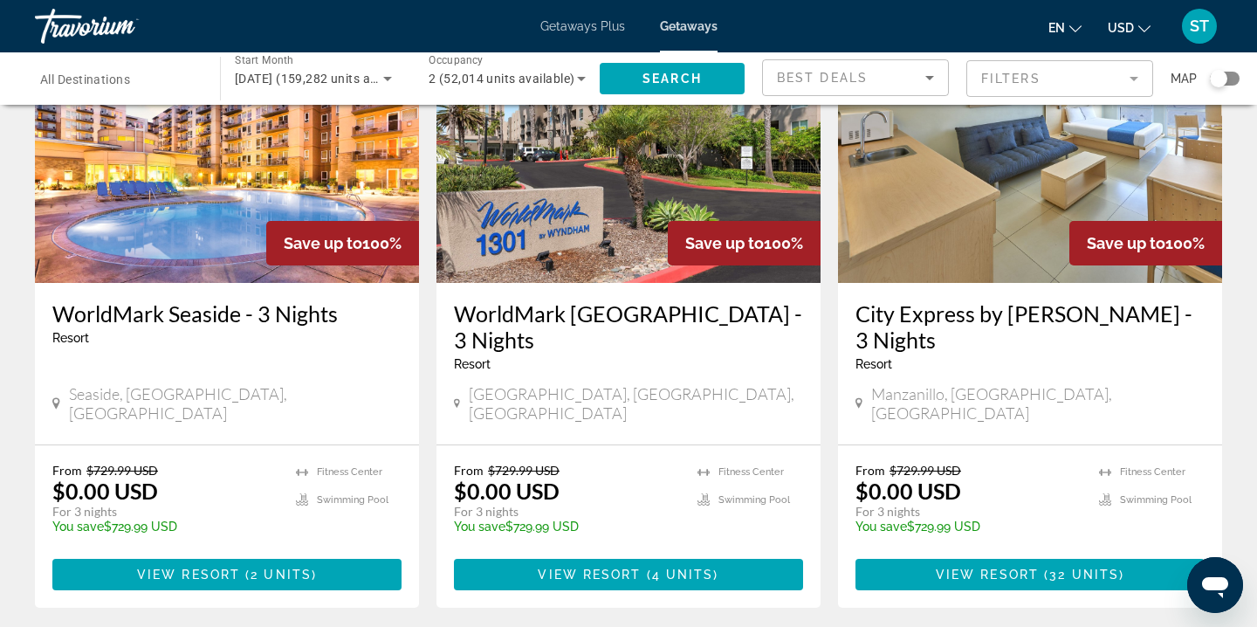
scroll to position [787, 0]
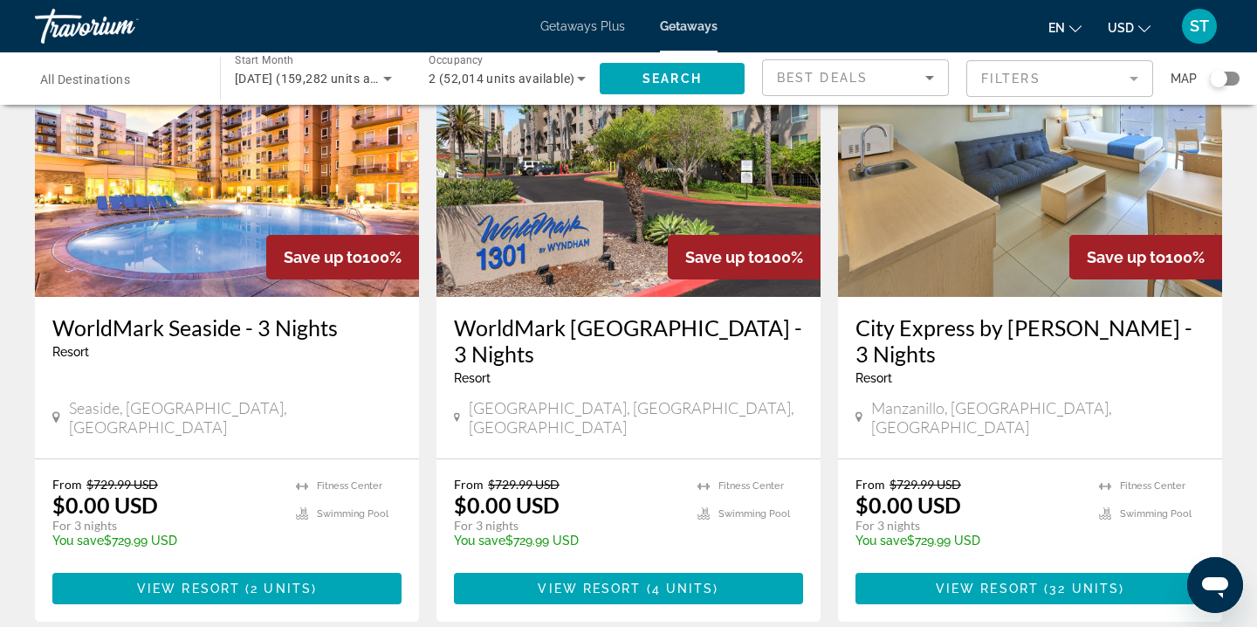
click at [1244, 353] on div "159,282 Getaways units available across 3,103 Resorts Save up to 100% City Cent…" at bounding box center [628, 638] width 1257 height 2607
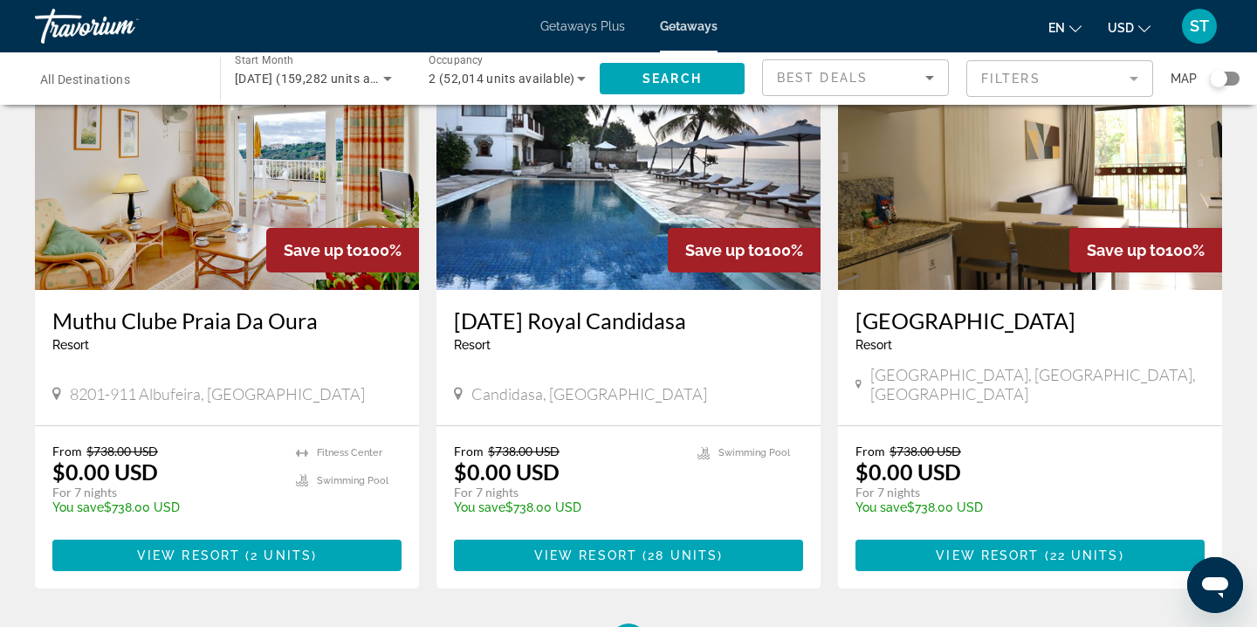
scroll to position [2080, 0]
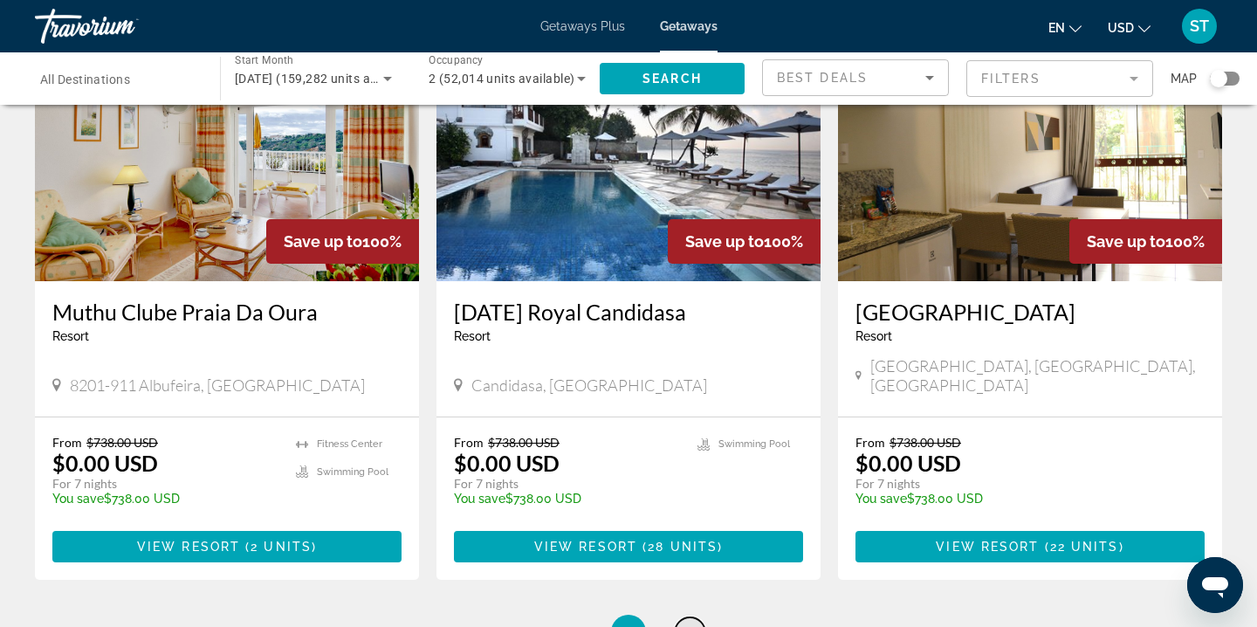
click at [688, 622] on span "20" at bounding box center [689, 631] width 17 height 19
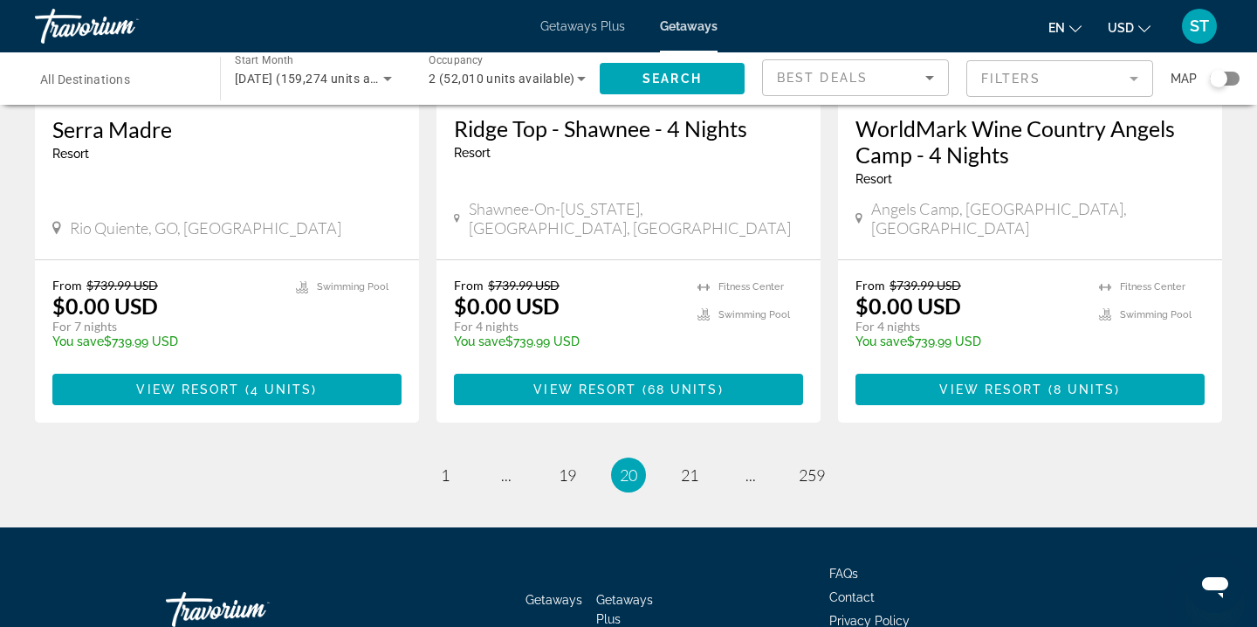
scroll to position [2305, 0]
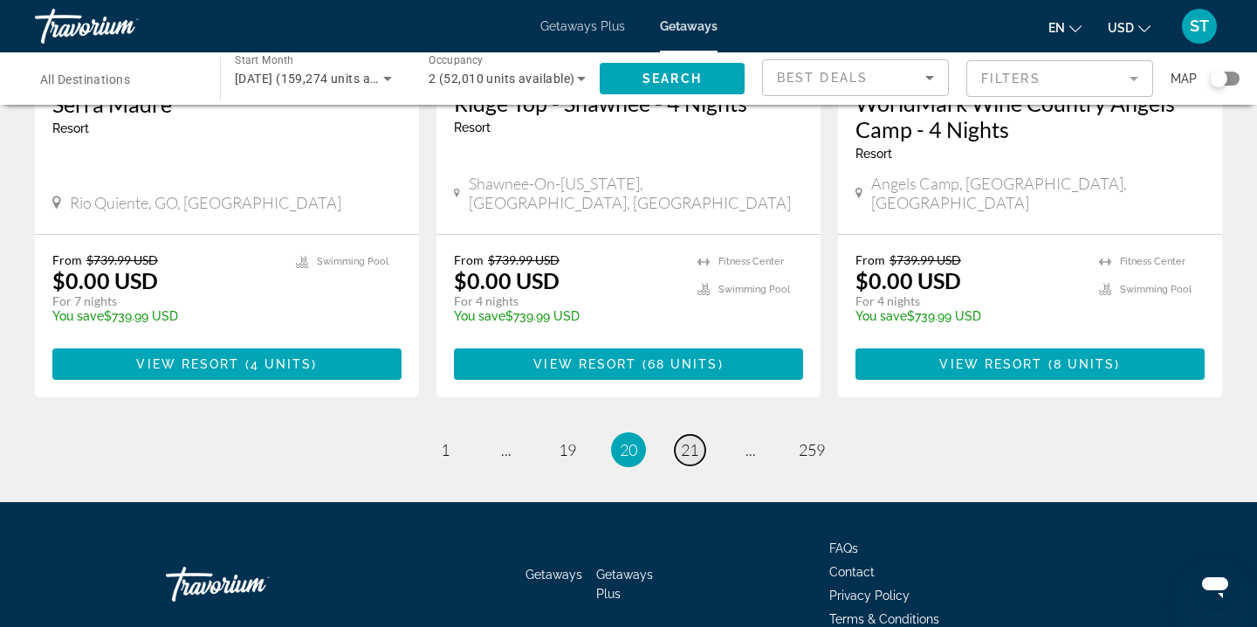
click at [691, 440] on span "21" at bounding box center [689, 449] width 17 height 19
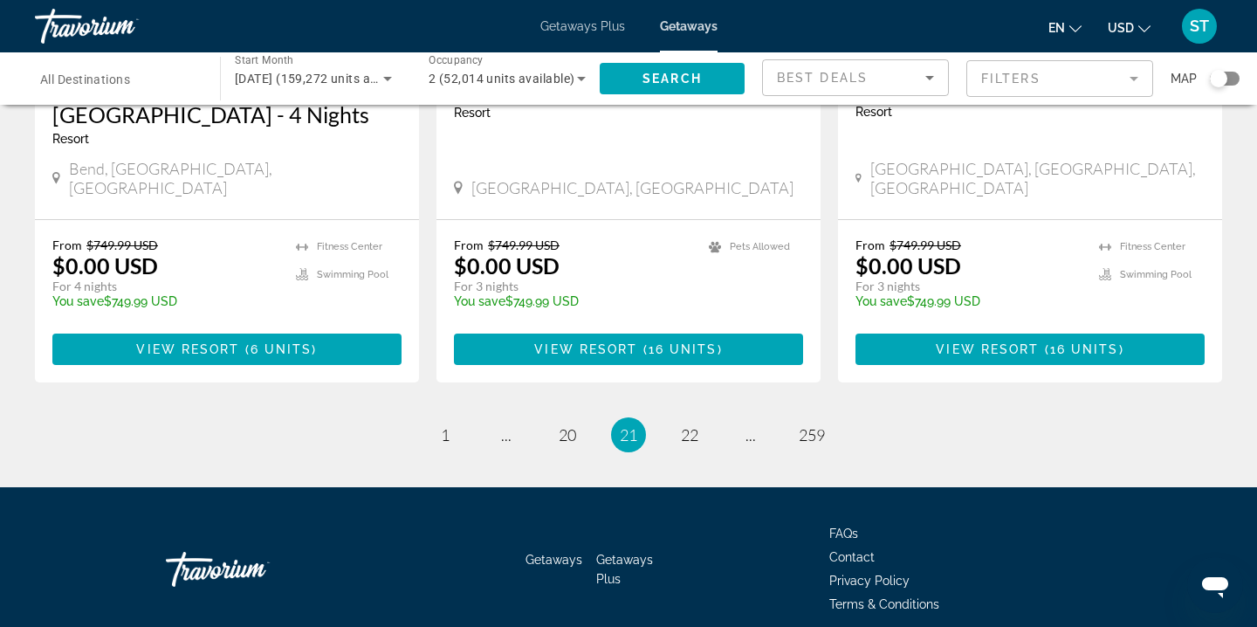
scroll to position [2278, 0]
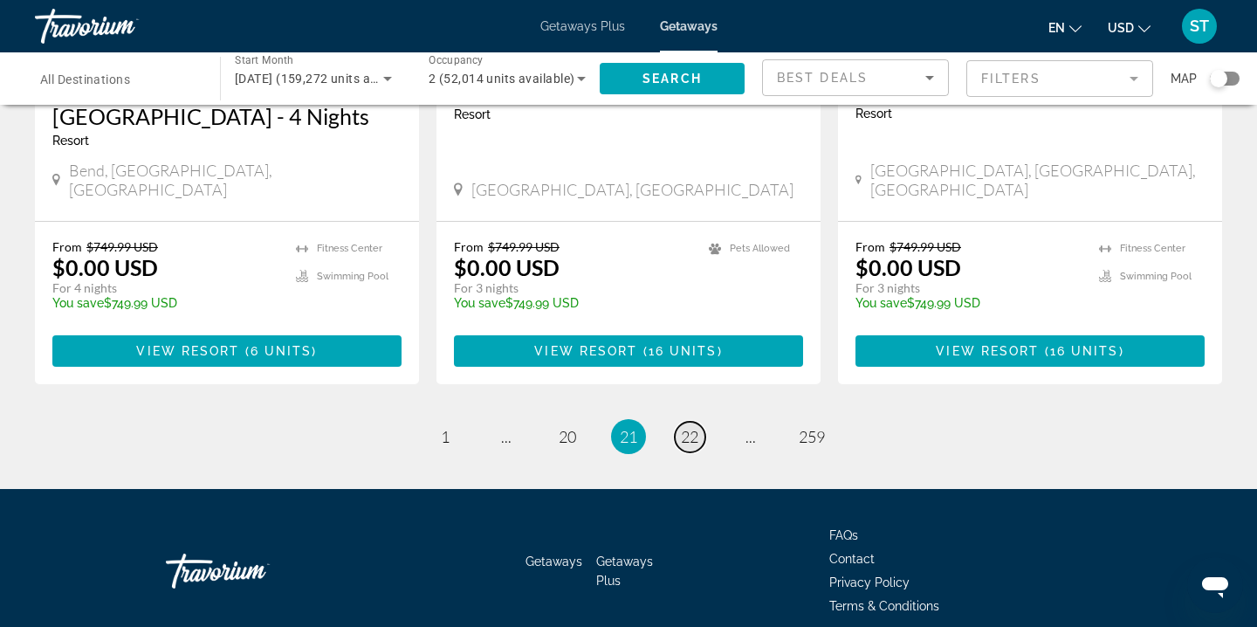
click at [686, 427] on span "22" at bounding box center [689, 436] width 17 height 19
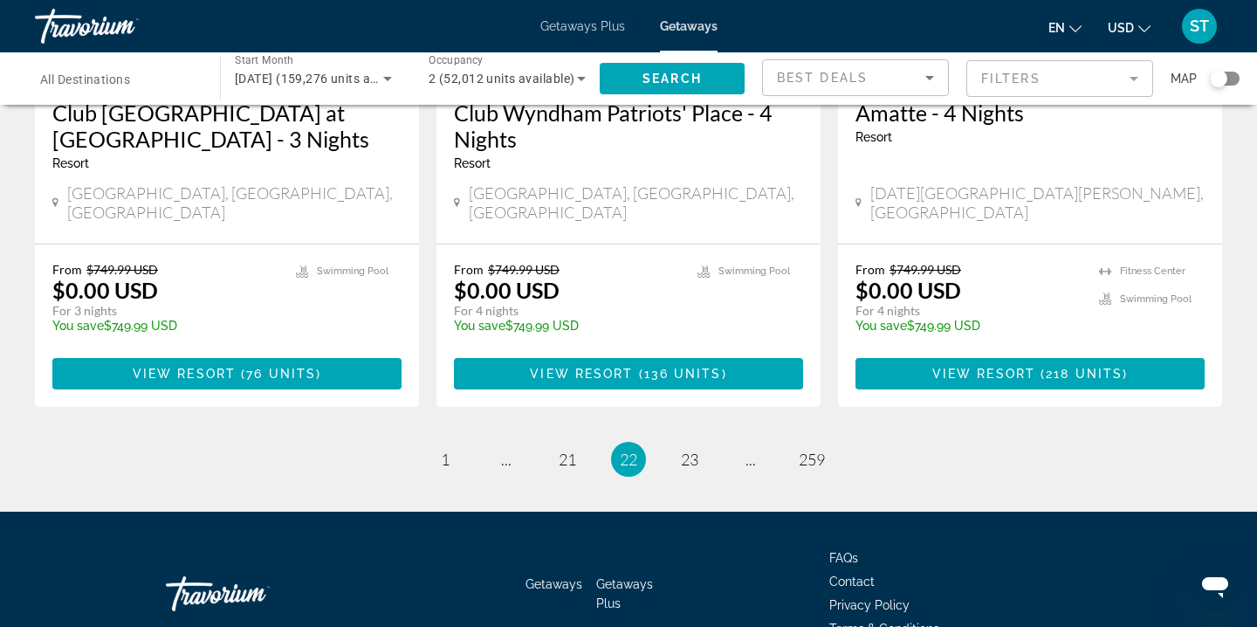
scroll to position [2277, 0]
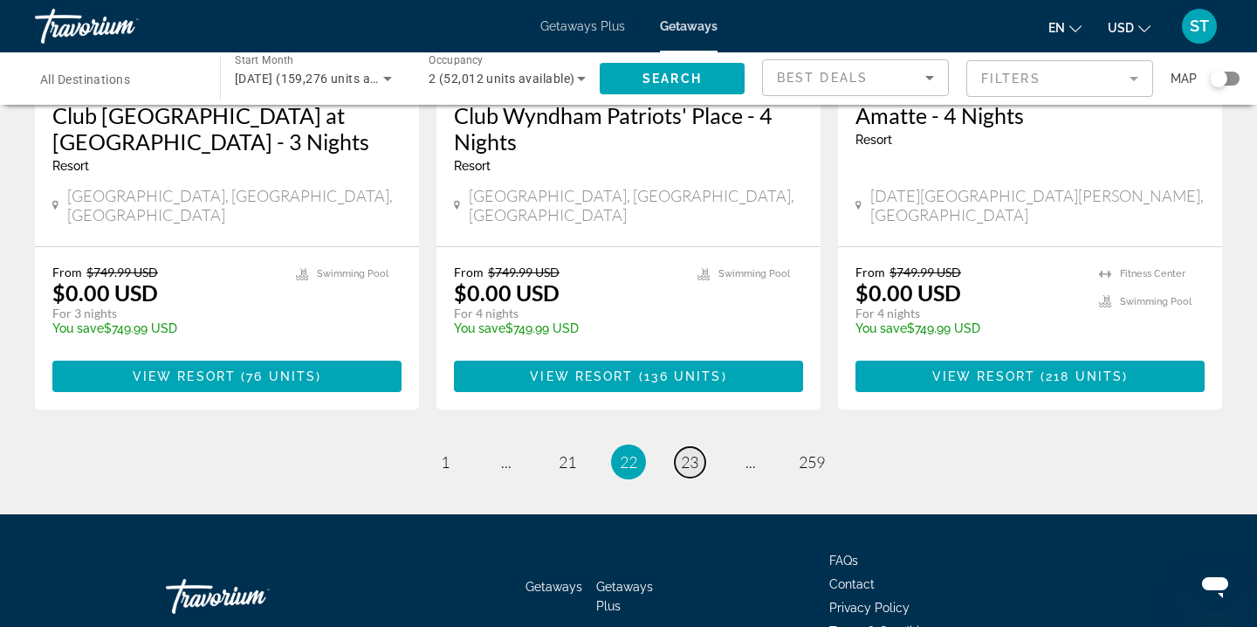
click at [686, 452] on span "23" at bounding box center [689, 461] width 17 height 19
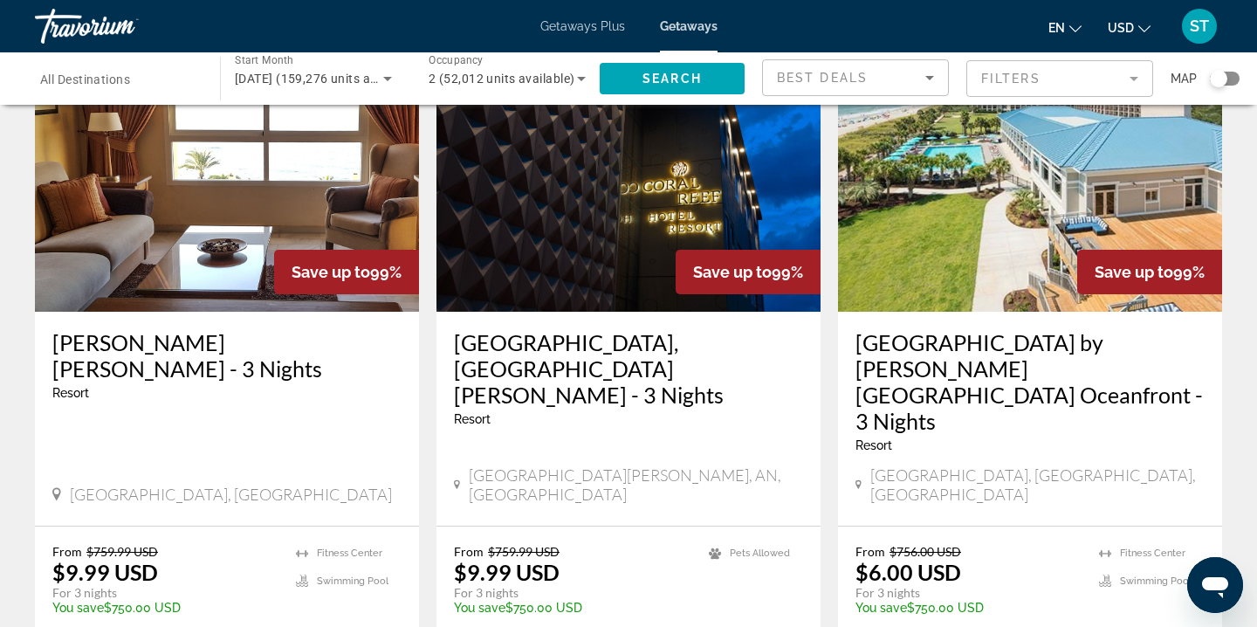
scroll to position [2083, 0]
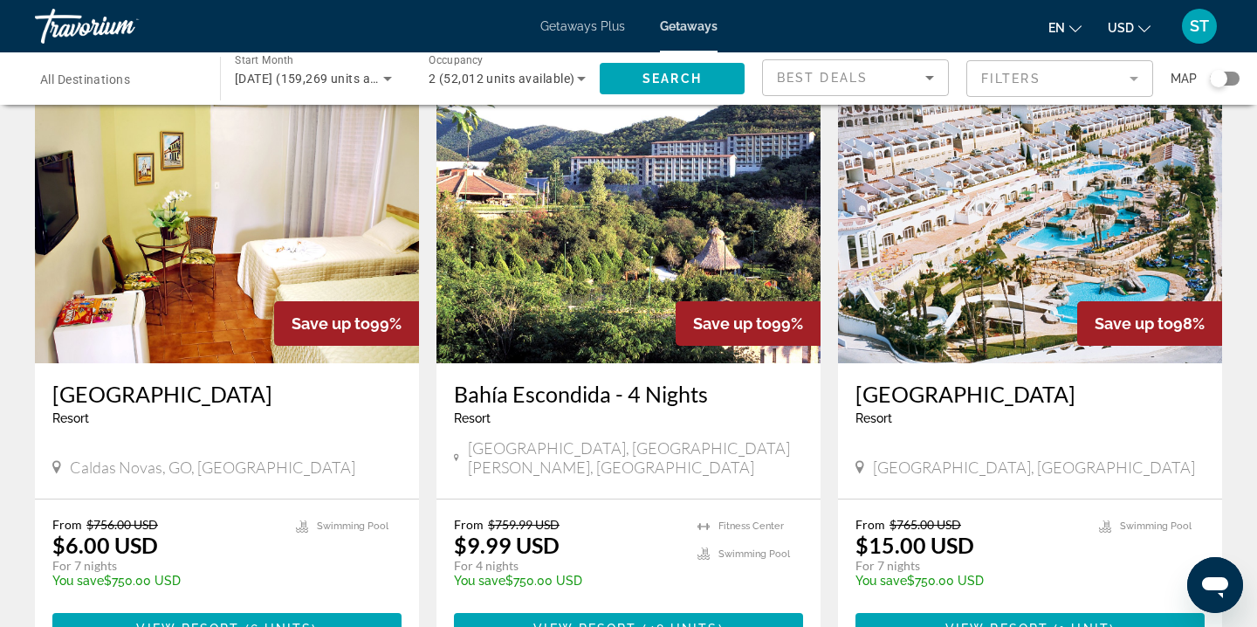
scroll to position [2054, 0]
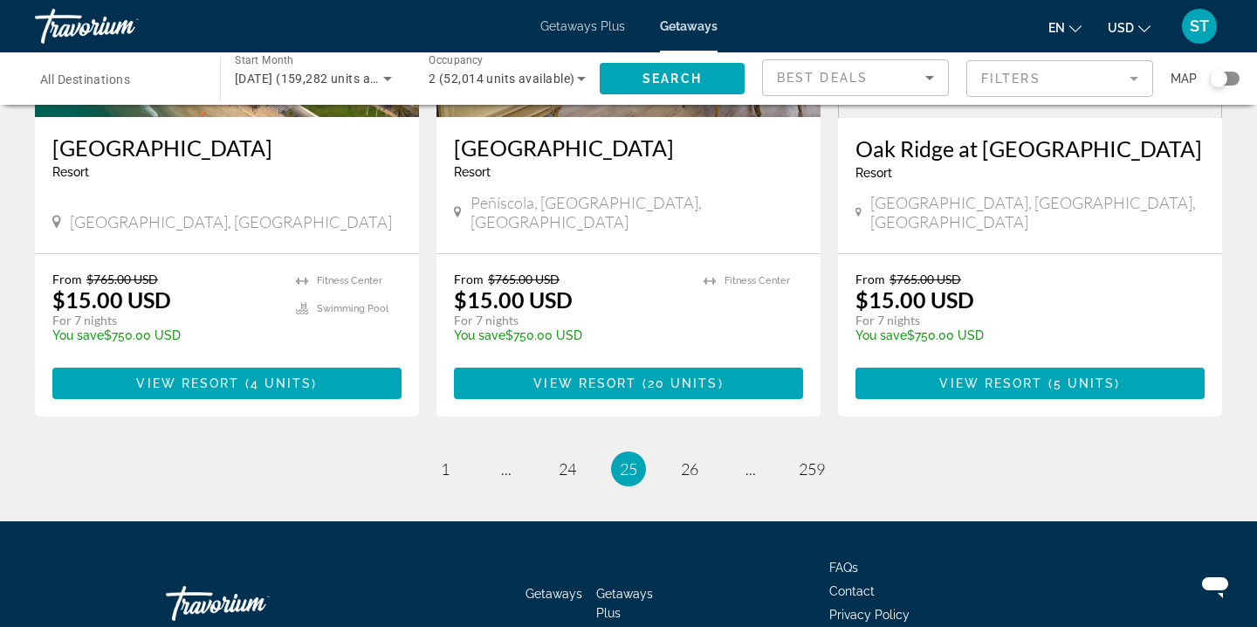
scroll to position [2250, 0]
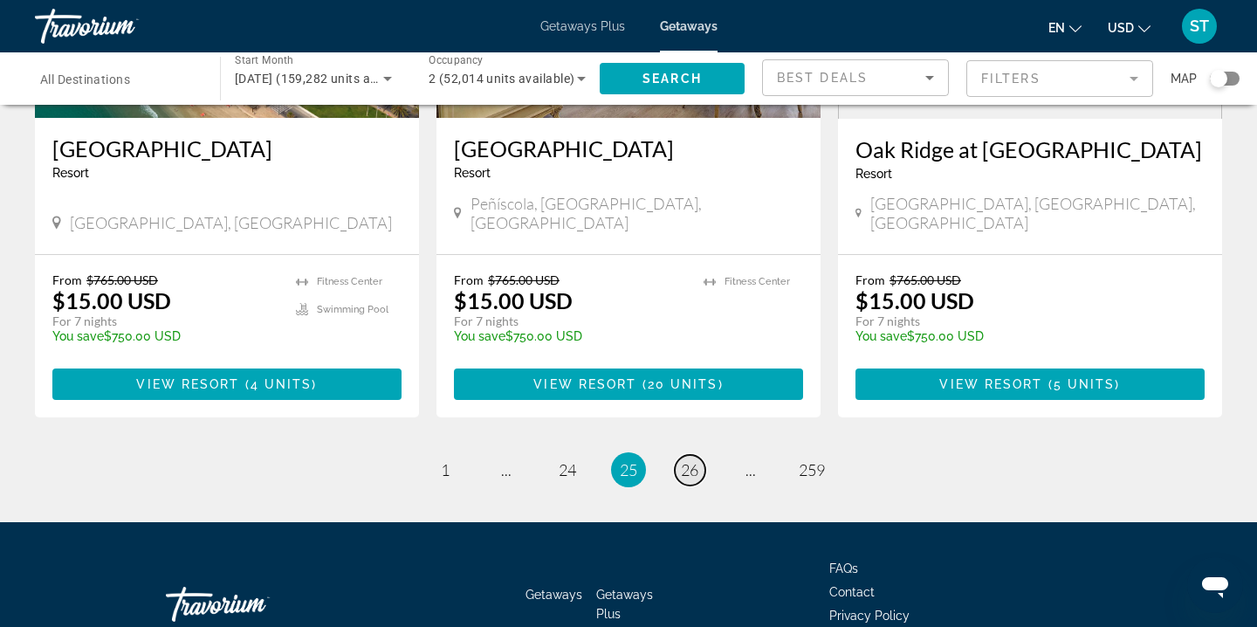
click at [695, 460] on span "26" at bounding box center [689, 469] width 17 height 19
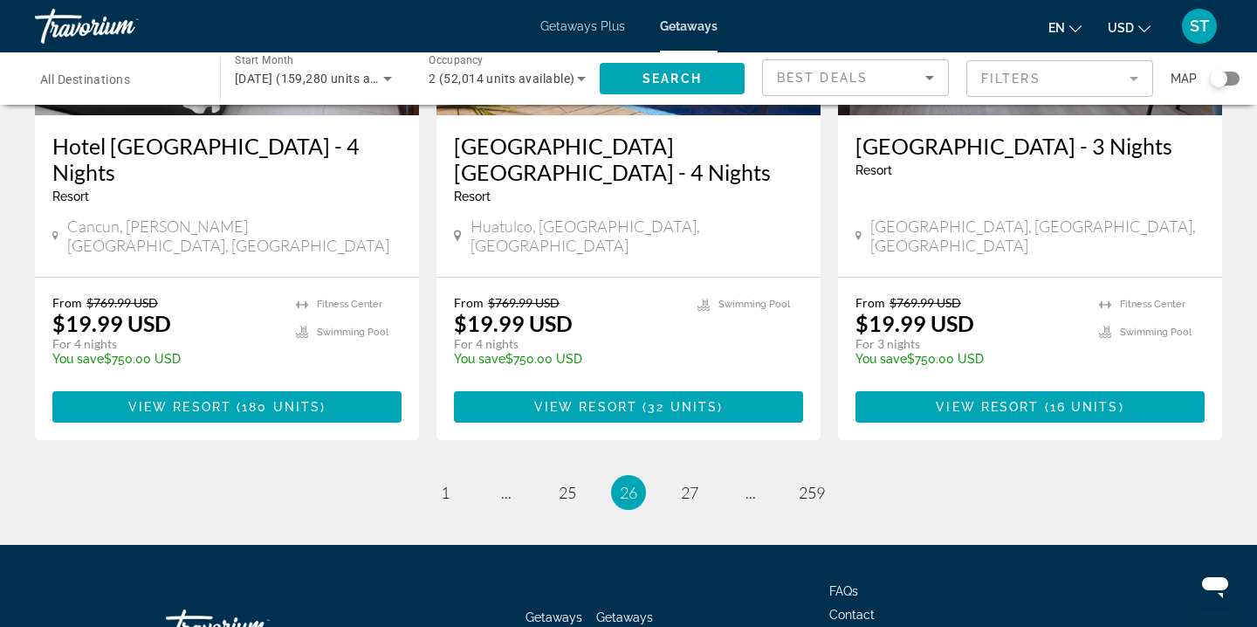
scroll to position [2226, 0]
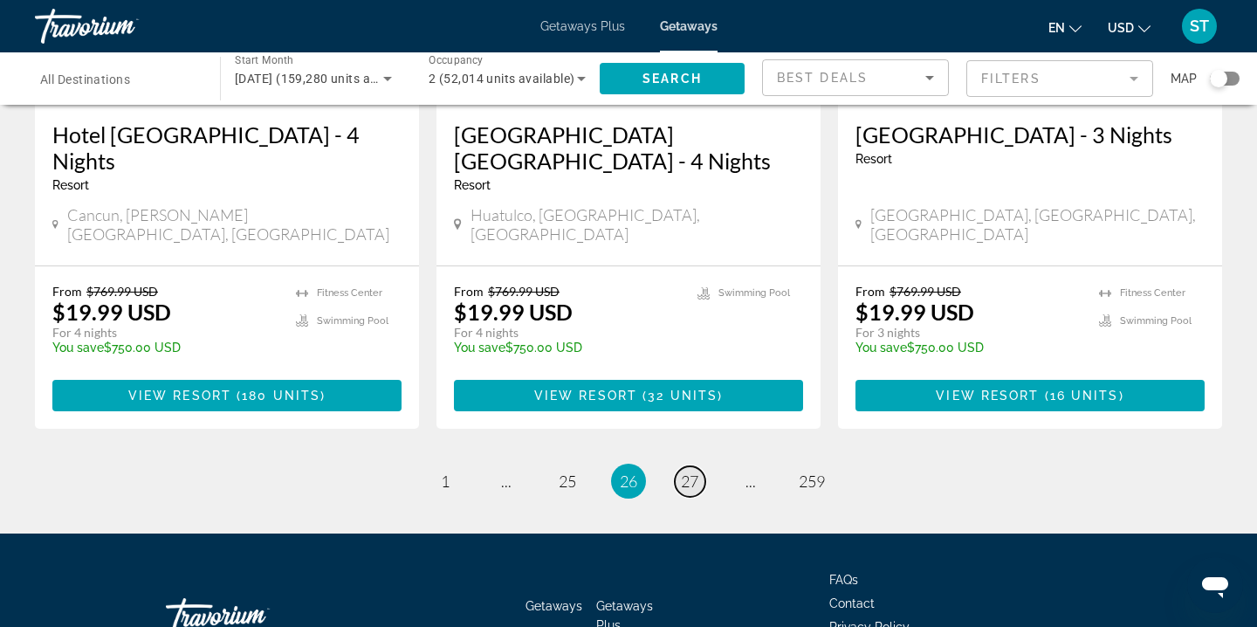
click at [679, 466] on link "page 27" at bounding box center [690, 481] width 31 height 31
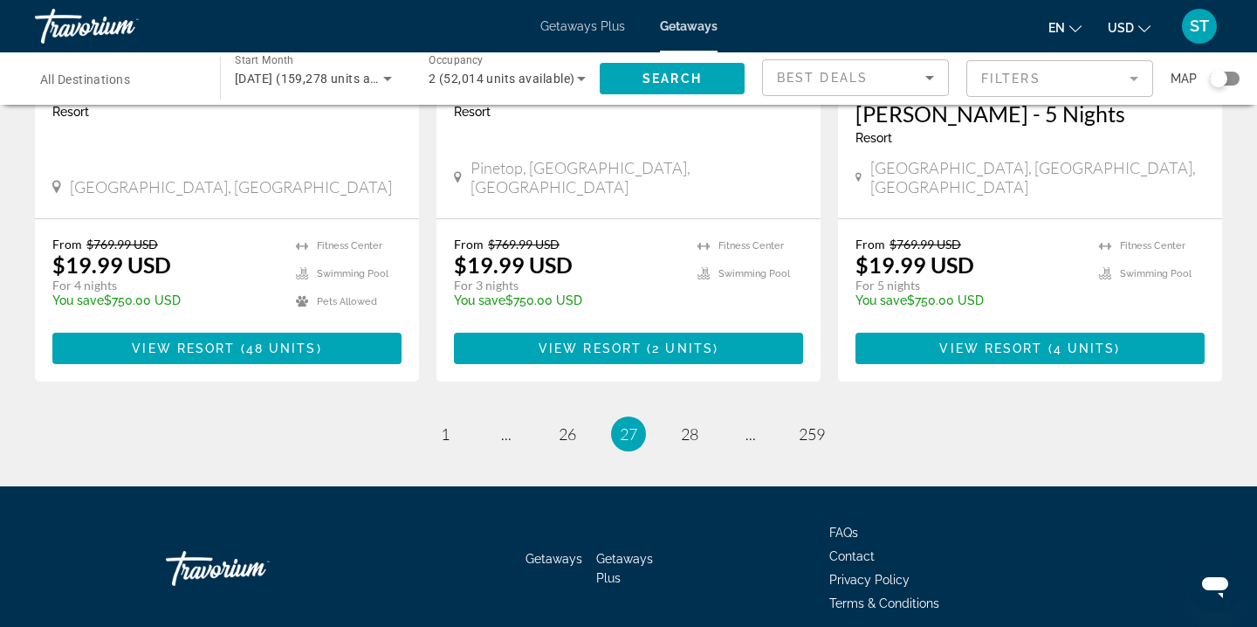
scroll to position [2328, 0]
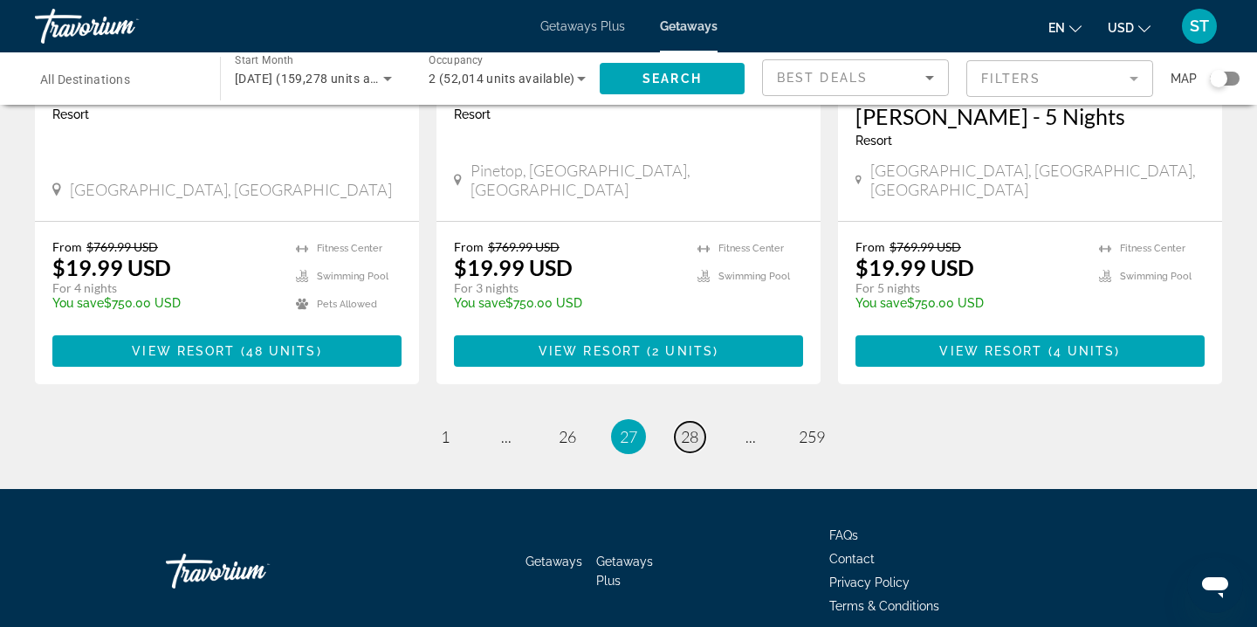
click at [689, 427] on span "28" at bounding box center [689, 436] width 17 height 19
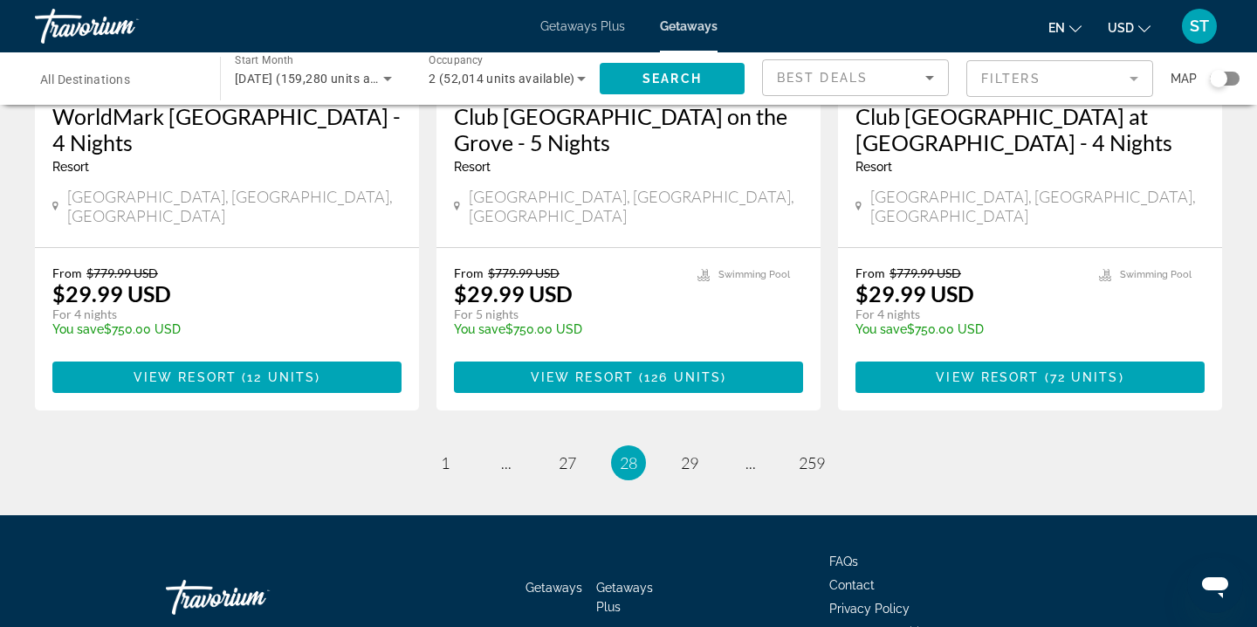
scroll to position [2276, 0]
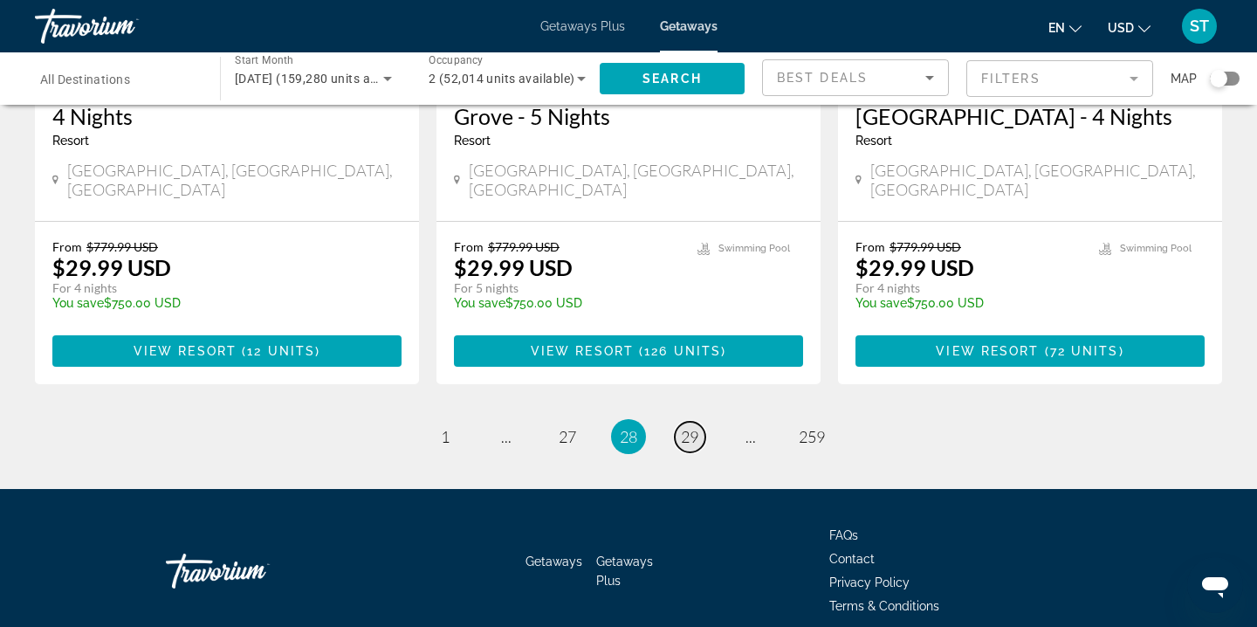
click at [689, 427] on span "29" at bounding box center [689, 436] width 17 height 19
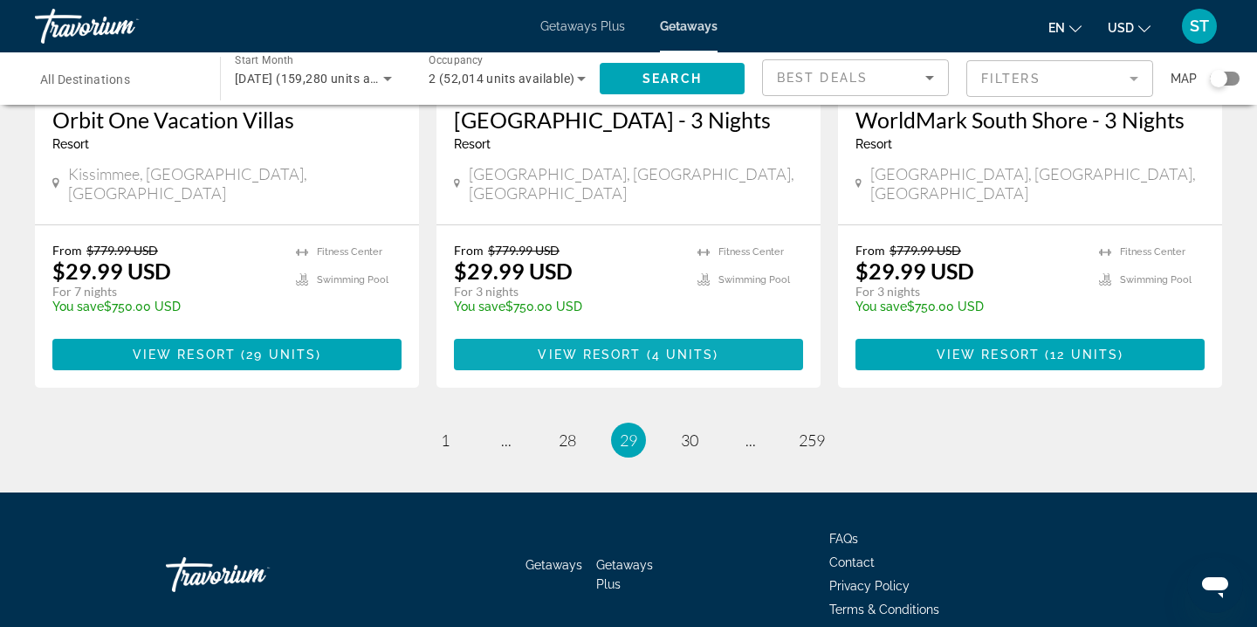
scroll to position [2277, 0]
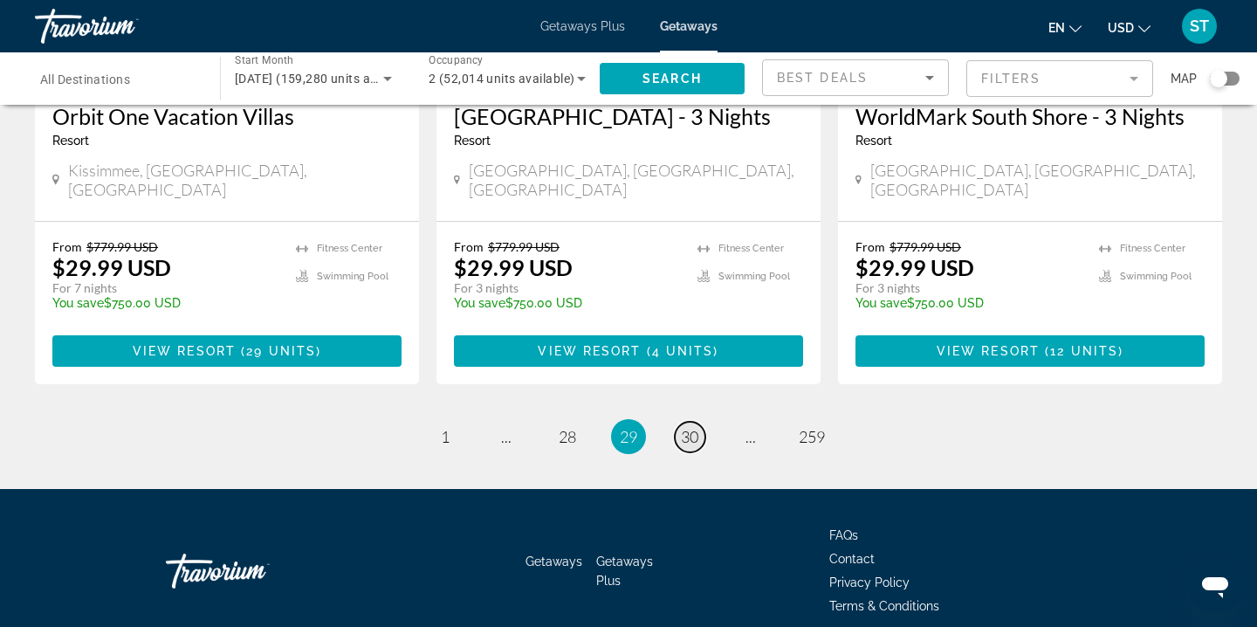
click at [687, 427] on span "30" at bounding box center [689, 436] width 17 height 19
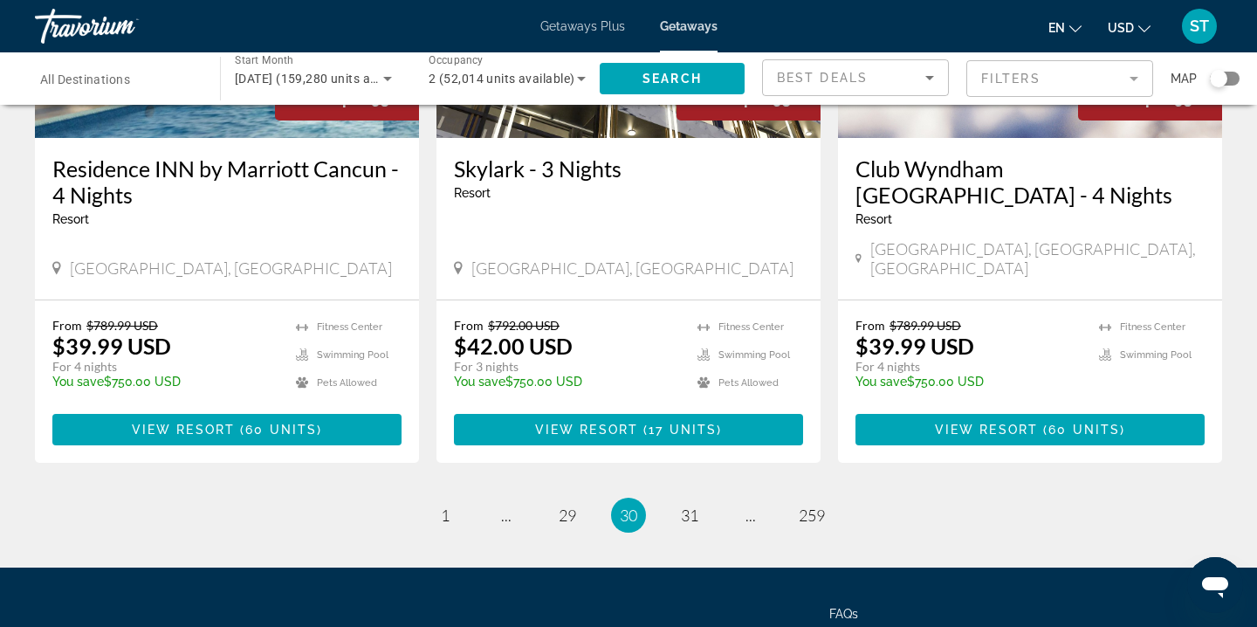
scroll to position [2224, 0]
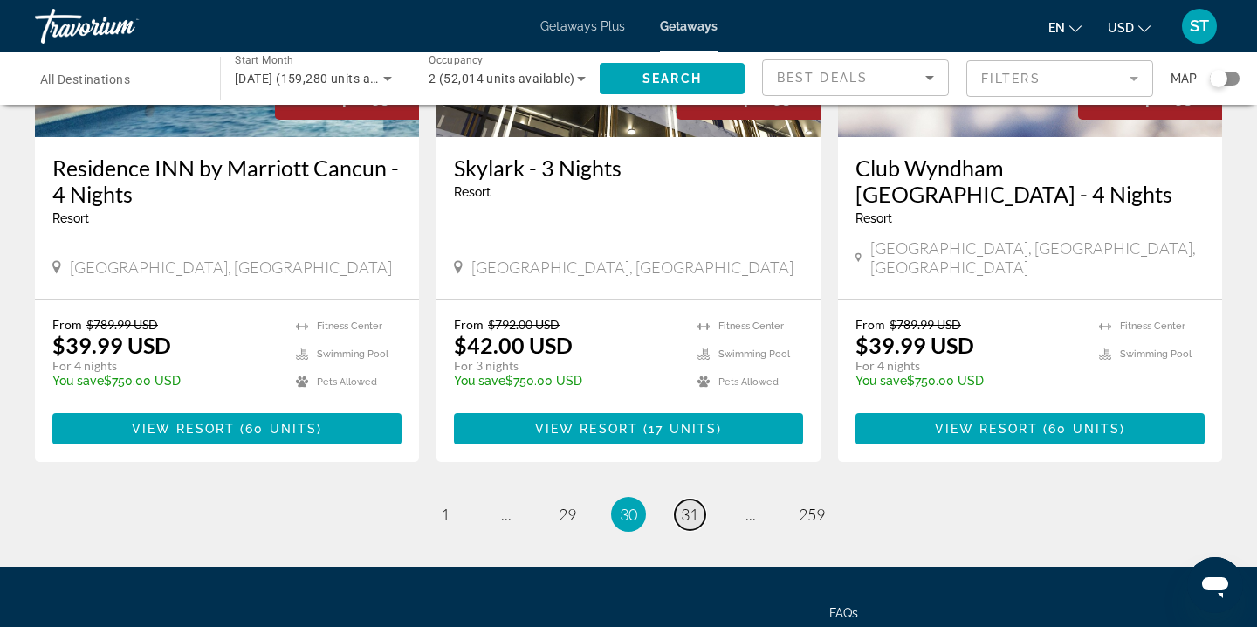
click at [688, 504] on span "31" at bounding box center [689, 513] width 17 height 19
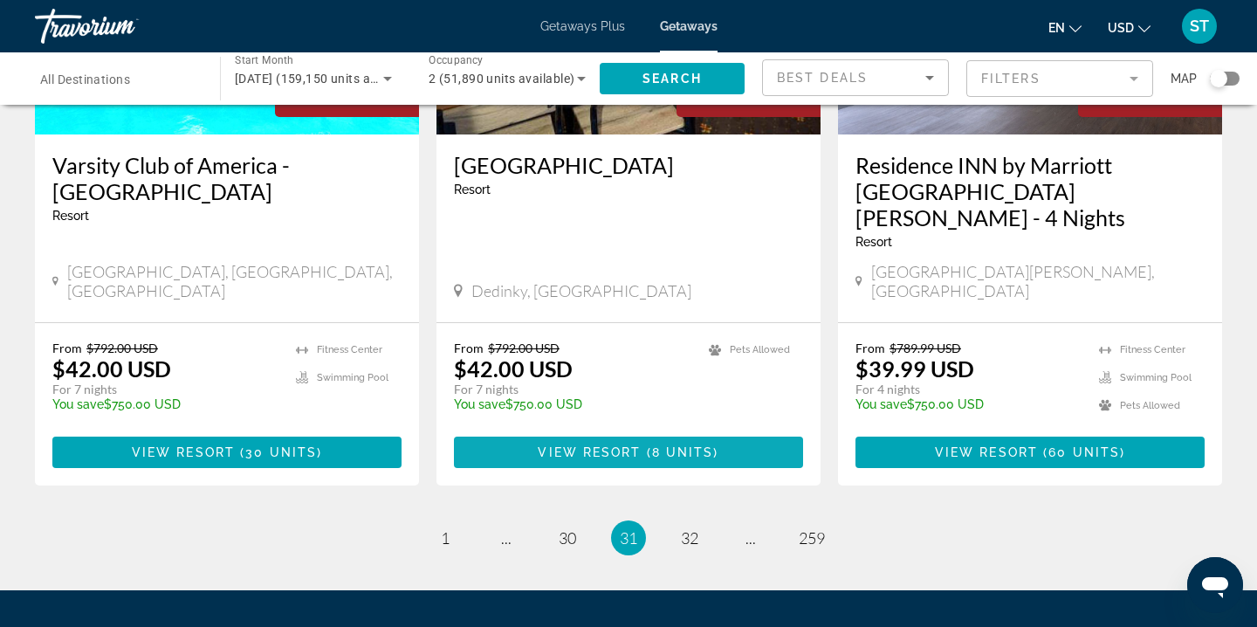
scroll to position [2233, 0]
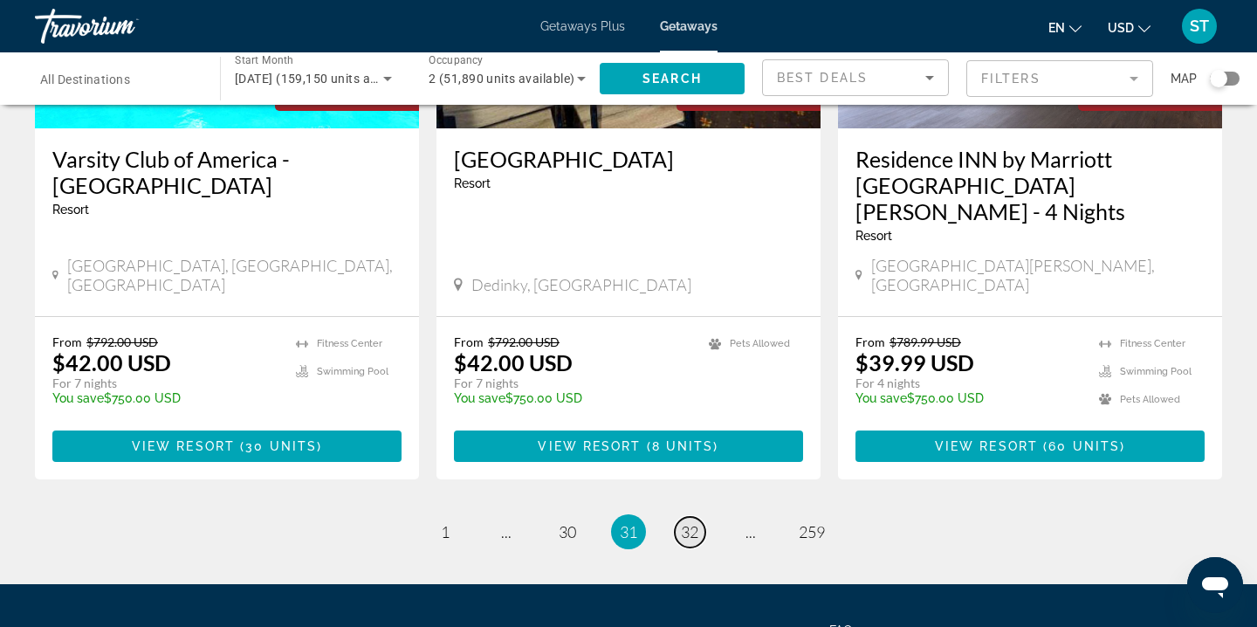
click at [688, 522] on span "32" at bounding box center [689, 531] width 17 height 19
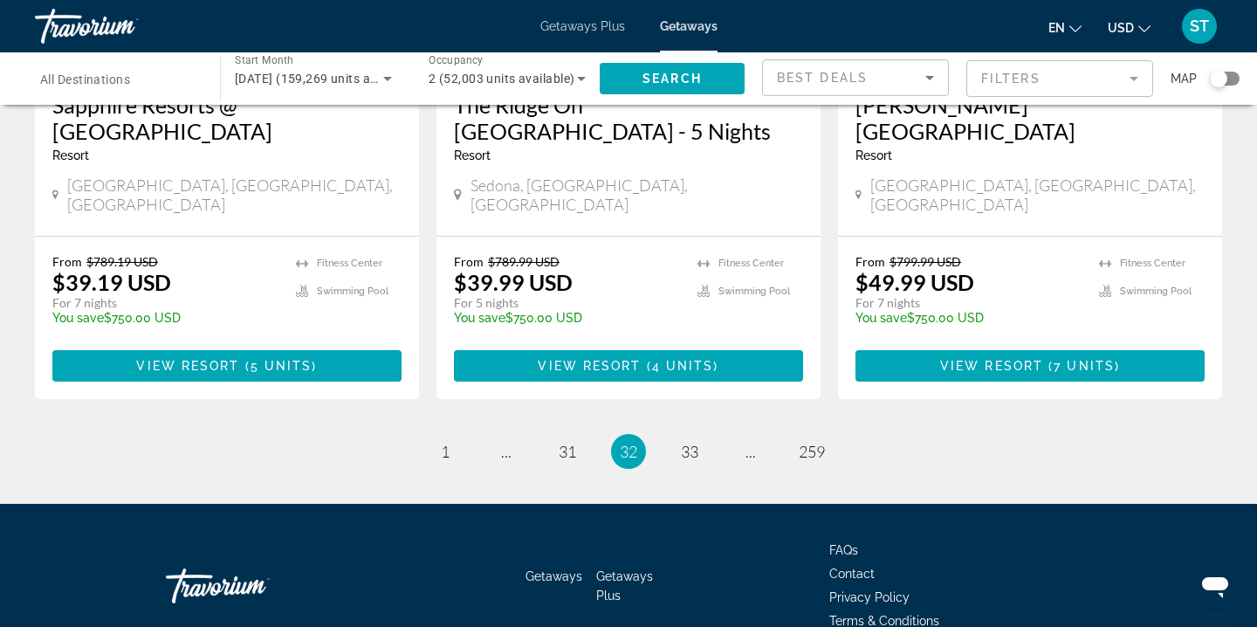
scroll to position [2302, 0]
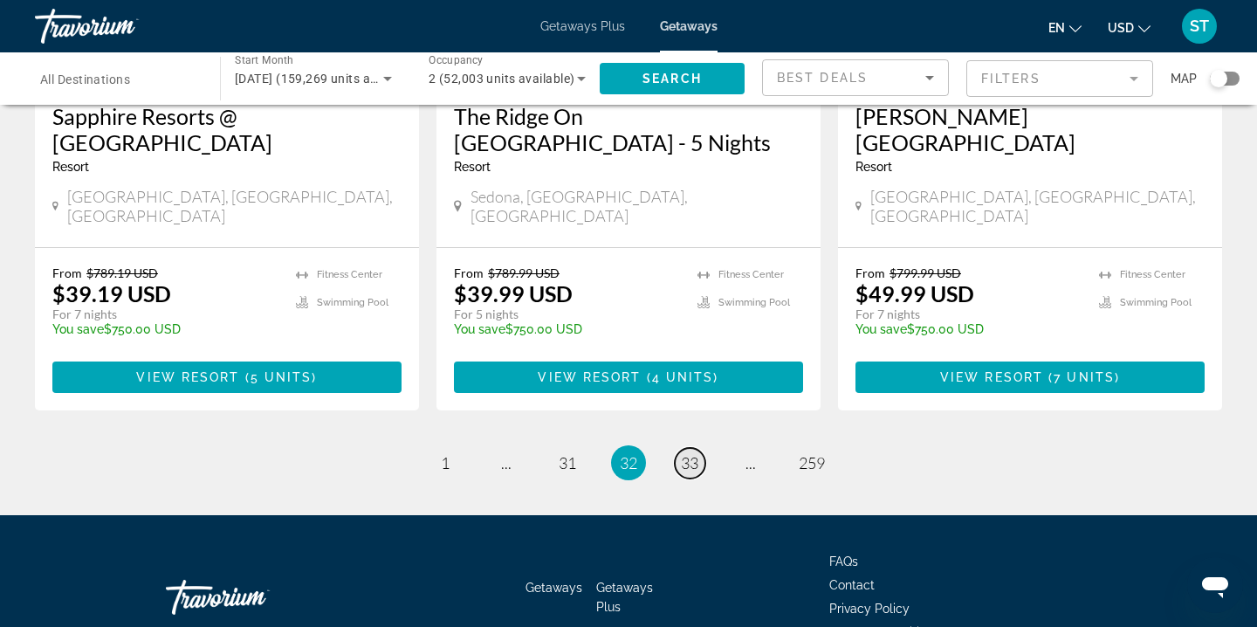
click at [684, 453] on span "33" at bounding box center [689, 462] width 17 height 19
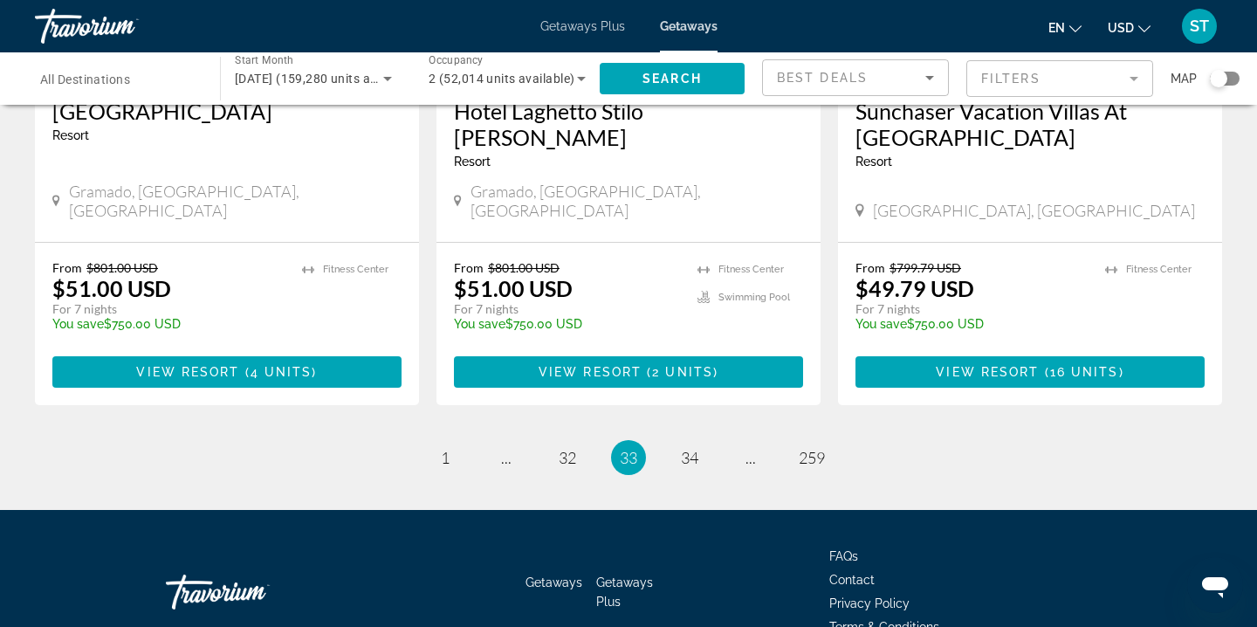
scroll to position [2277, 0]
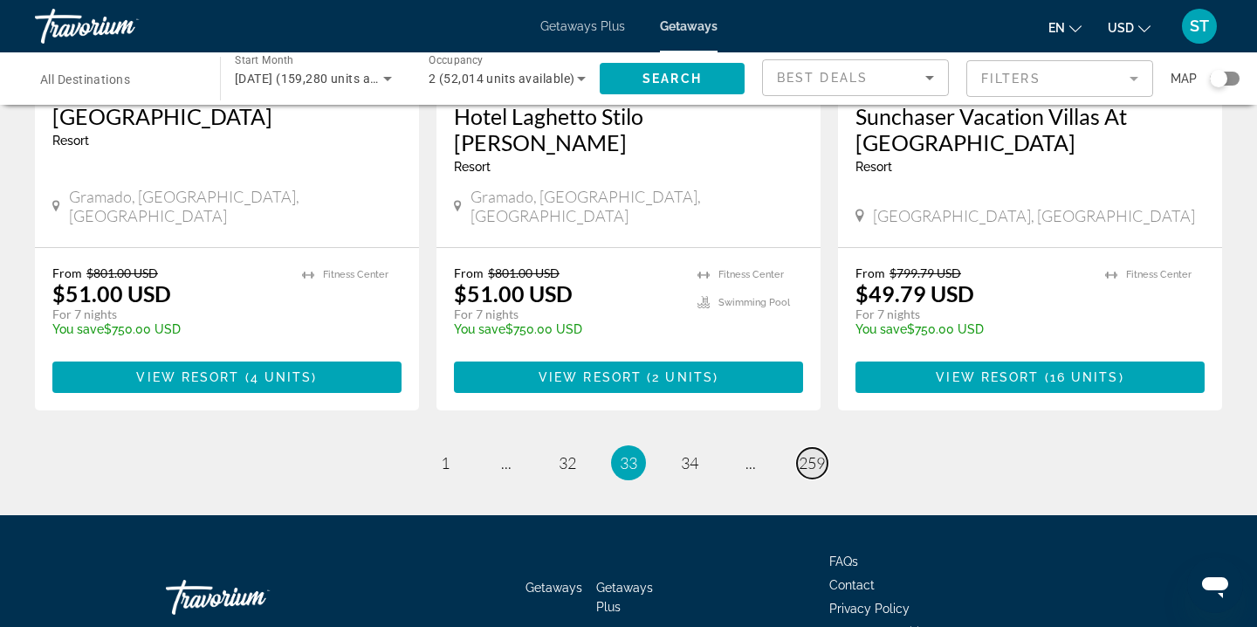
click at [813, 453] on span "259" at bounding box center [811, 462] width 26 height 19
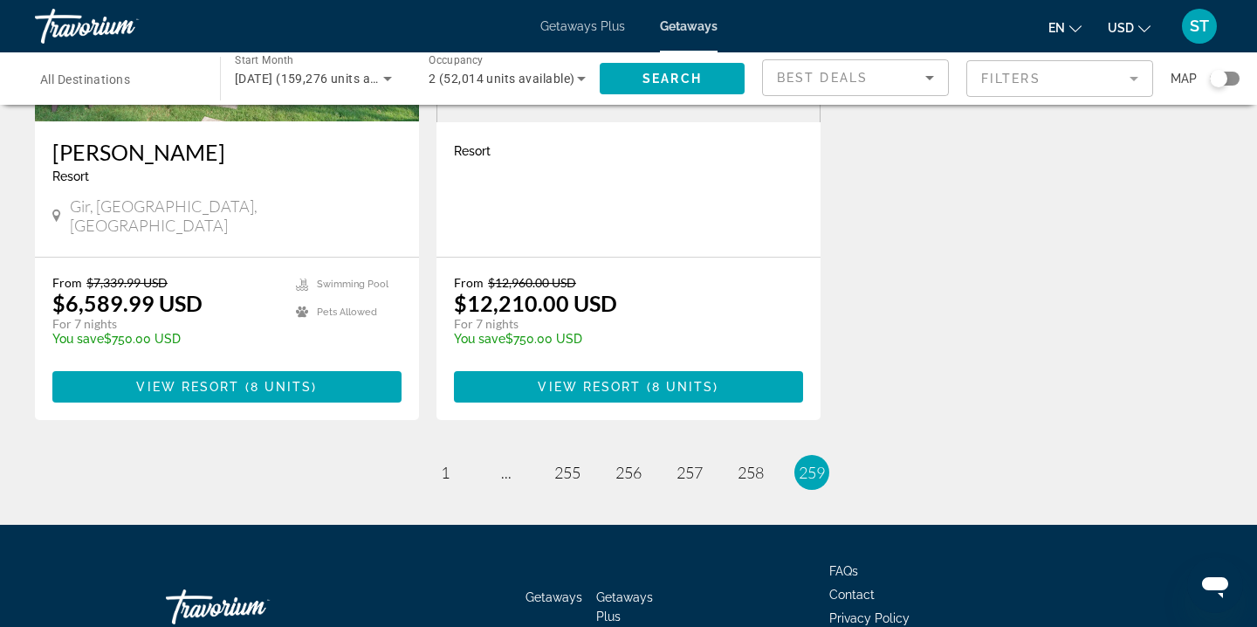
scroll to position [1637, 0]
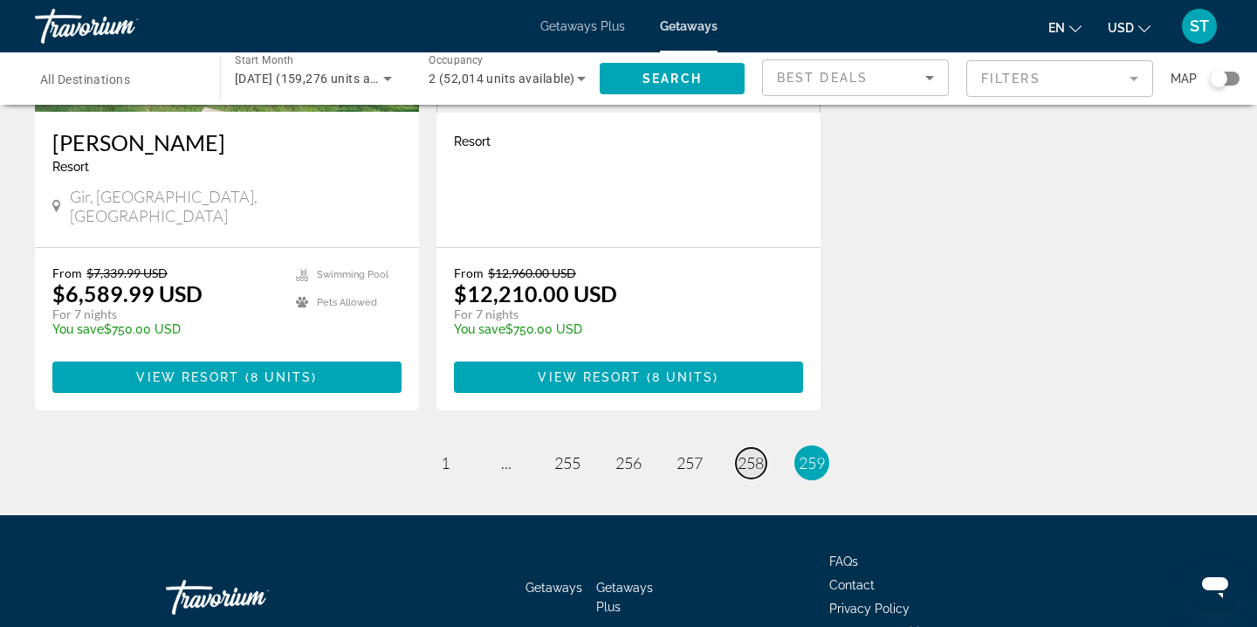
click at [743, 453] on span "258" at bounding box center [750, 462] width 26 height 19
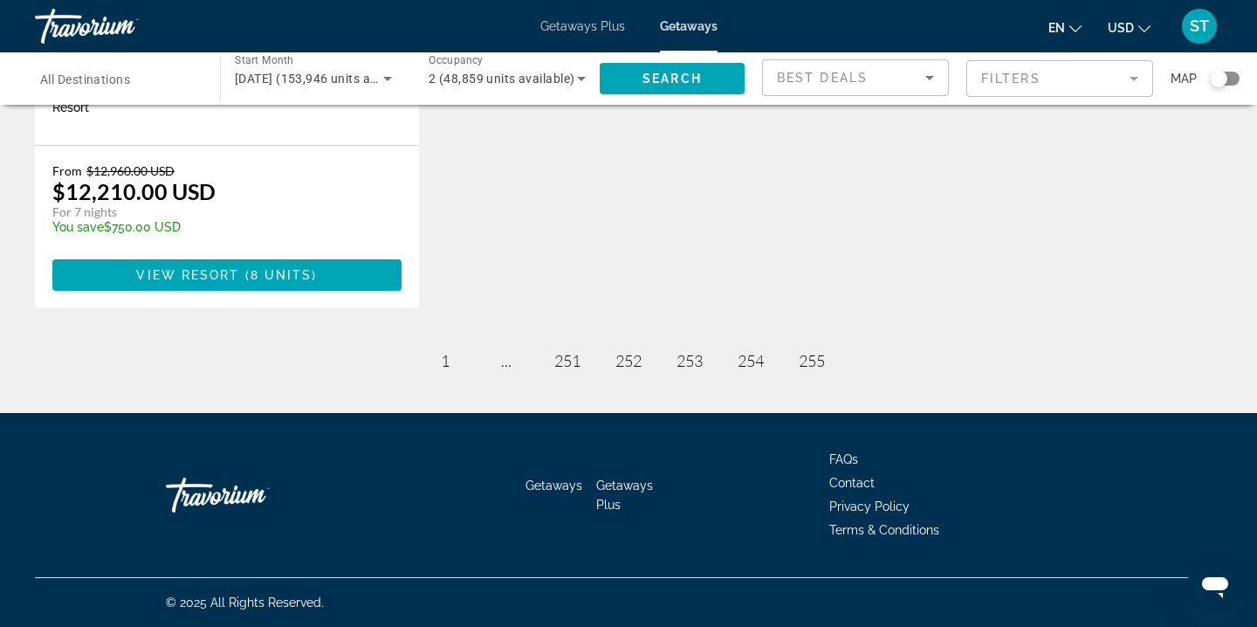
scroll to position [367, 0]
click at [565, 355] on span "251" at bounding box center [567, 360] width 26 height 19
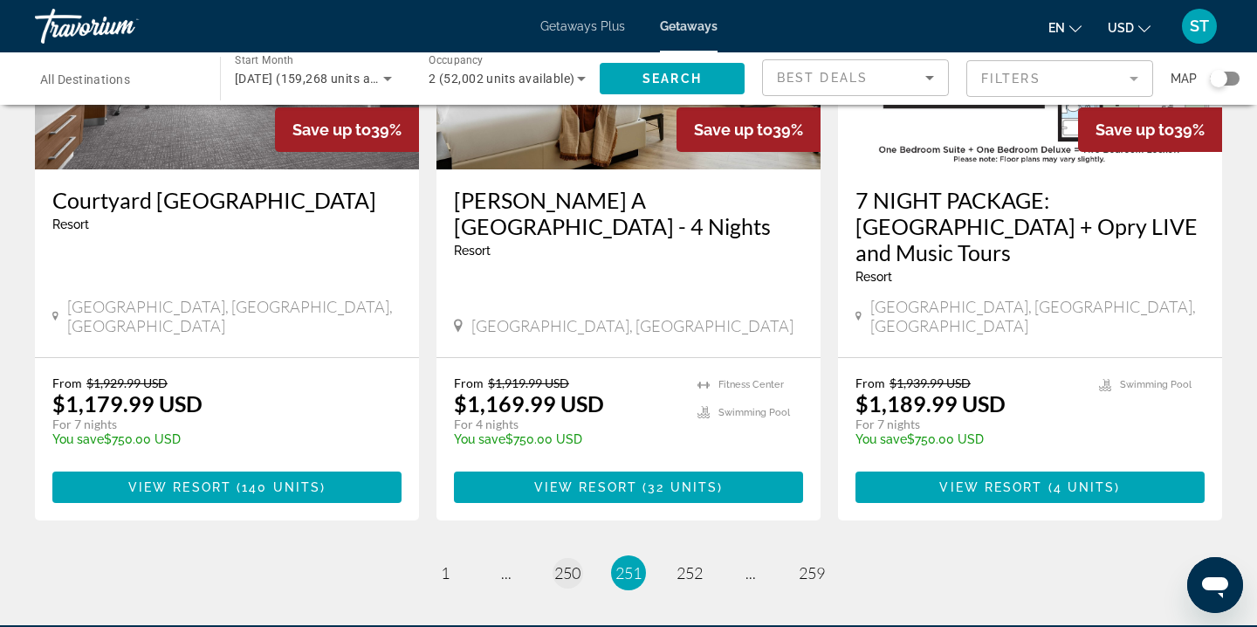
scroll to position [2205, 0]
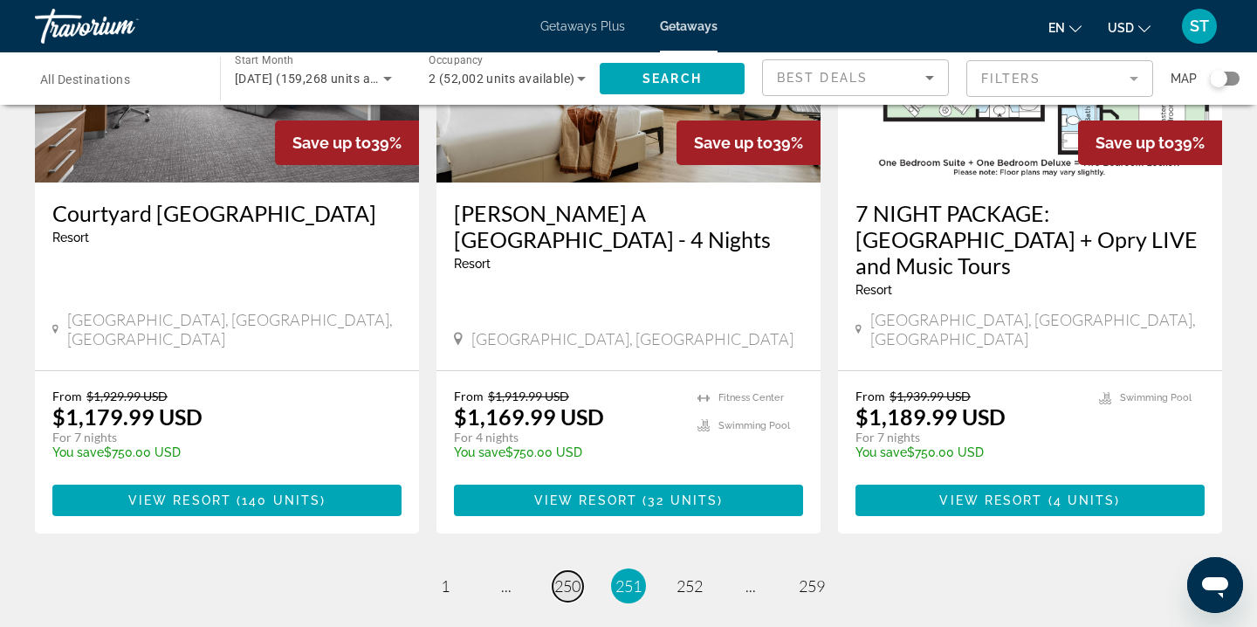
click at [561, 576] on span "250" at bounding box center [567, 585] width 26 height 19
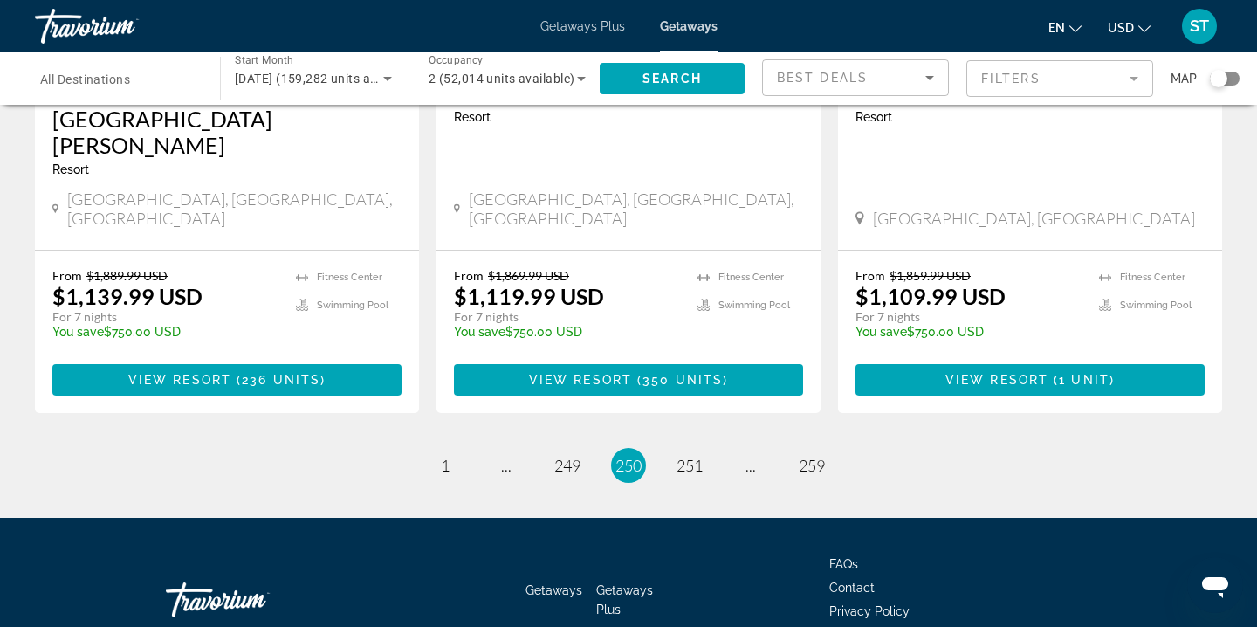
scroll to position [2271, 0]
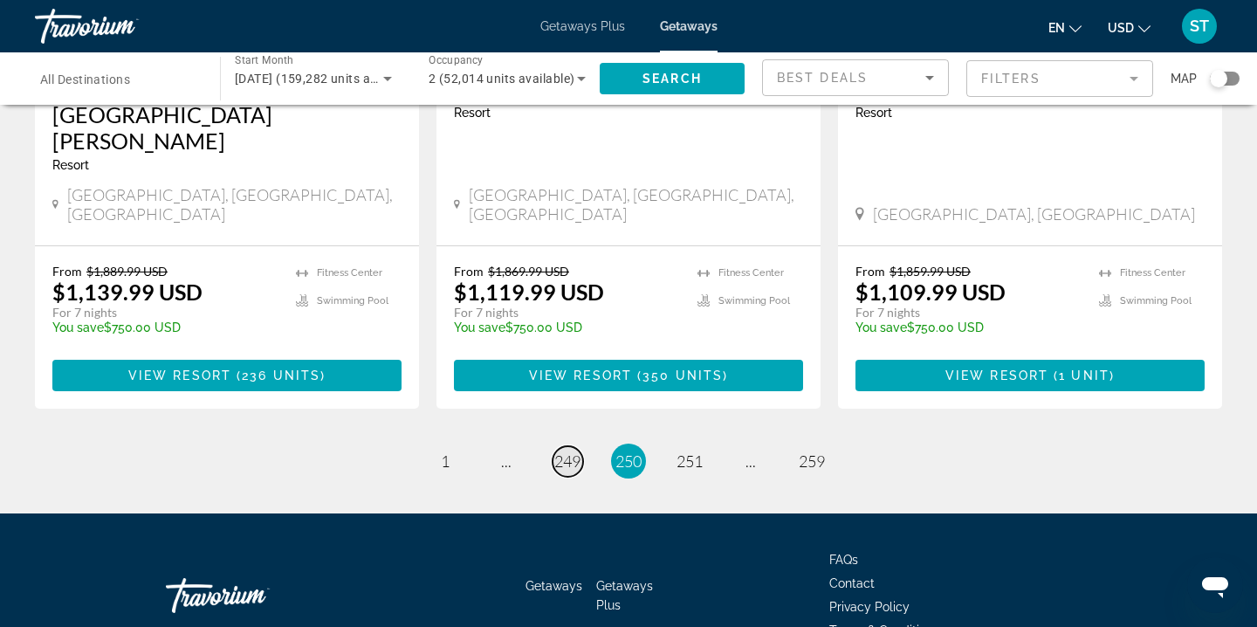
click at [564, 451] on span "249" at bounding box center [567, 460] width 26 height 19
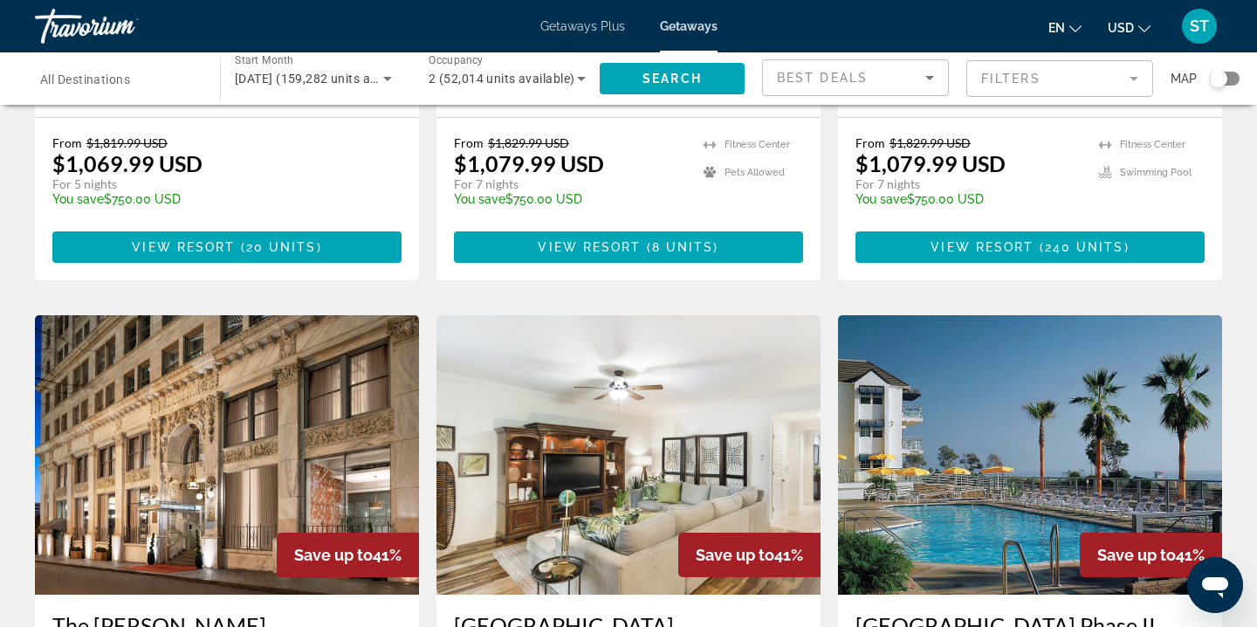
scroll to position [539, 0]
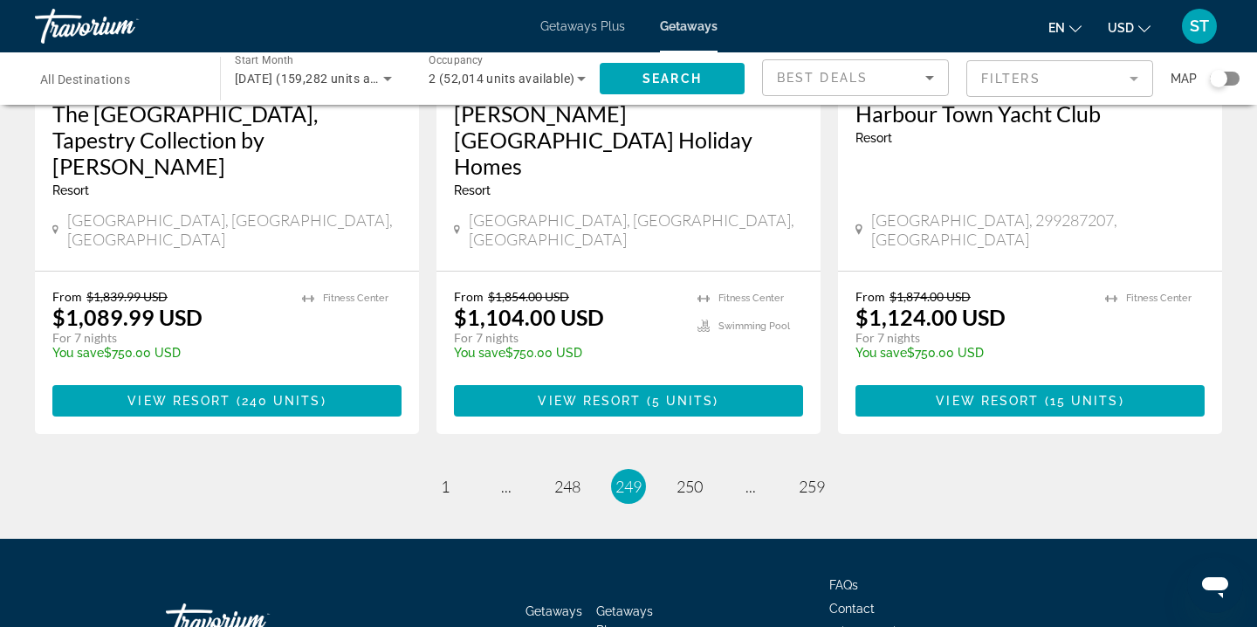
scroll to position [2302, 0]
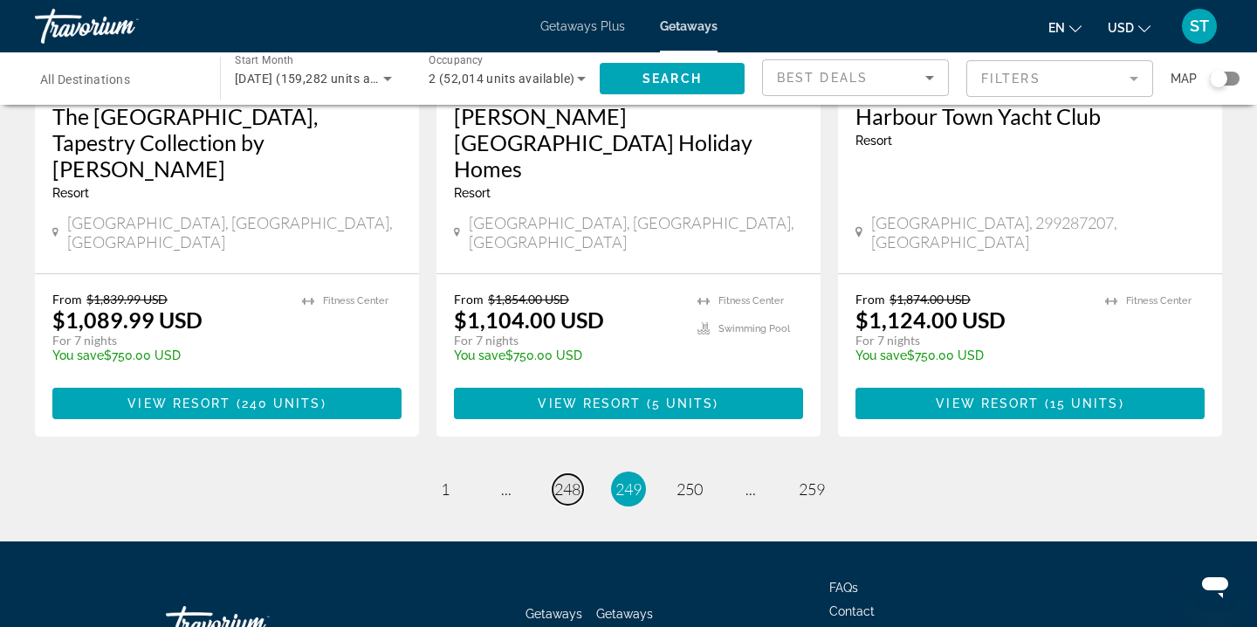
click at [563, 479] on span "248" at bounding box center [567, 488] width 26 height 19
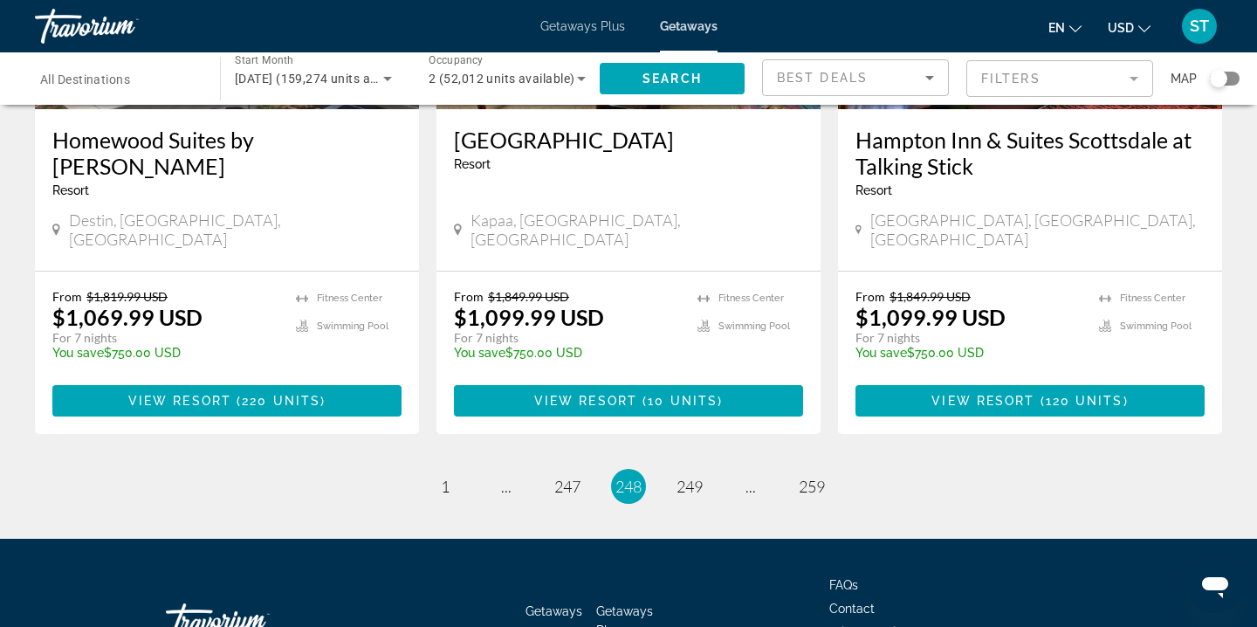
scroll to position [2276, 0]
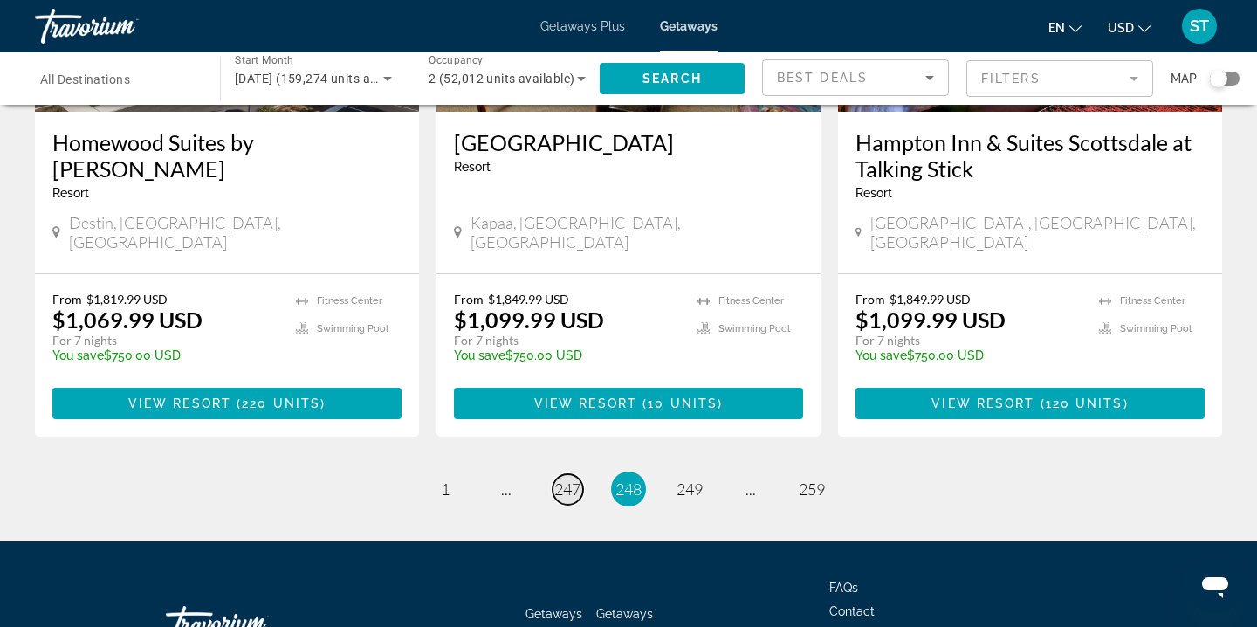
click at [557, 479] on span "247" at bounding box center [567, 488] width 26 height 19
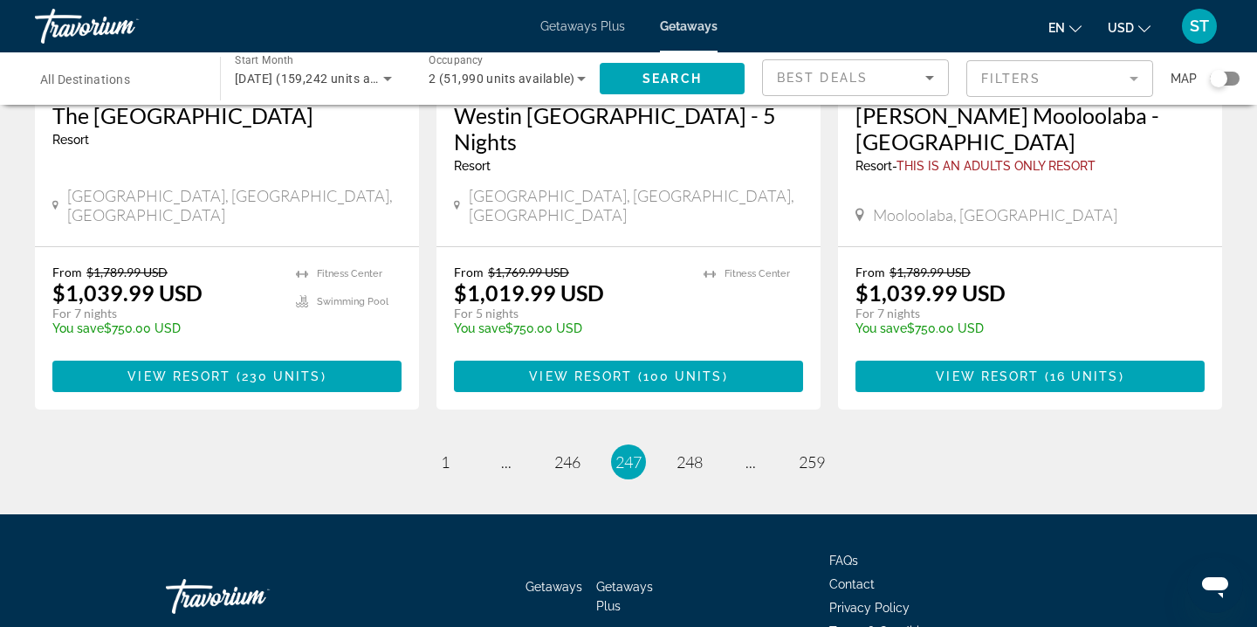
scroll to position [2302, 0]
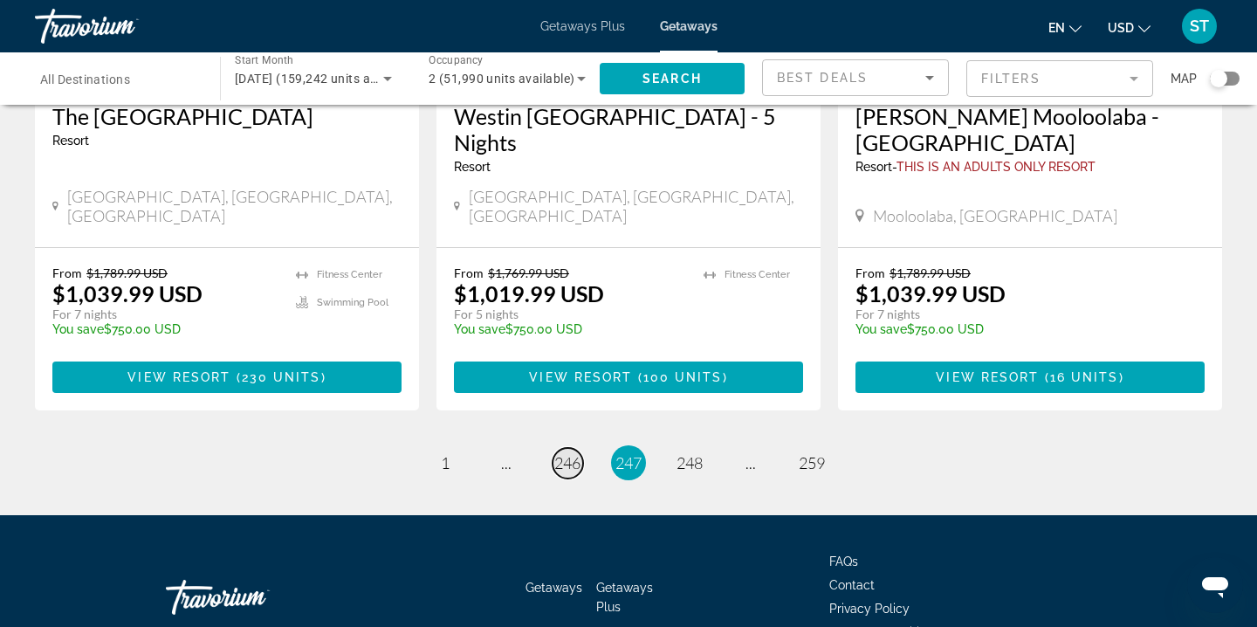
click at [569, 453] on span "246" at bounding box center [567, 462] width 26 height 19
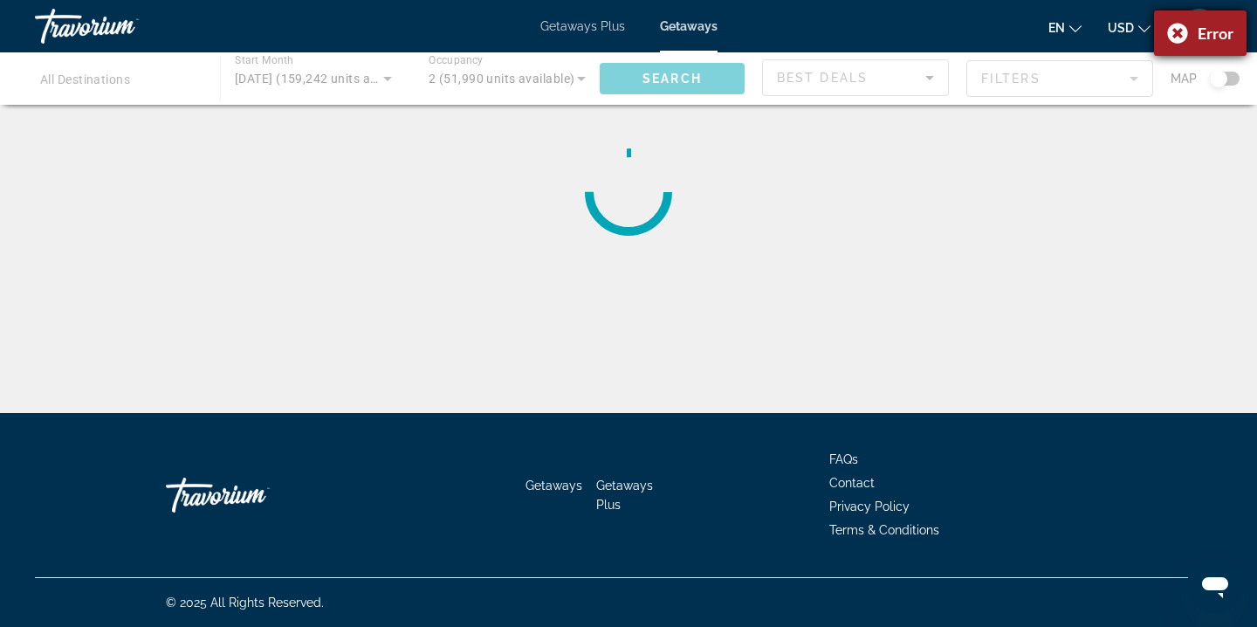
click at [1175, 33] on div "Error" at bounding box center [1200, 32] width 92 height 45
